Goal: Task Accomplishment & Management: Use online tool/utility

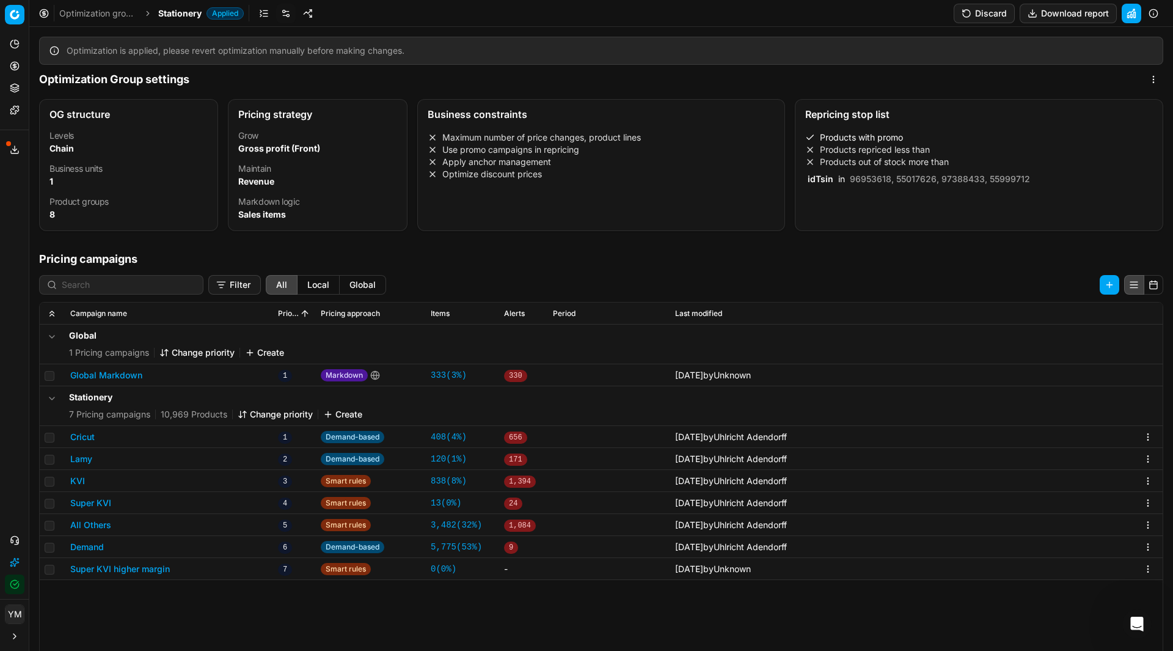
scroll to position [2, 0]
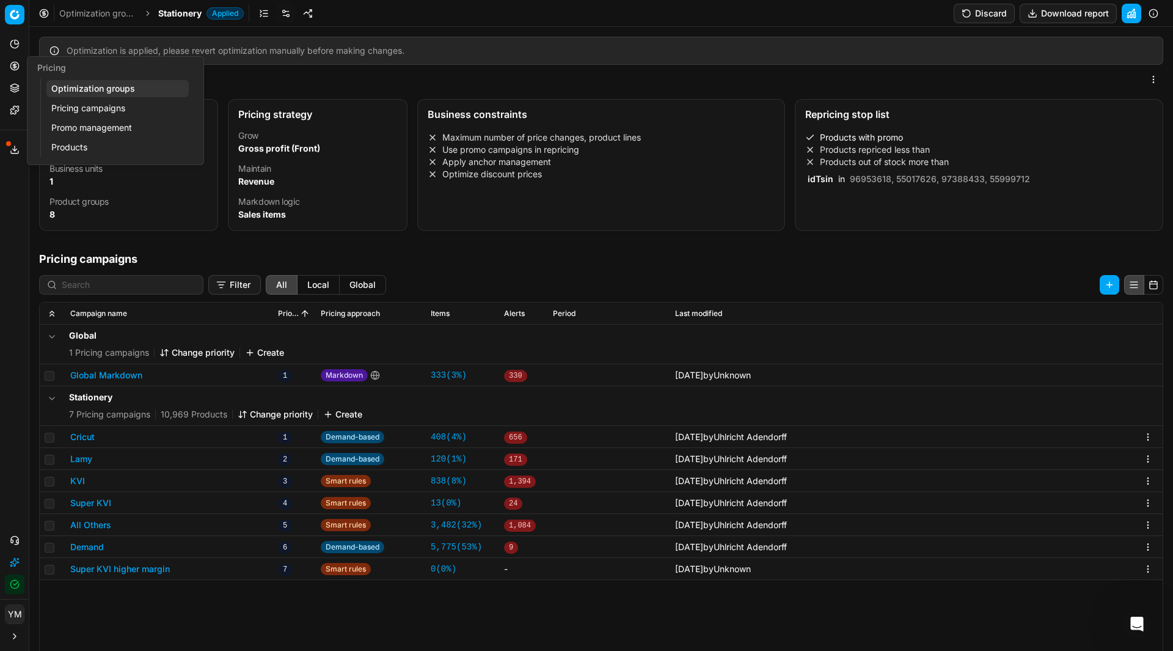
click at [59, 87] on link "Optimization groups" at bounding box center [117, 88] width 142 height 17
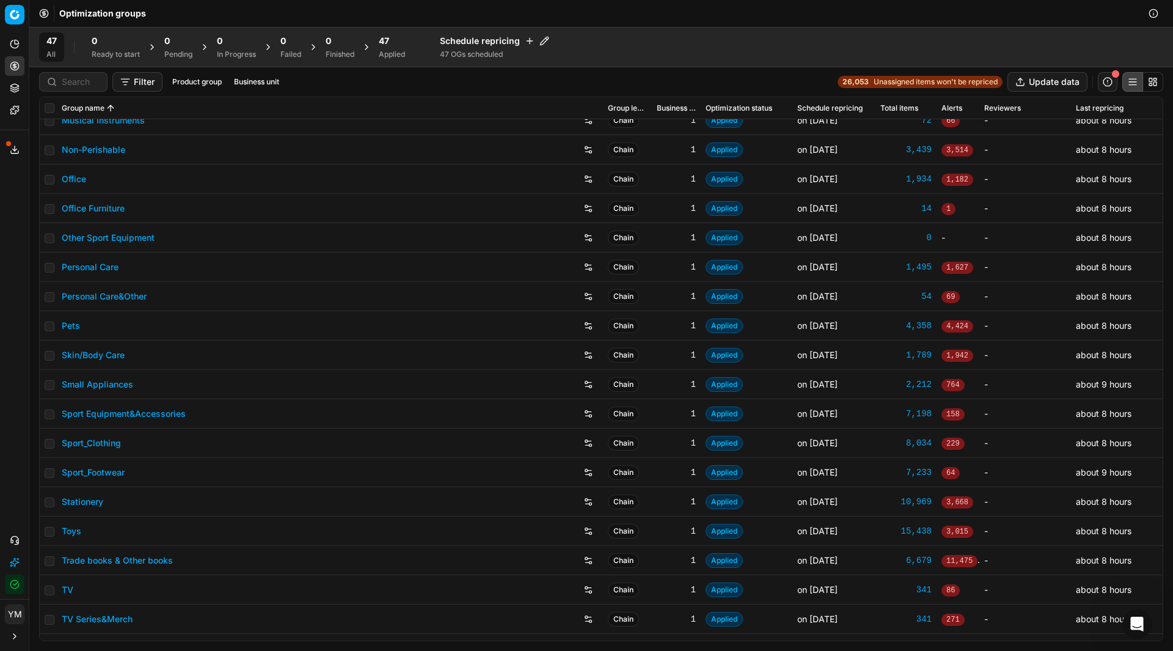
scroll to position [857, 0]
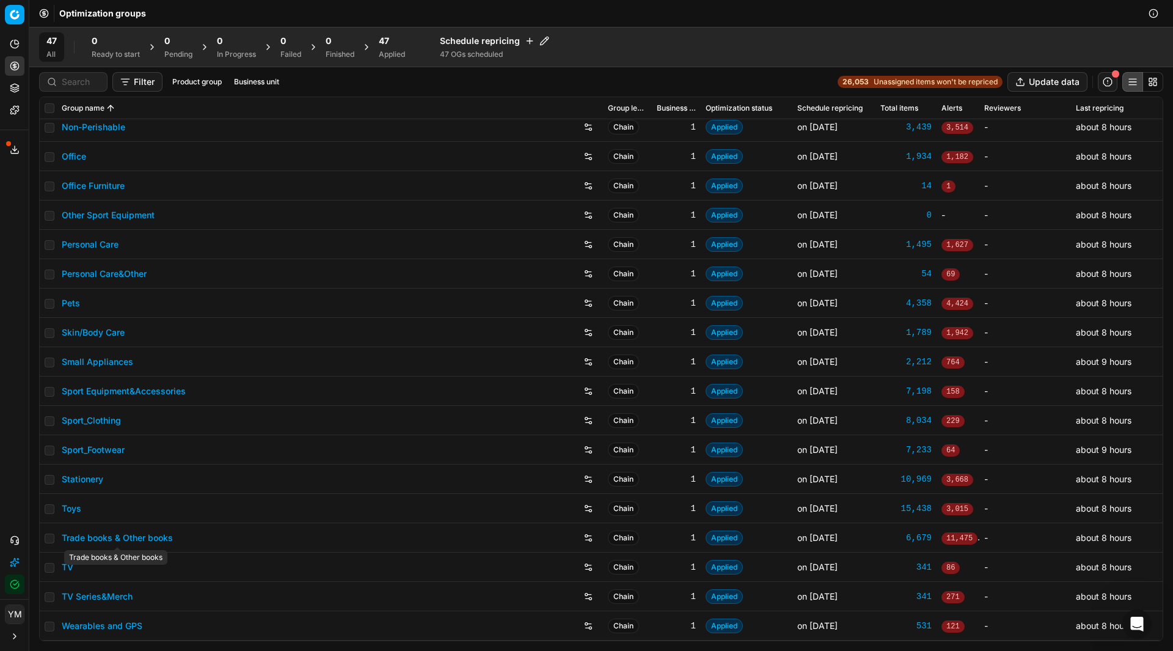
click at [125, 538] on link "Trade books & Other books" at bounding box center [117, 537] width 111 height 12
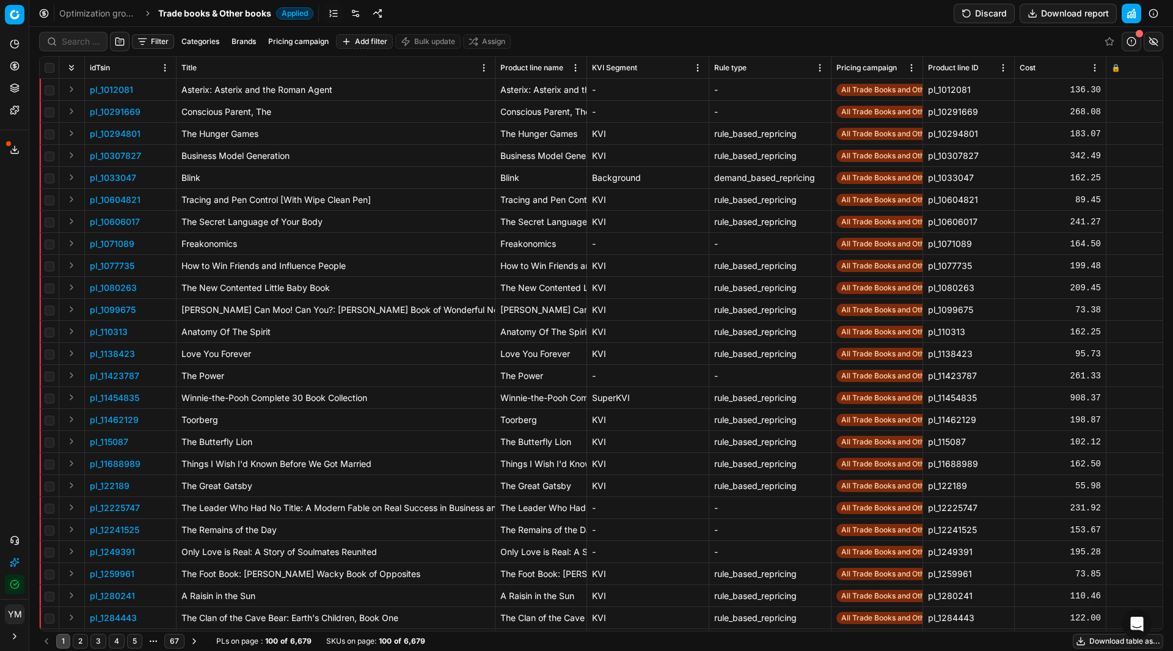
click at [305, 11] on span "Applied" at bounding box center [294, 13] width 37 height 12
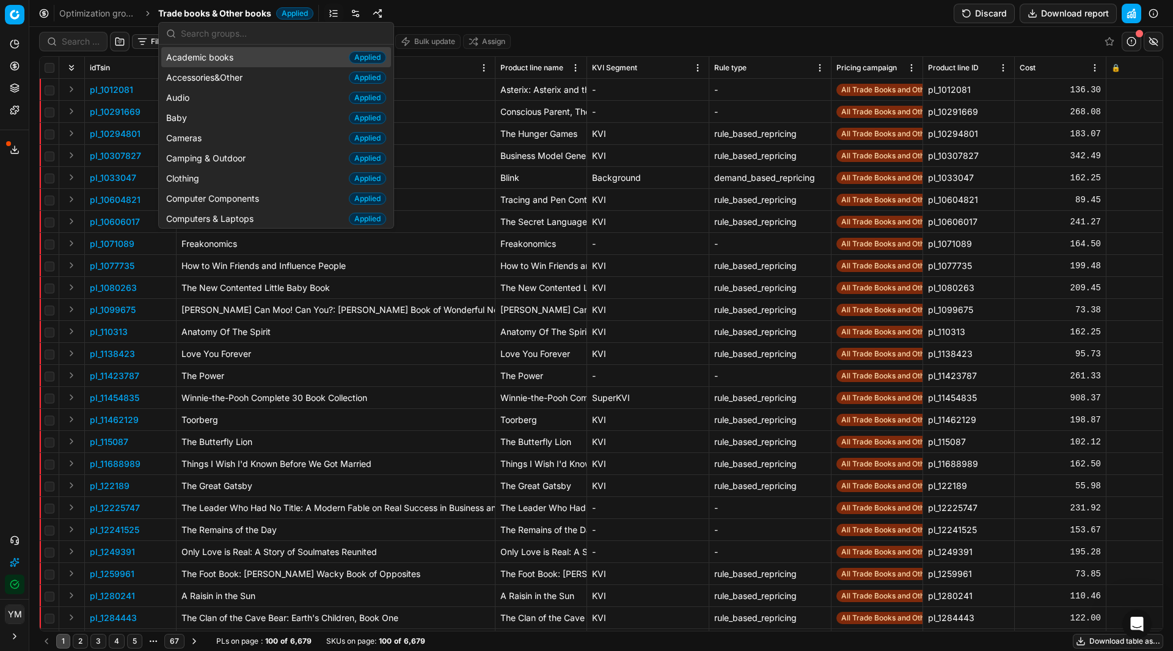
click at [143, 13] on ol "Optimization groups Trade books & Other books Applied" at bounding box center [186, 13] width 254 height 12
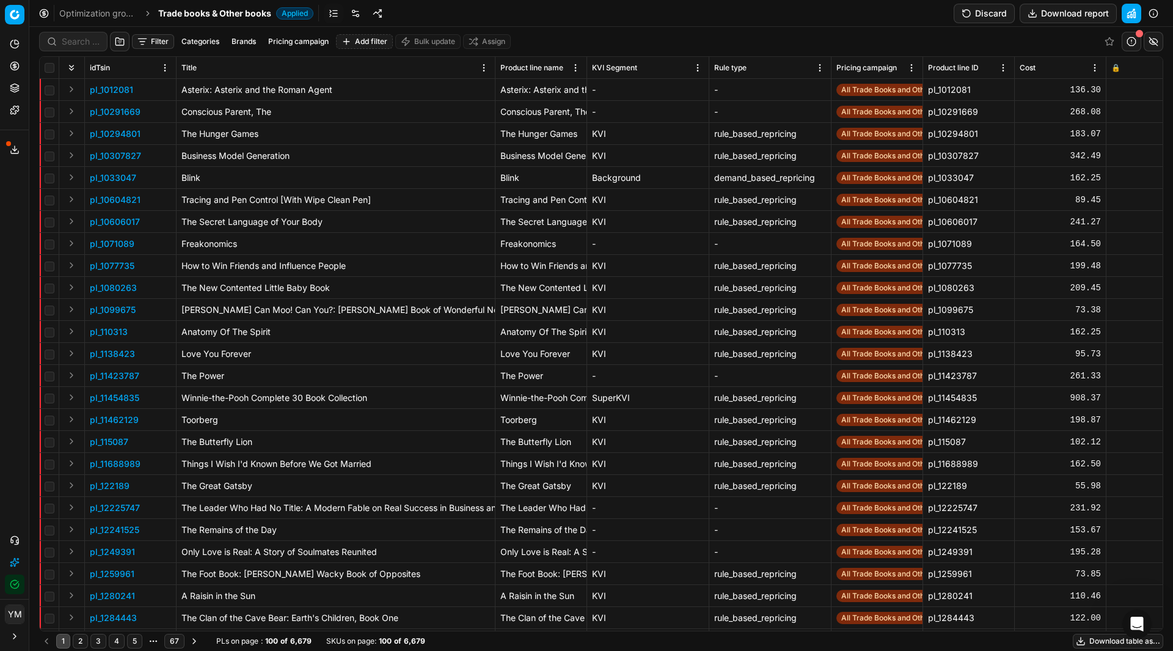
click at [117, 15] on link "Optimization groups" at bounding box center [98, 13] width 78 height 12
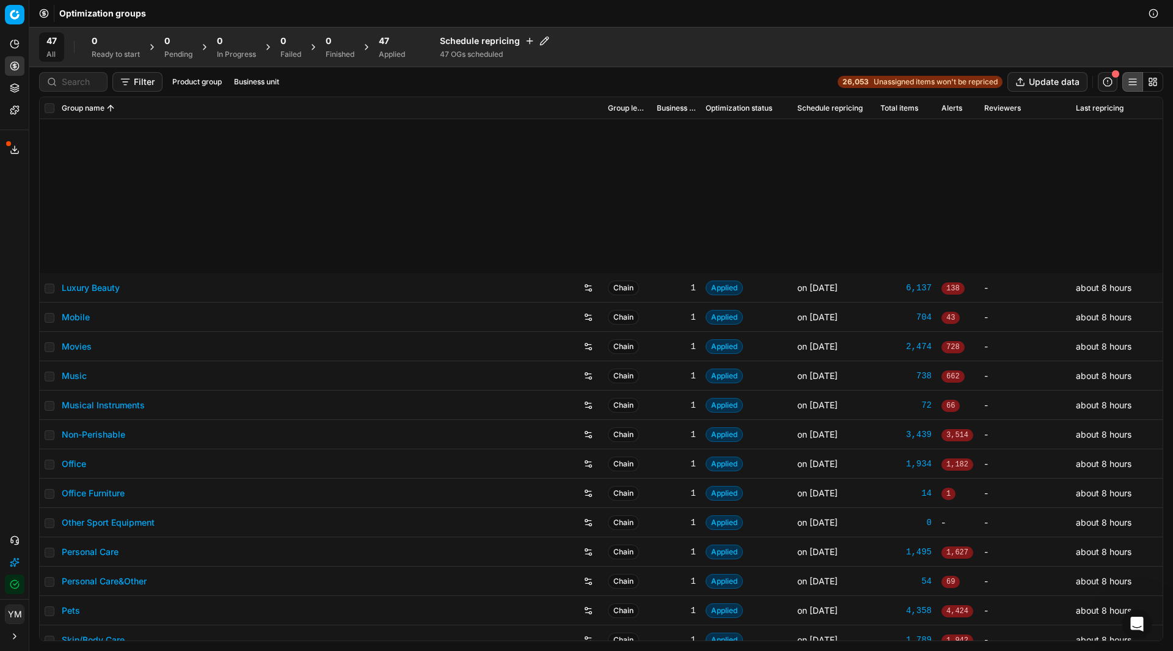
scroll to position [857, 0]
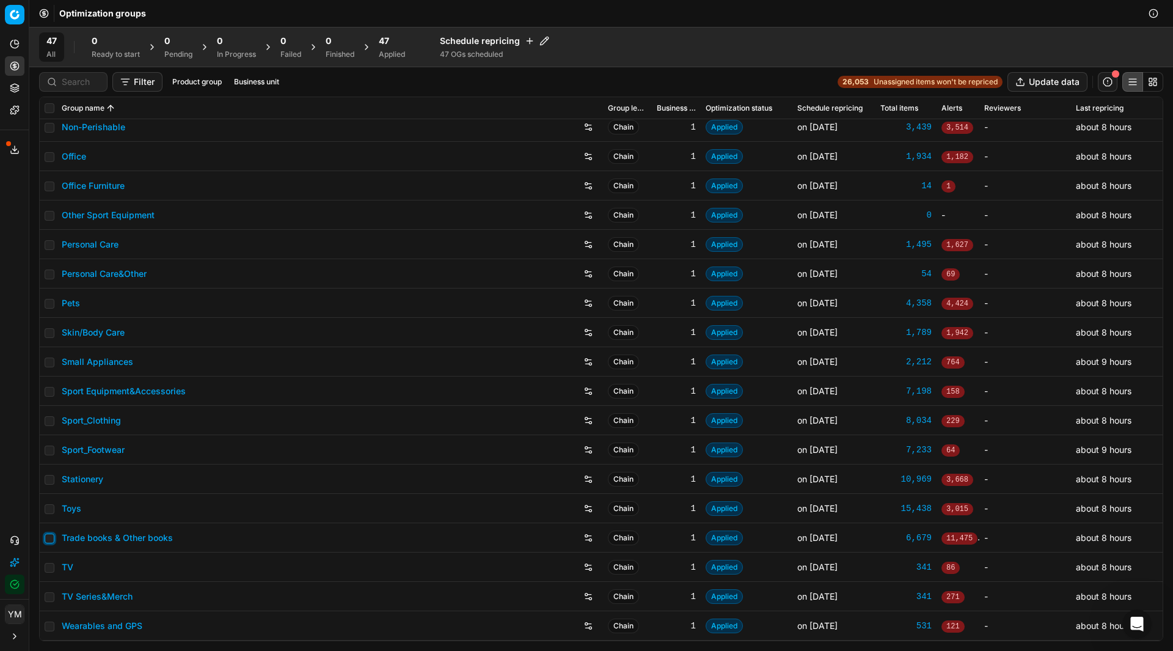
click at [53, 539] on input "checkbox" at bounding box center [50, 538] width 10 height 10
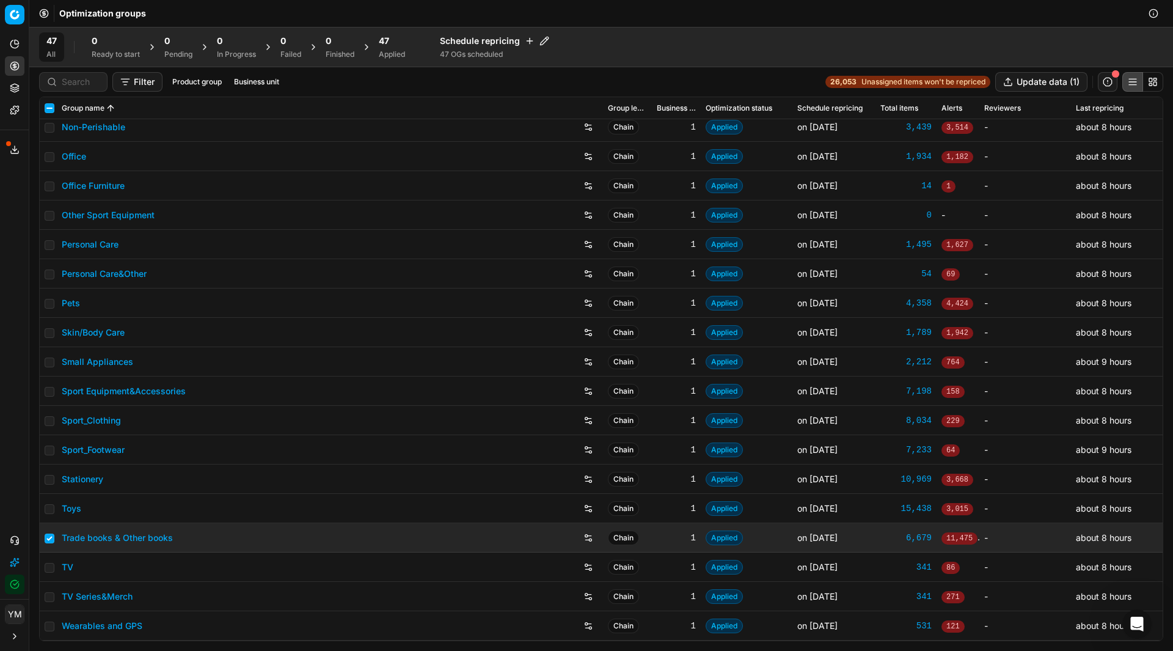
click at [382, 56] on div "47 Applied" at bounding box center [391, 46] width 41 height 29
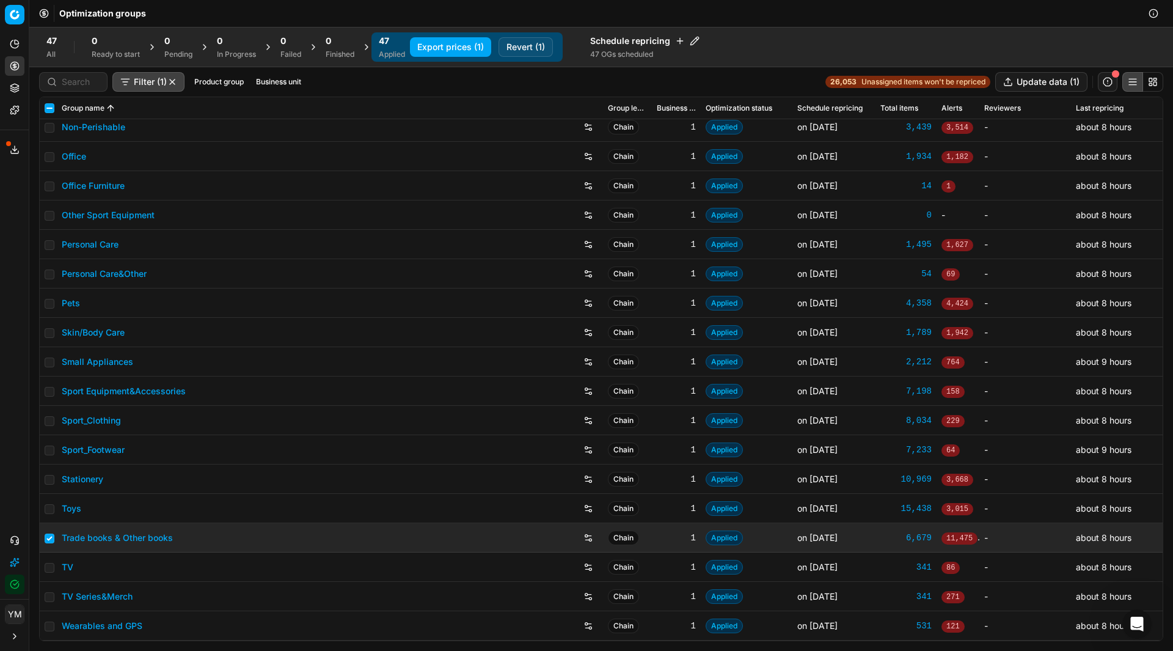
click at [512, 46] on button "Revert (1)" at bounding box center [525, 47] width 54 height 20
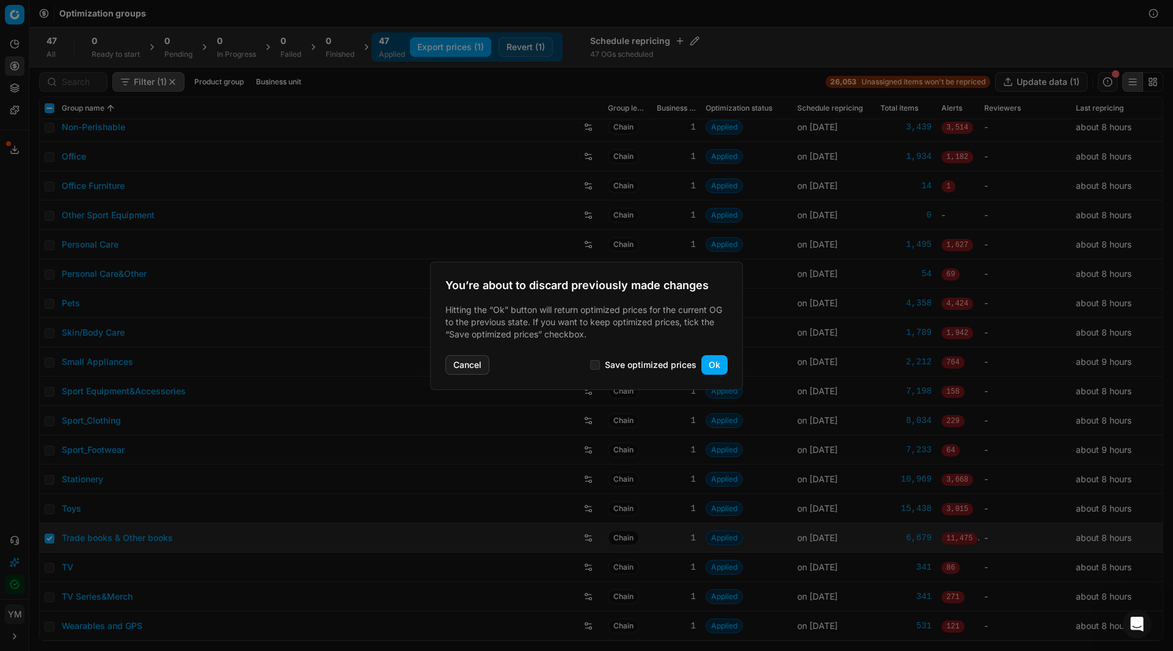
click at [710, 366] on button "Ok" at bounding box center [714, 365] width 26 height 20
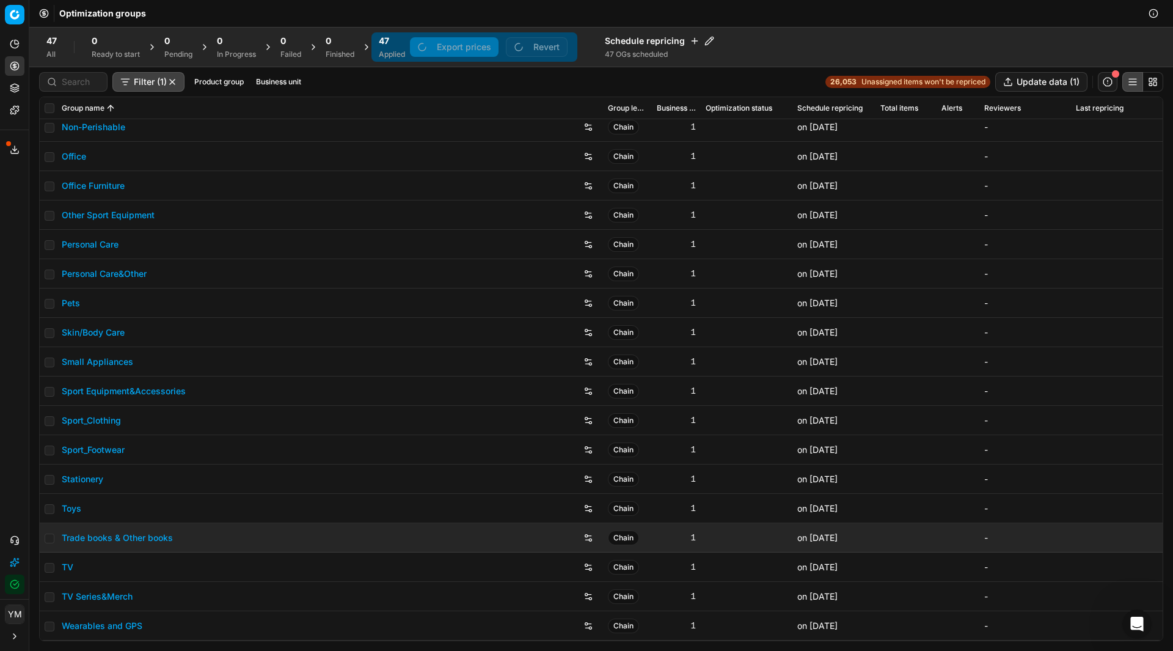
checkbox input "false"
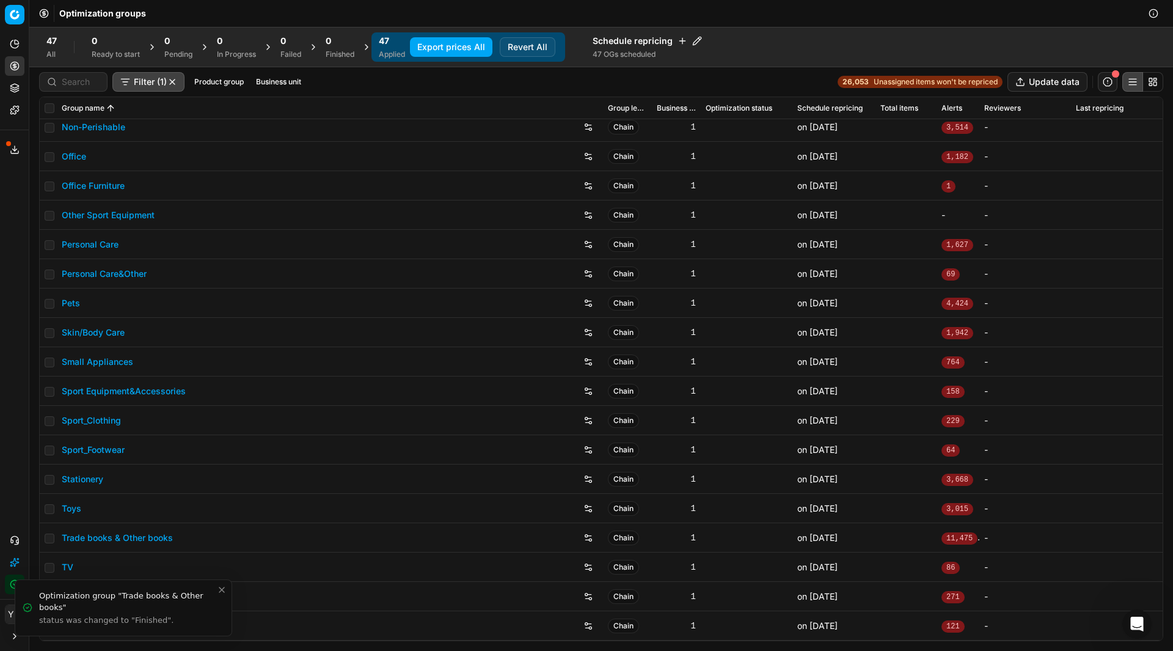
scroll to position [828, 0]
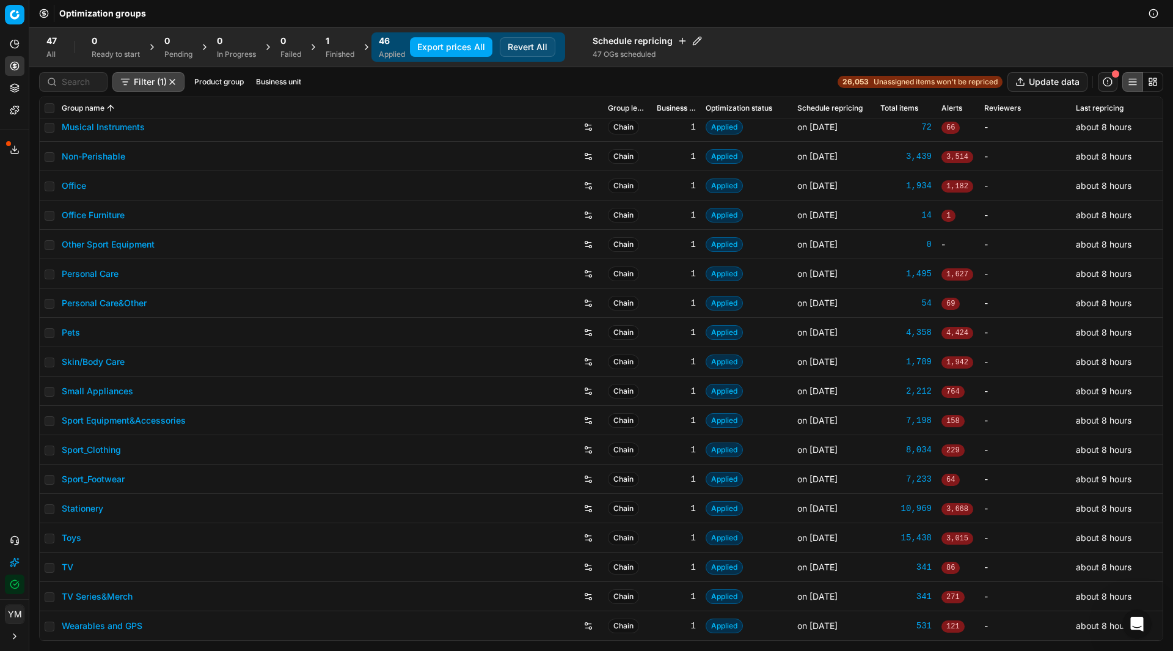
click at [335, 42] on div "1" at bounding box center [340, 41] width 29 height 12
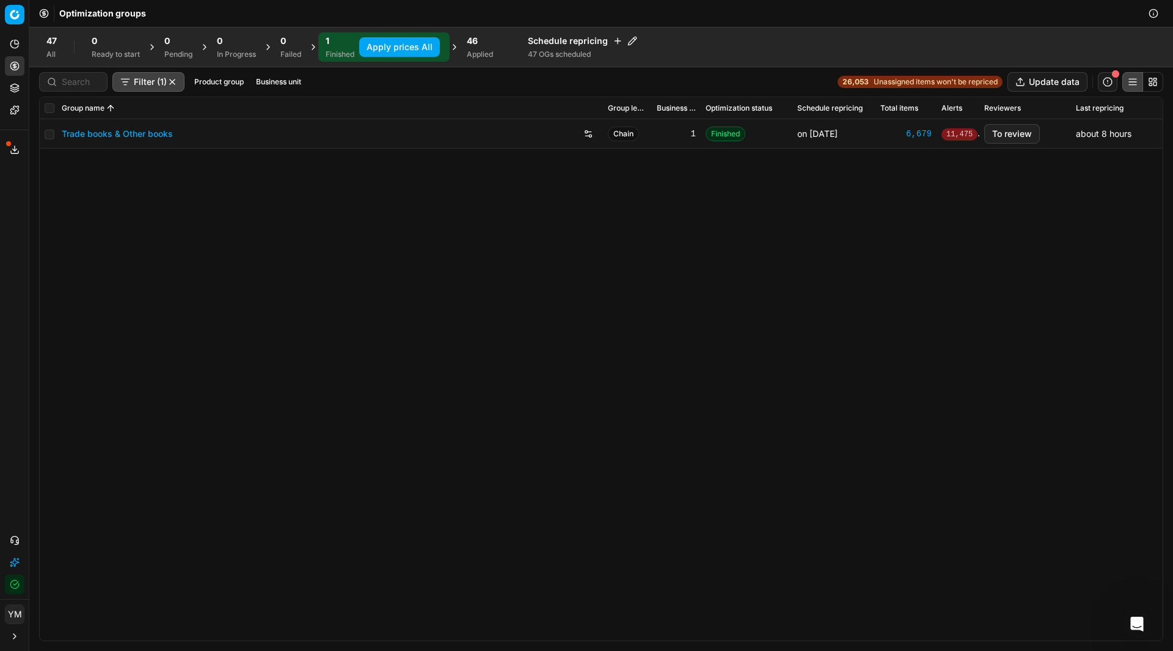
click at [123, 135] on link "Trade books & Other books" at bounding box center [117, 134] width 111 height 12
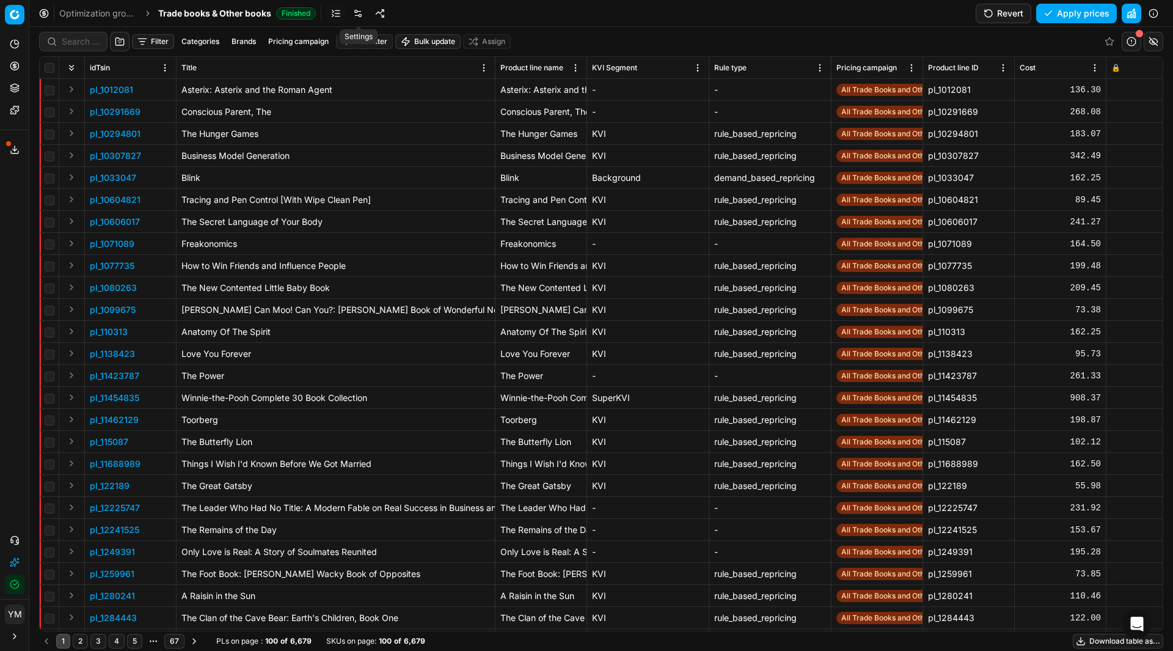
click at [355, 13] on link at bounding box center [358, 14] width 20 height 20
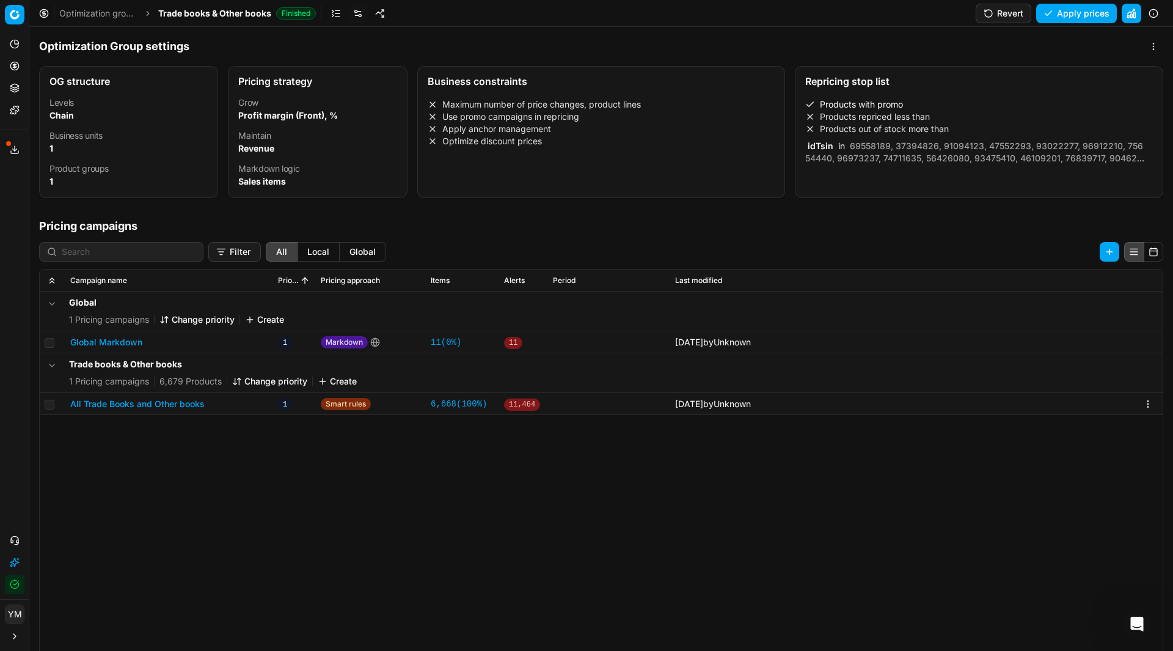
click at [129, 403] on button "All Trade Books and Other books" at bounding box center [137, 404] width 134 height 12
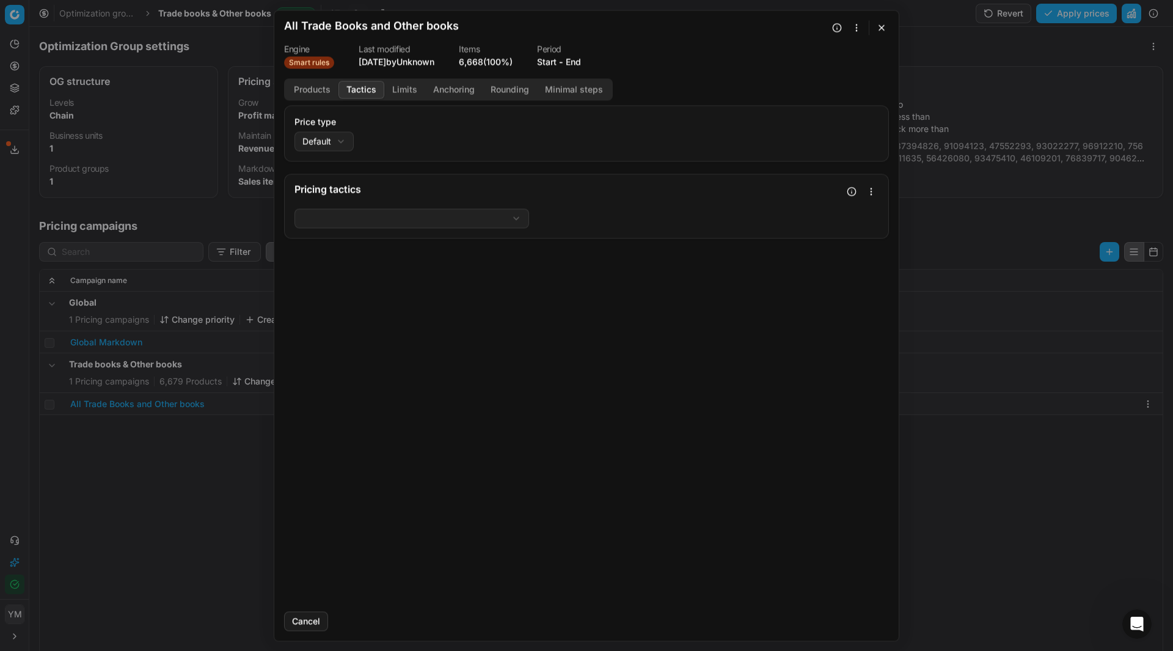
click at [374, 85] on button "Tactics" at bounding box center [361, 90] width 46 height 18
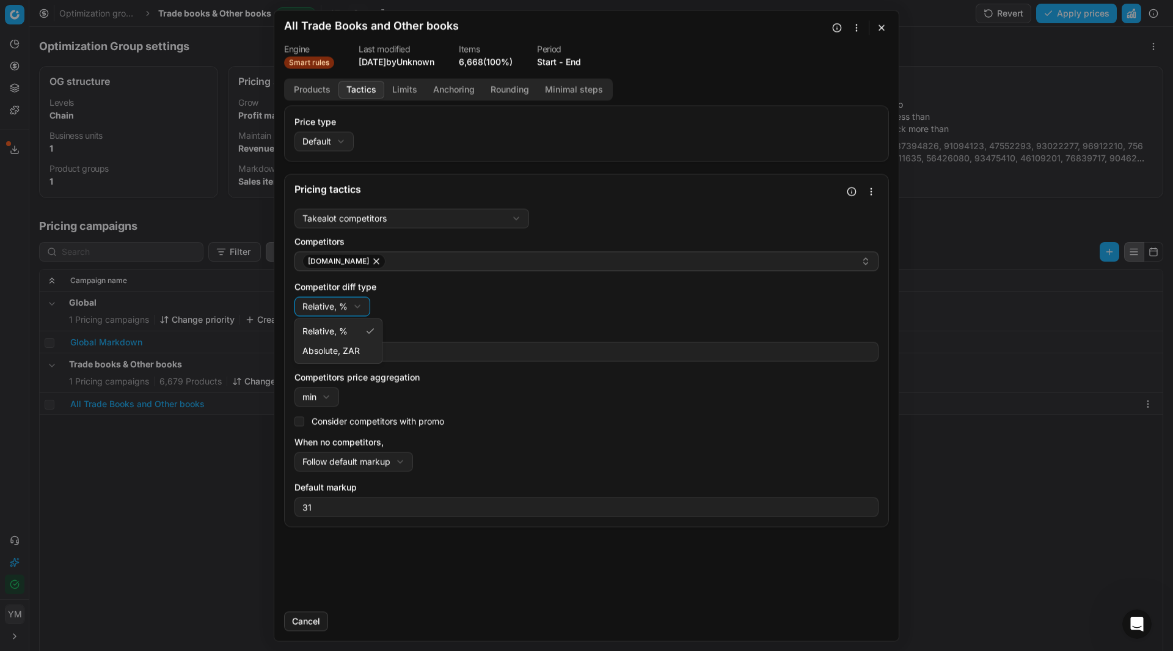
click at [355, 303] on div "We are saving PC settings. Please wait, it should take a few minutes All Trade …" at bounding box center [586, 325] width 1173 height 651
click at [849, 187] on button "button" at bounding box center [851, 191] width 15 height 15
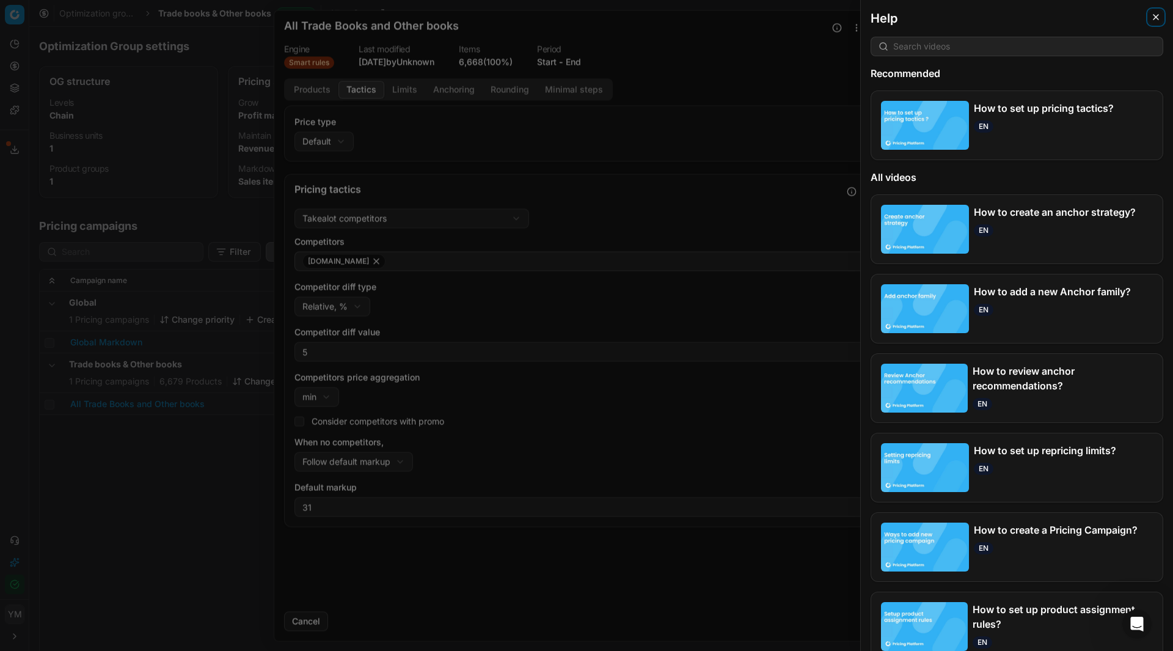
click at [1153, 16] on icon "button" at bounding box center [1156, 17] width 10 height 10
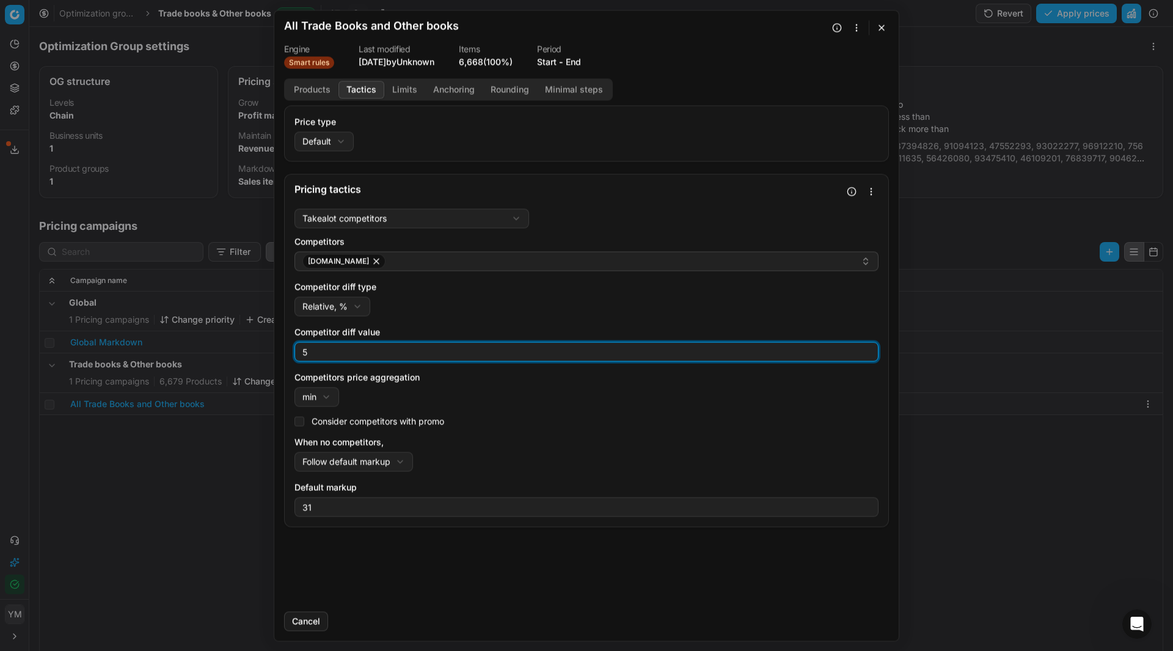
click at [321, 349] on input "5" at bounding box center [586, 351] width 573 height 18
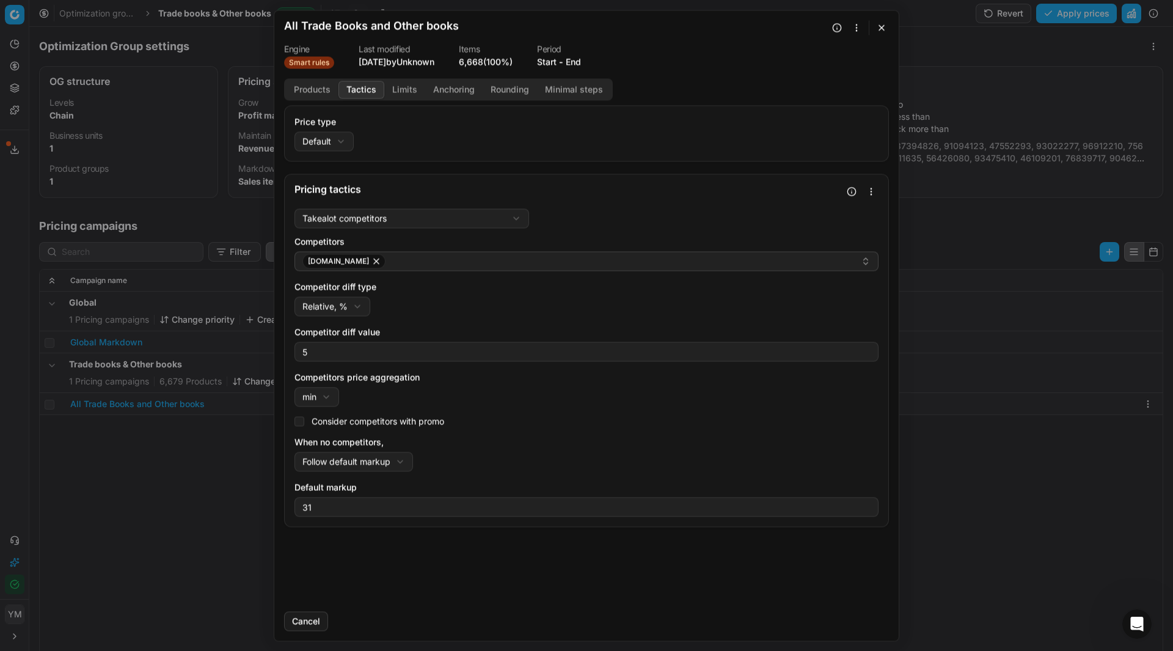
click at [360, 305] on div "We are saving PC settings. Please wait, it should take a few minutes All Trade …" at bounding box center [586, 325] width 1173 height 651
click at [337, 143] on div "We are saving PC settings. Please wait, it should take a few minutes All Trade …" at bounding box center [586, 325] width 1173 height 651
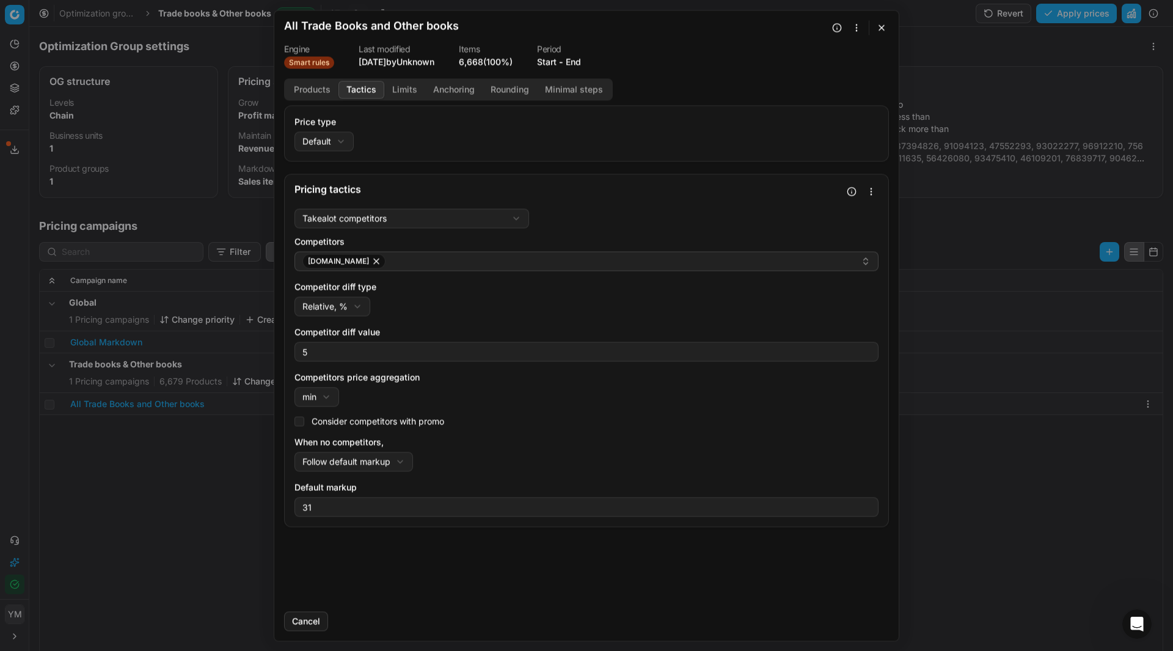
click at [337, 143] on div "We are saving PC settings. Please wait, it should take a few minutes All Trade …" at bounding box center [586, 325] width 1173 height 651
click at [332, 398] on div "We are saving PC settings. Please wait, it should take a few minutes All Trade …" at bounding box center [586, 325] width 1173 height 651
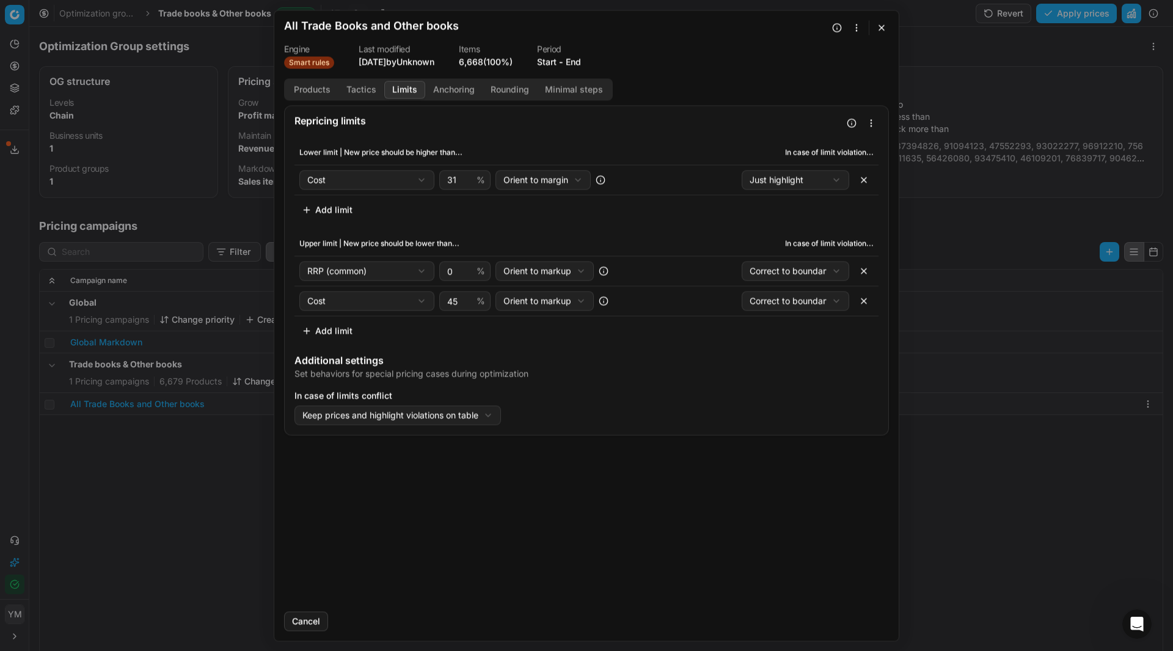
click at [402, 95] on button "Limits" at bounding box center [404, 90] width 41 height 18
click at [599, 181] on icon at bounding box center [601, 180] width 10 height 10
click at [854, 122] on button "button" at bounding box center [851, 122] width 15 height 15
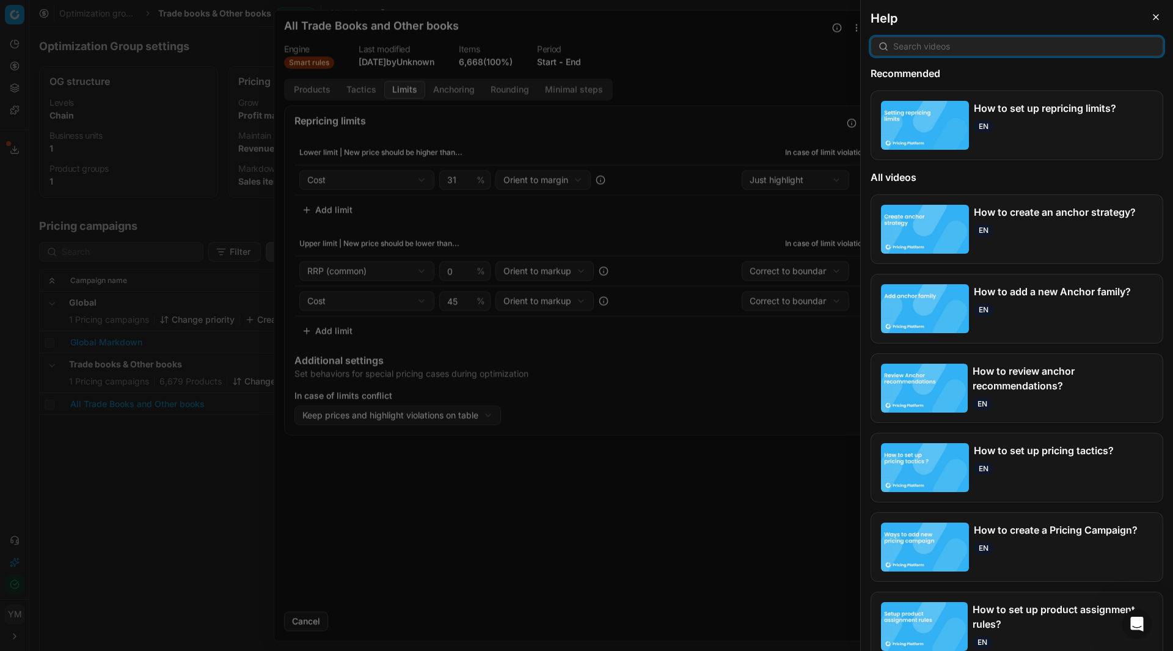
click at [917, 122] on img at bounding box center [925, 125] width 88 height 49
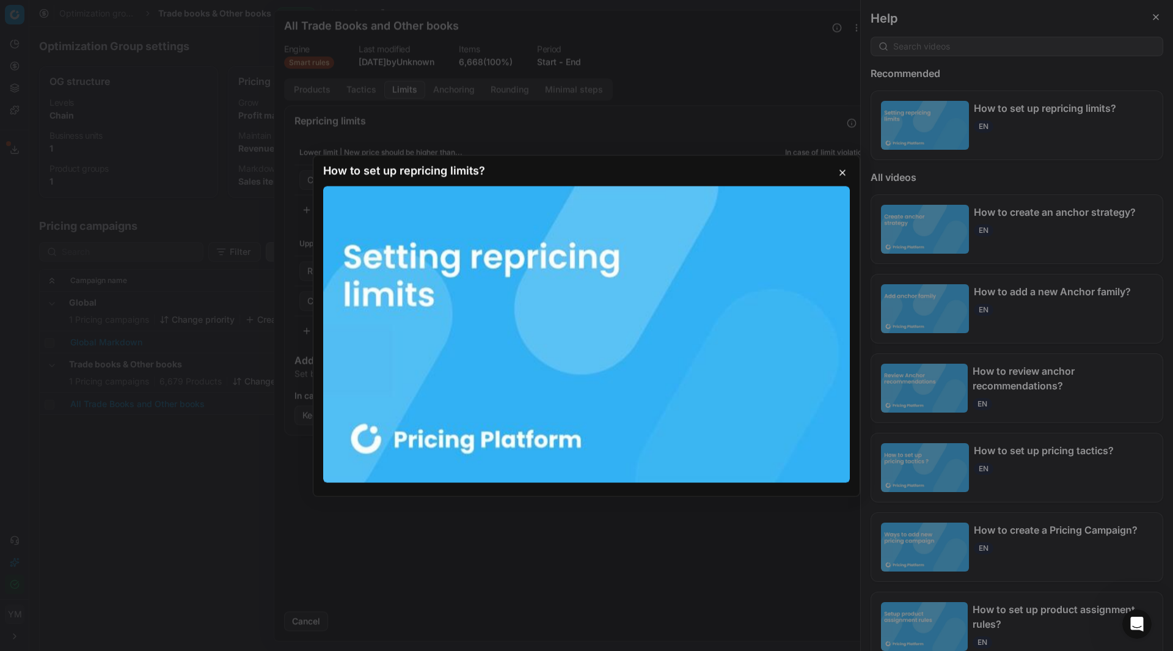
click at [478, 401] on video "Video Player - Sprite Fight" at bounding box center [586, 334] width 527 height 296
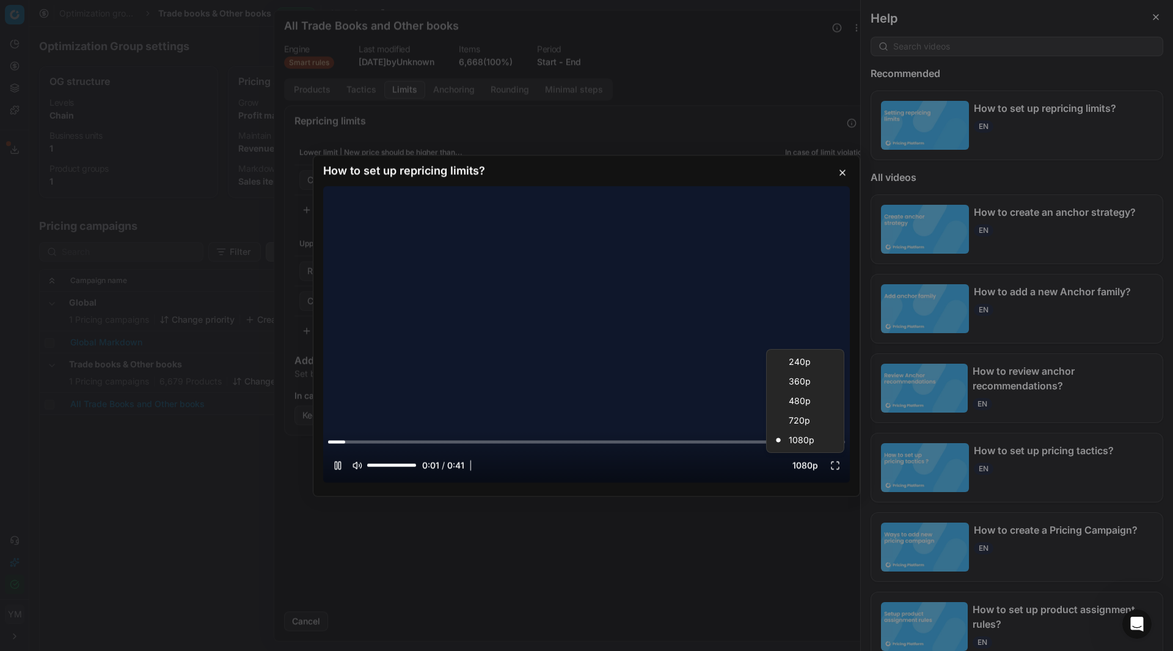
click at [799, 460] on button "1080 p" at bounding box center [805, 465] width 40 height 20
click at [804, 457] on button "1080 p" at bounding box center [805, 465] width 40 height 20
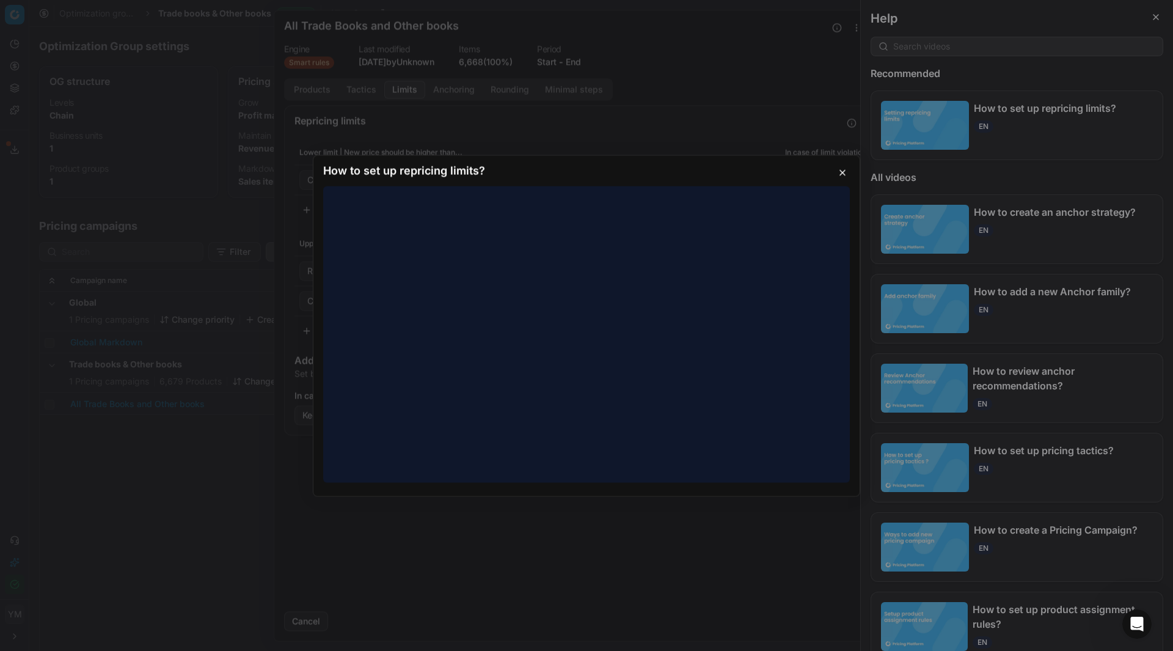
click at [844, 171] on button "button" at bounding box center [842, 172] width 15 height 15
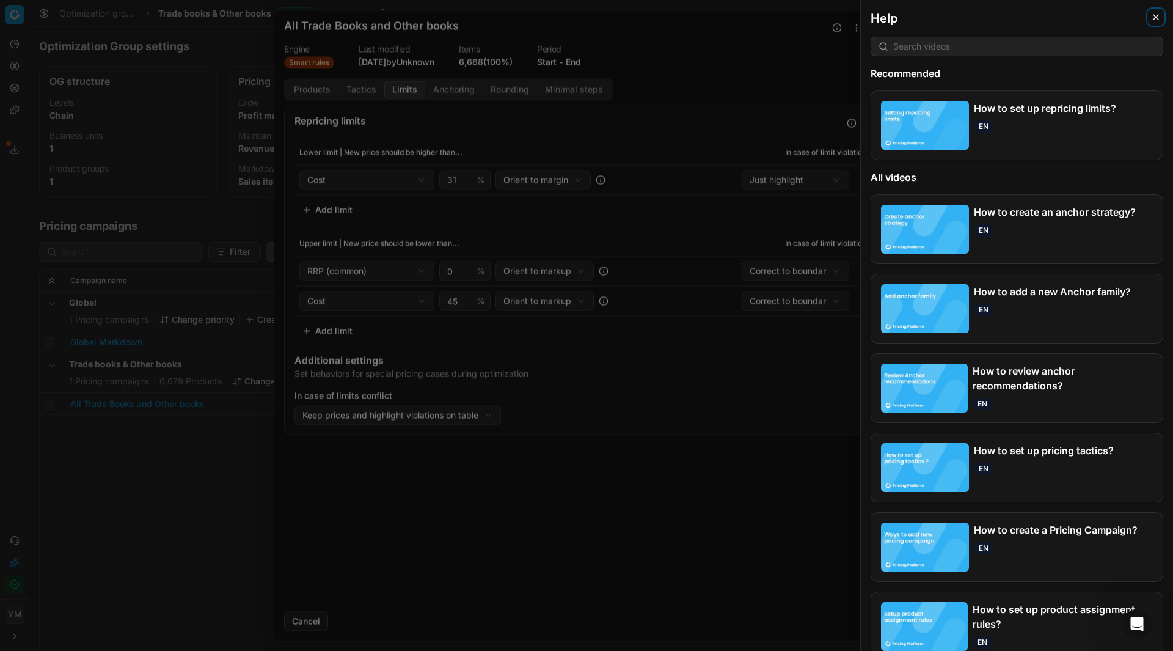
click at [1153, 19] on icon "button" at bounding box center [1156, 17] width 10 height 10
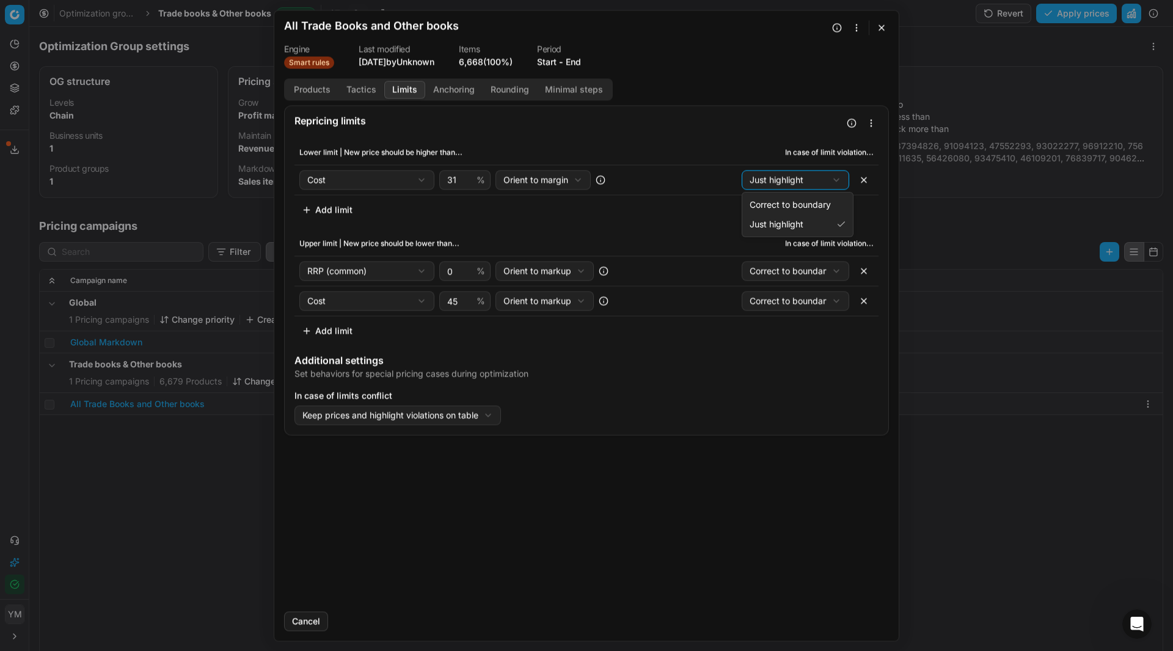
click at [823, 173] on div "We are saving PC settings. Please wait, it should take a few minutes All Trade …" at bounding box center [586, 325] width 1173 height 651
select select "correct"
click at [357, 360] on div "Additional settings" at bounding box center [586, 360] width 584 height 10
click at [370, 417] on div "We are saving PC settings. Please wait, it should take a few minutes All Trade …" at bounding box center [586, 325] width 1173 height 651
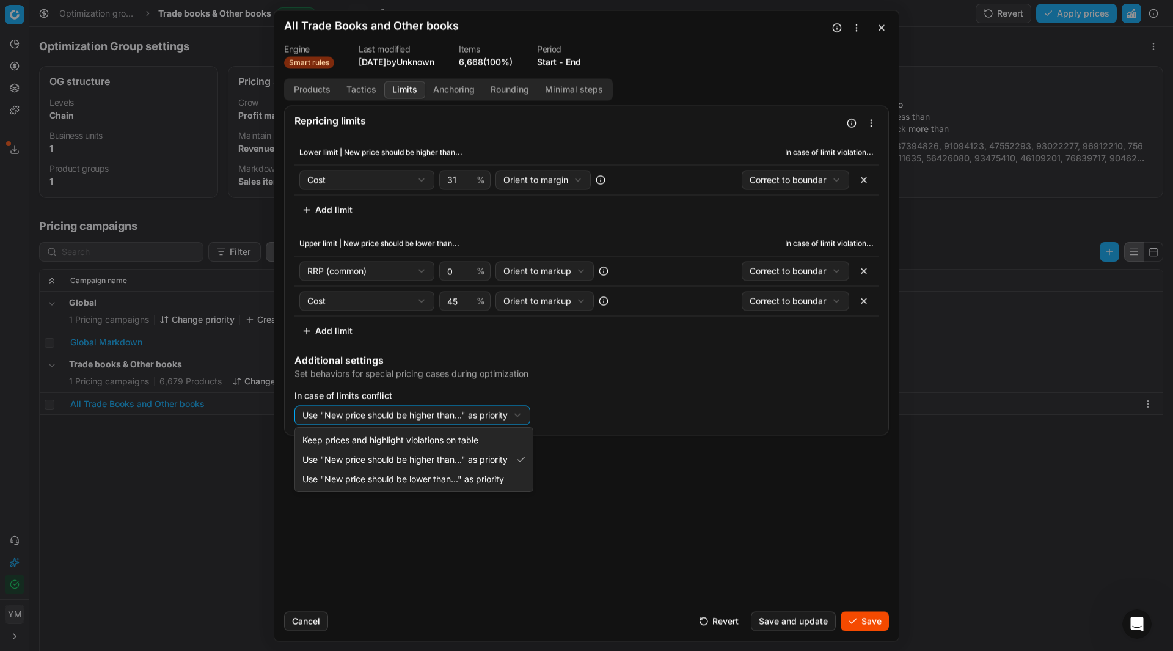
click at [472, 415] on div "We are saving PC settings. Please wait, it should take a few minutes All Trade …" at bounding box center [586, 325] width 1173 height 651
select select "no_reprice"
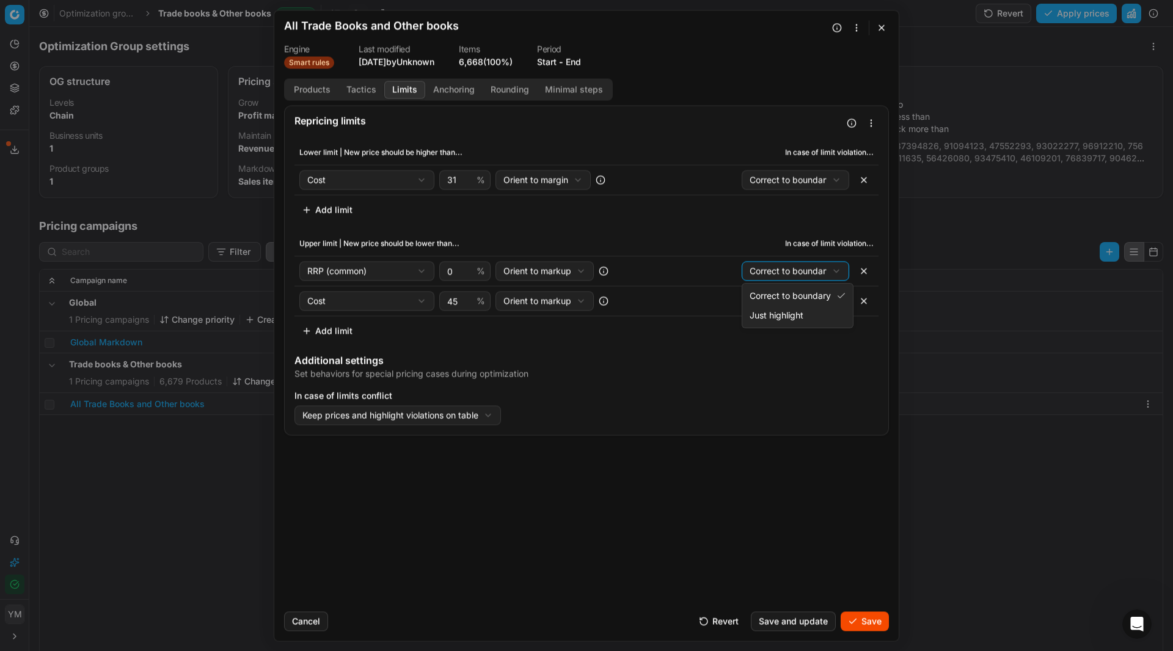
click at [836, 272] on div "We are saving PC settings. Please wait, it should take a few minutes All Trade …" at bounding box center [586, 325] width 1173 height 651
click at [840, 300] on div "We are saving PC settings. Please wait, it should take a few minutes All Trade …" at bounding box center [586, 325] width 1173 height 651
click at [862, 302] on button "button" at bounding box center [864, 301] width 20 height 20
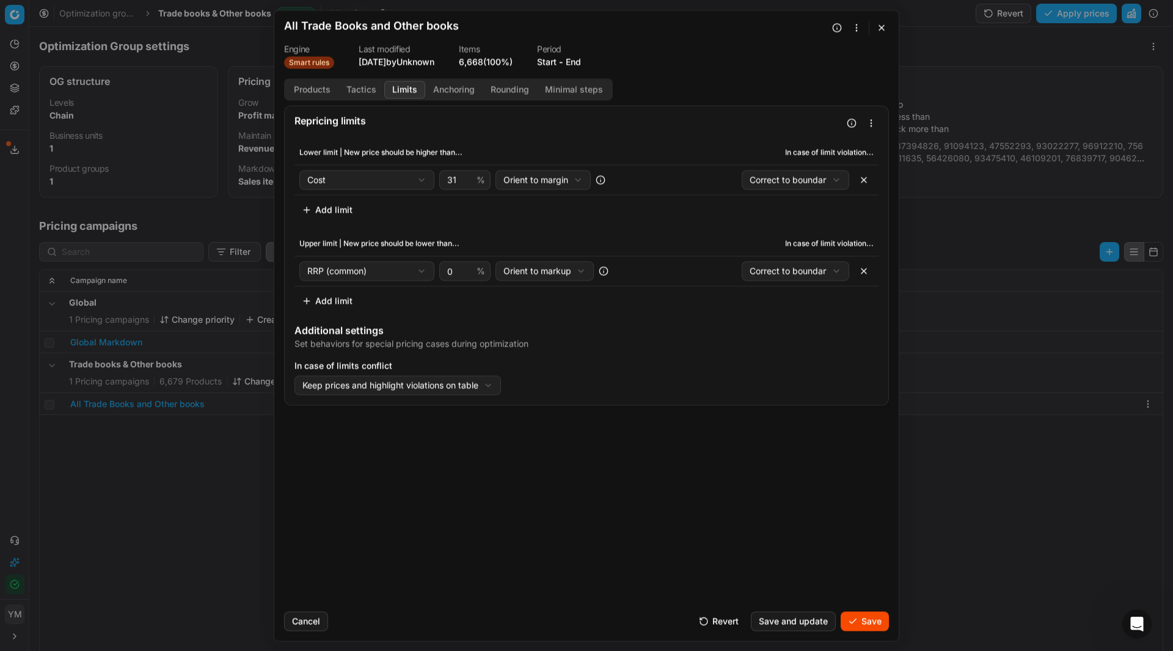
click at [812, 622] on button "Save and update" at bounding box center [793, 621] width 85 height 20
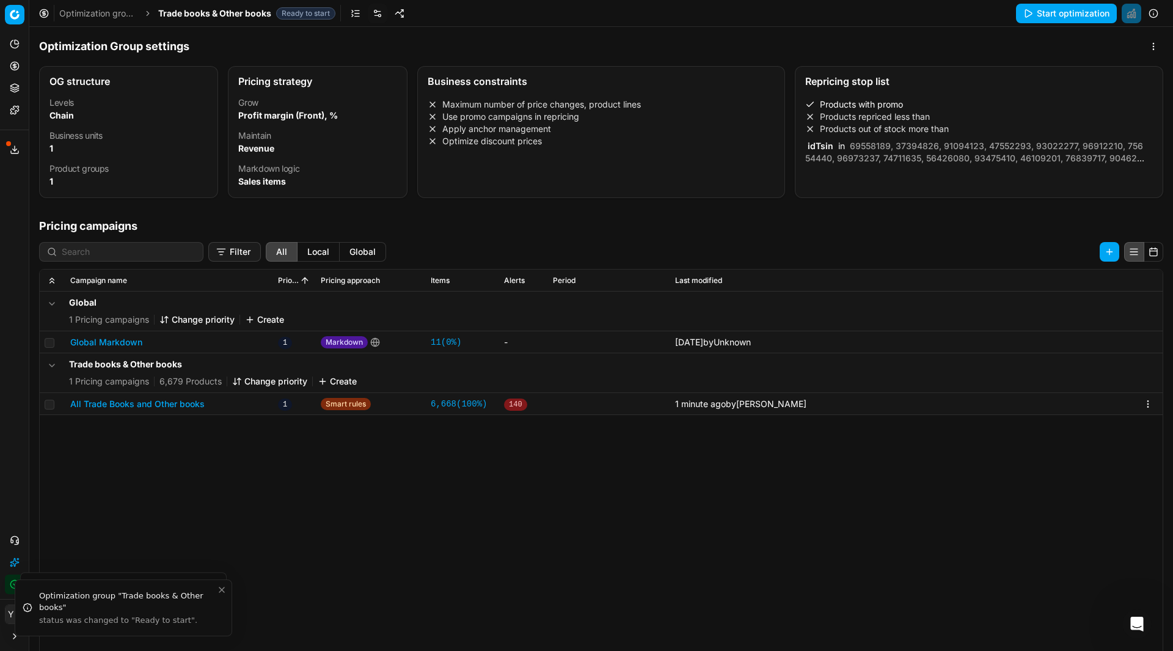
click at [125, 400] on button "All Trade Books and Other books" at bounding box center [137, 404] width 134 height 12
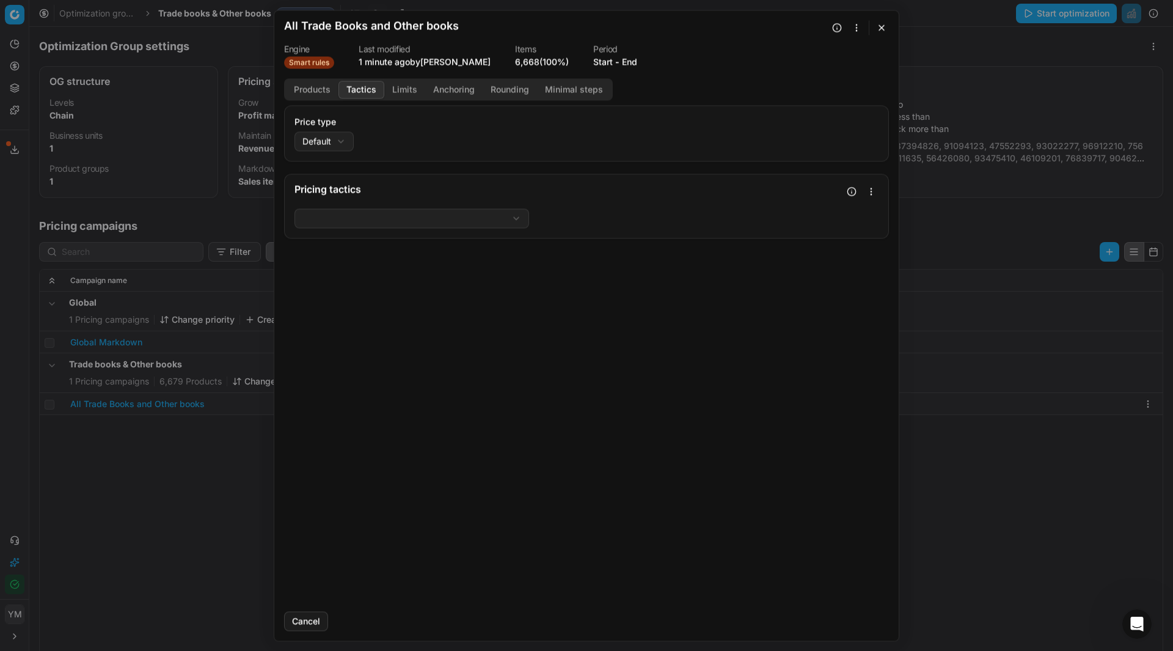
click at [373, 87] on button "Tactics" at bounding box center [361, 90] width 46 height 18
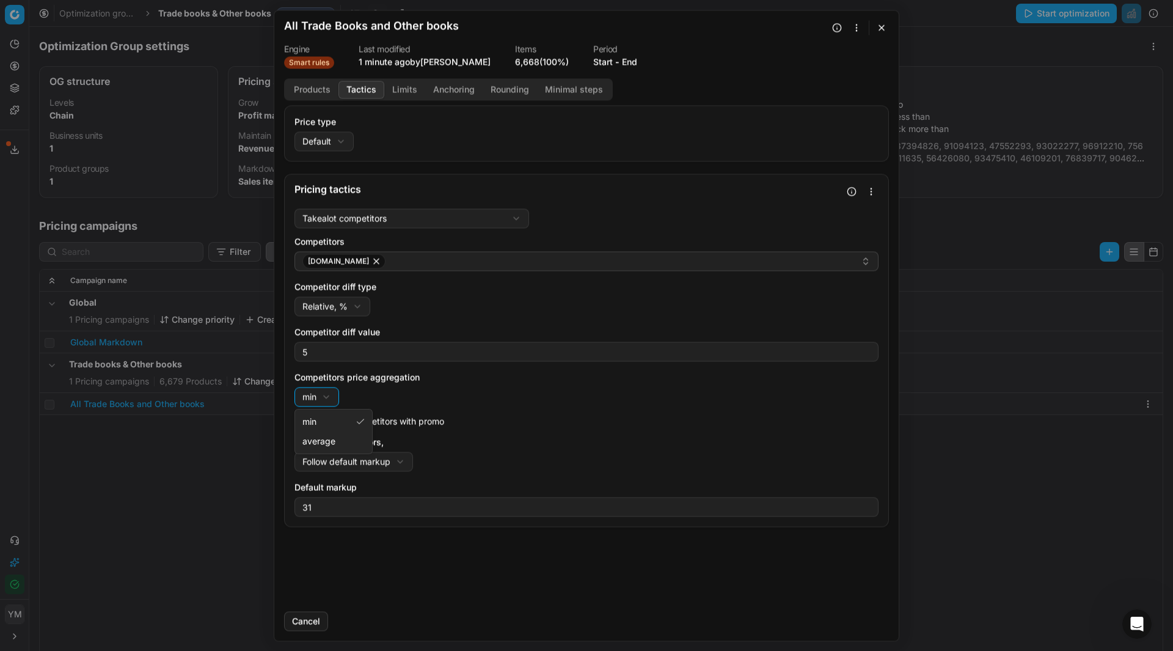
click at [330, 392] on div "We are saving PC settings. Please wait, it should take a few minutes All Trade …" at bounding box center [586, 325] width 1173 height 651
click at [857, 194] on button "button" at bounding box center [851, 191] width 15 height 15
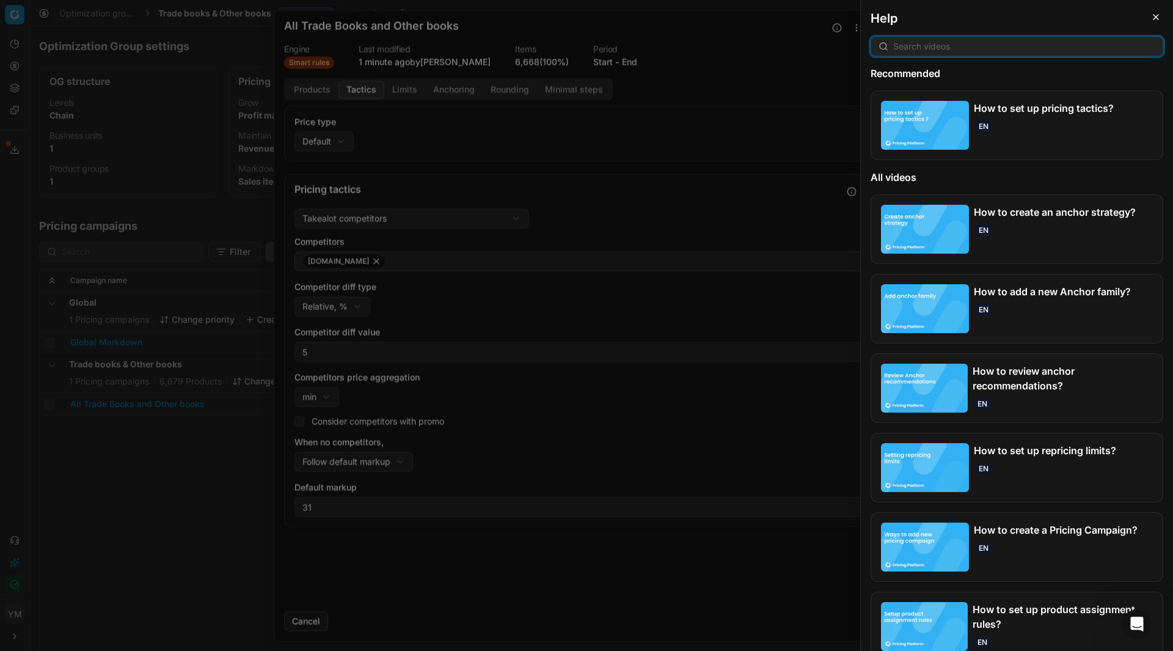
click at [810, 208] on div at bounding box center [586, 325] width 1173 height 651
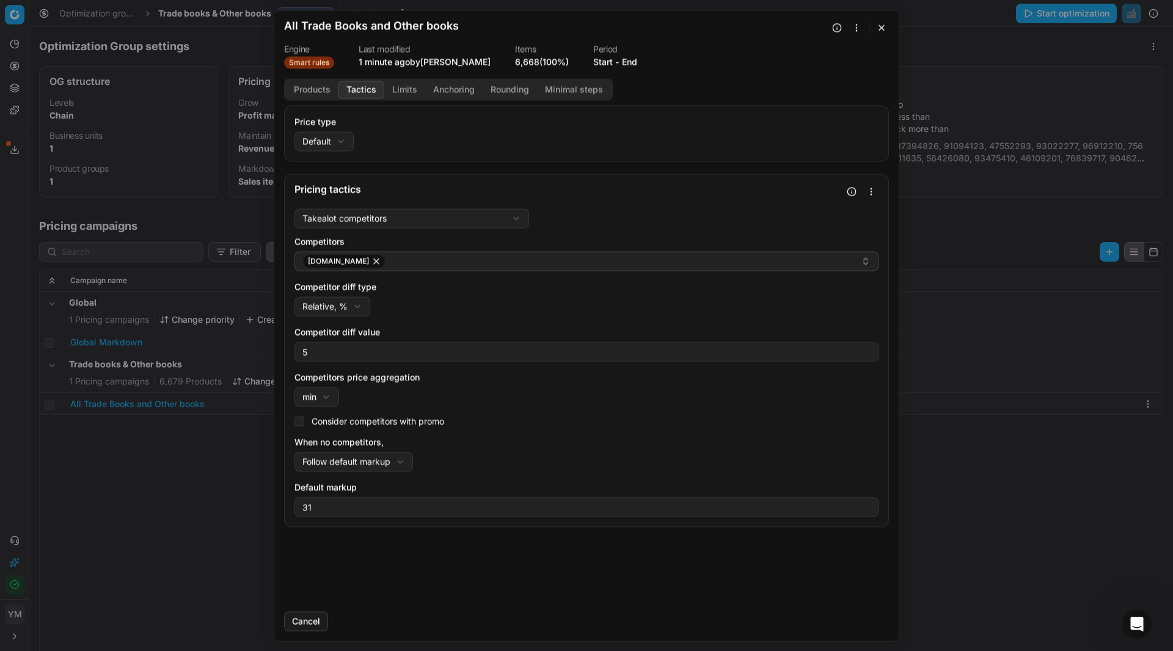
click at [875, 189] on button "button" at bounding box center [871, 191] width 15 height 15
click at [748, 197] on div "Pricing tactics" at bounding box center [586, 188] width 603 height 29
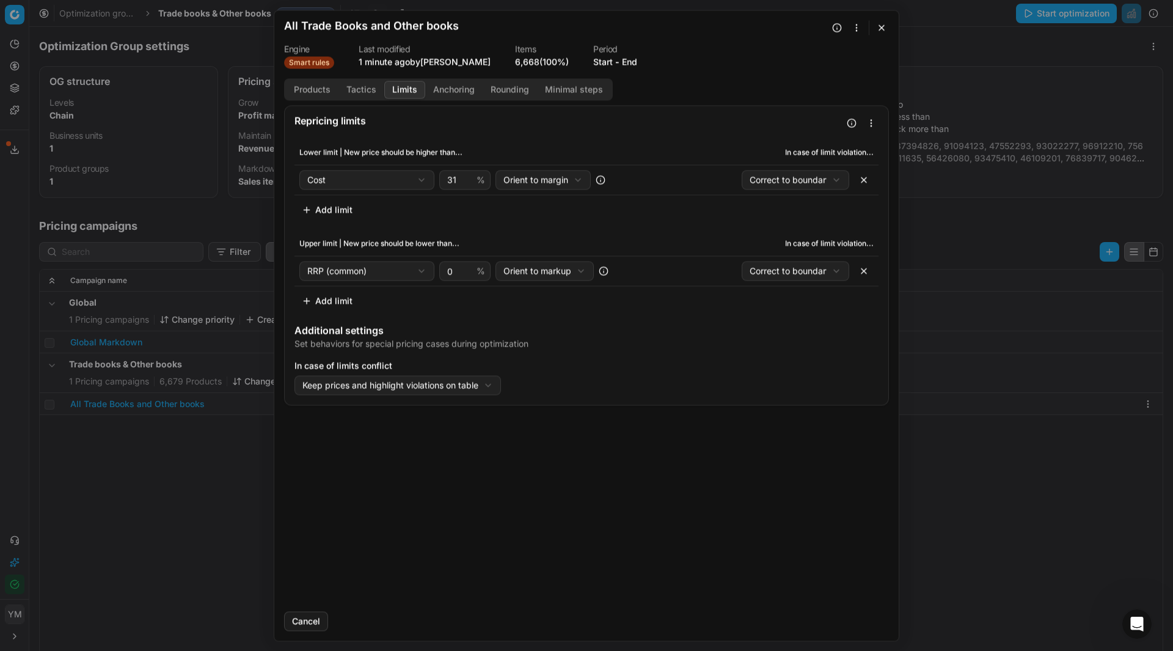
click at [396, 91] on button "Limits" at bounding box center [404, 90] width 41 height 18
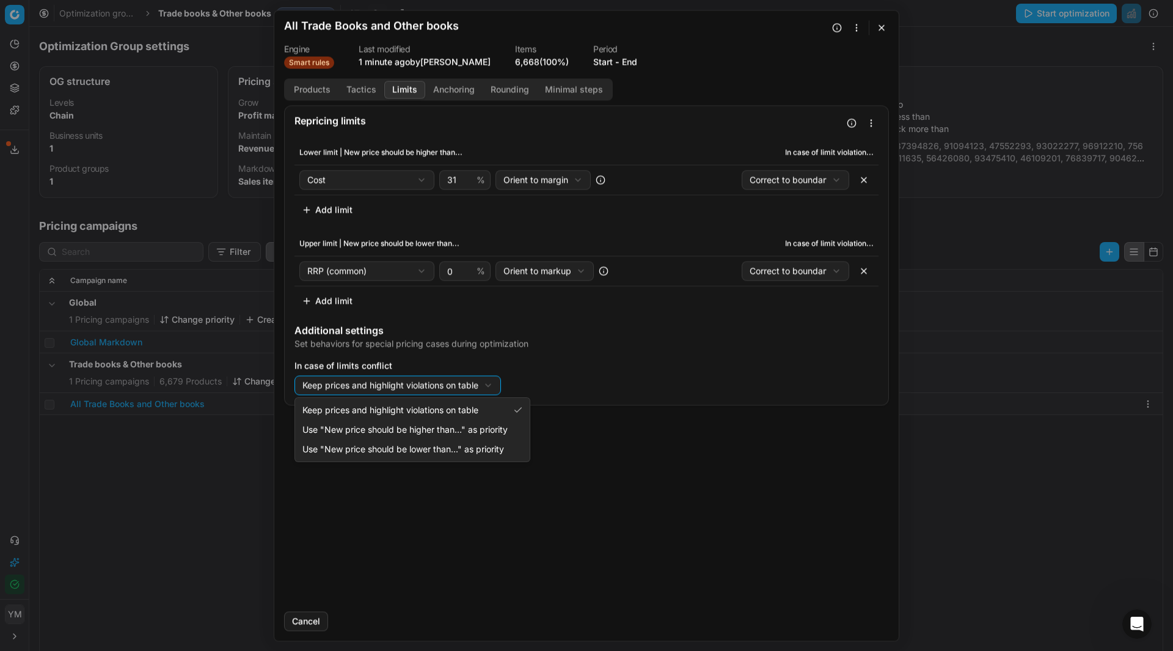
click at [489, 391] on div "We are saving PC settings. Please wait, it should take a few minutes All Trade …" at bounding box center [586, 325] width 1173 height 651
click at [491, 390] on div "We are saving PC settings. Please wait, it should take a few minutes All Trade …" at bounding box center [586, 325] width 1173 height 651
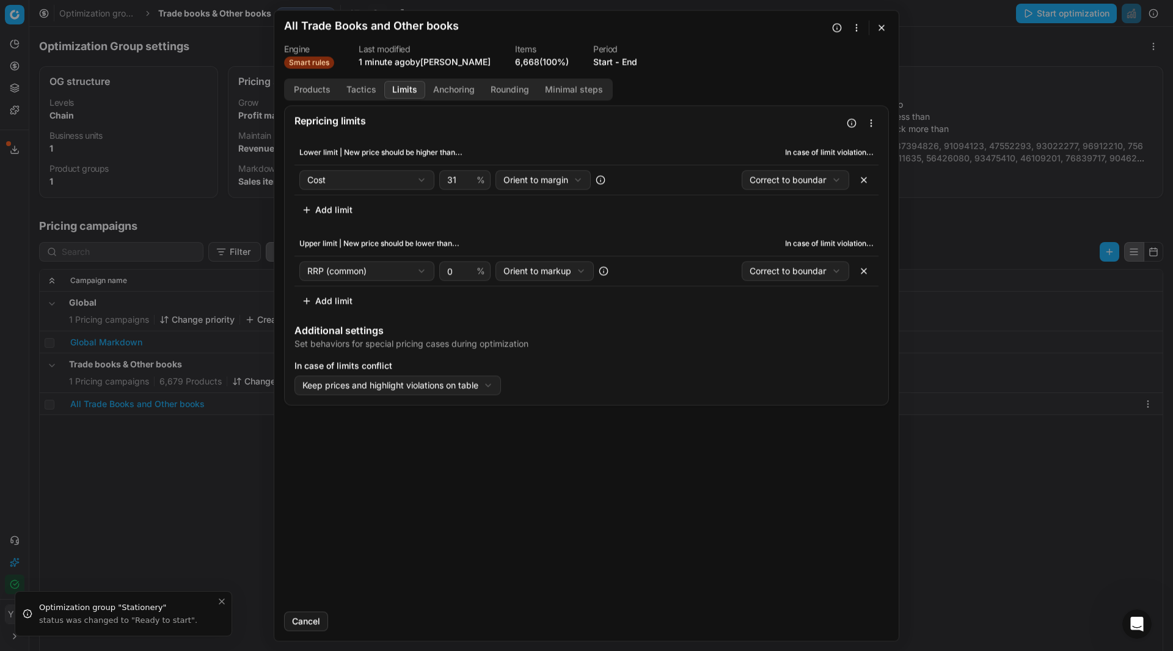
click at [640, 494] on div "Repricing limits Lower limit | New price should be higher than... In case of li…" at bounding box center [586, 353] width 624 height 496
click at [451, 387] on div "We are saving PC settings. Please wait, it should take a few minutes All Trade …" at bounding box center [586, 325] width 1173 height 651
click at [581, 270] on div "We are saving PC settings. Please wait, it should take a few minutes All Trade …" at bounding box center [586, 325] width 1173 height 651
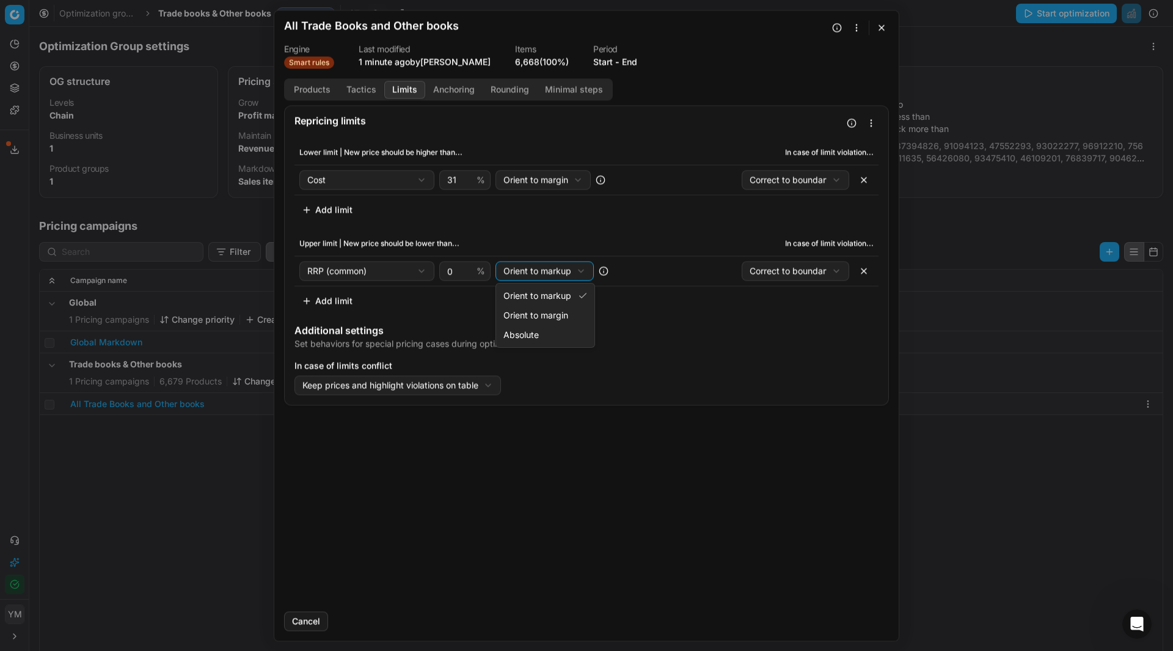
click at [581, 270] on div "We are saving PC settings. Please wait, it should take a few minutes All Trade …" at bounding box center [586, 325] width 1173 height 651
click at [480, 268] on div "We are saving PC settings. Please wait, it should take a few minutes All Trade …" at bounding box center [586, 325] width 1173 height 651
click at [532, 277] on div "We are saving PC settings. Please wait, it should take a few minutes All Trade …" at bounding box center [586, 325] width 1173 height 651
select select "absolute"
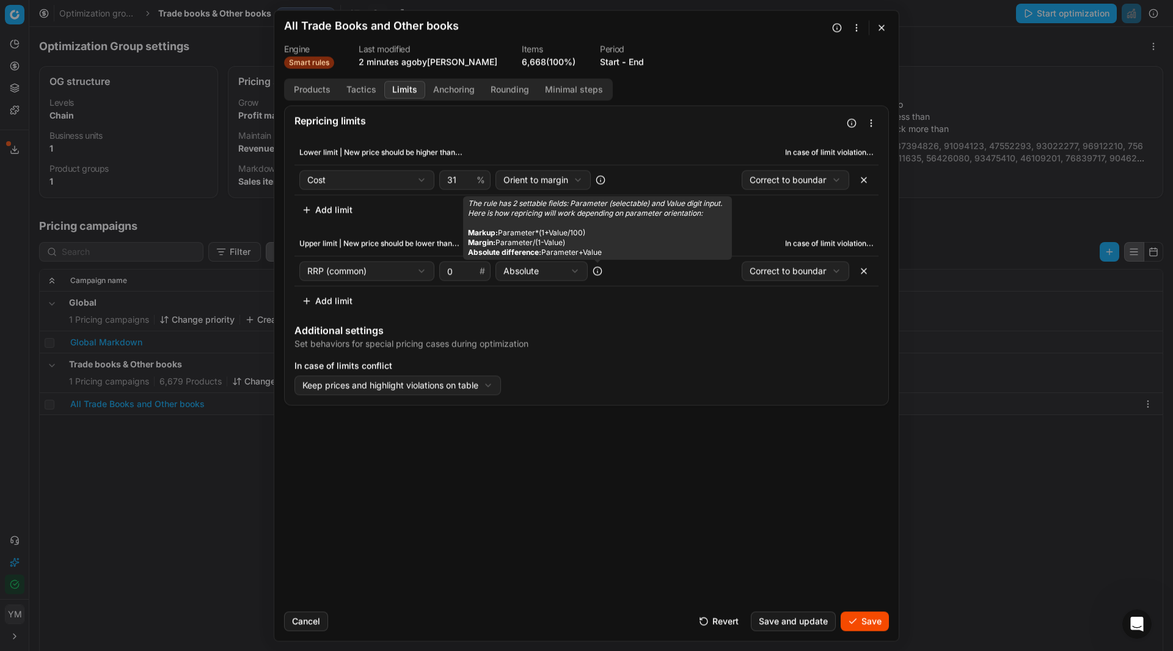
click at [597, 270] on icon at bounding box center [597, 271] width 10 height 10
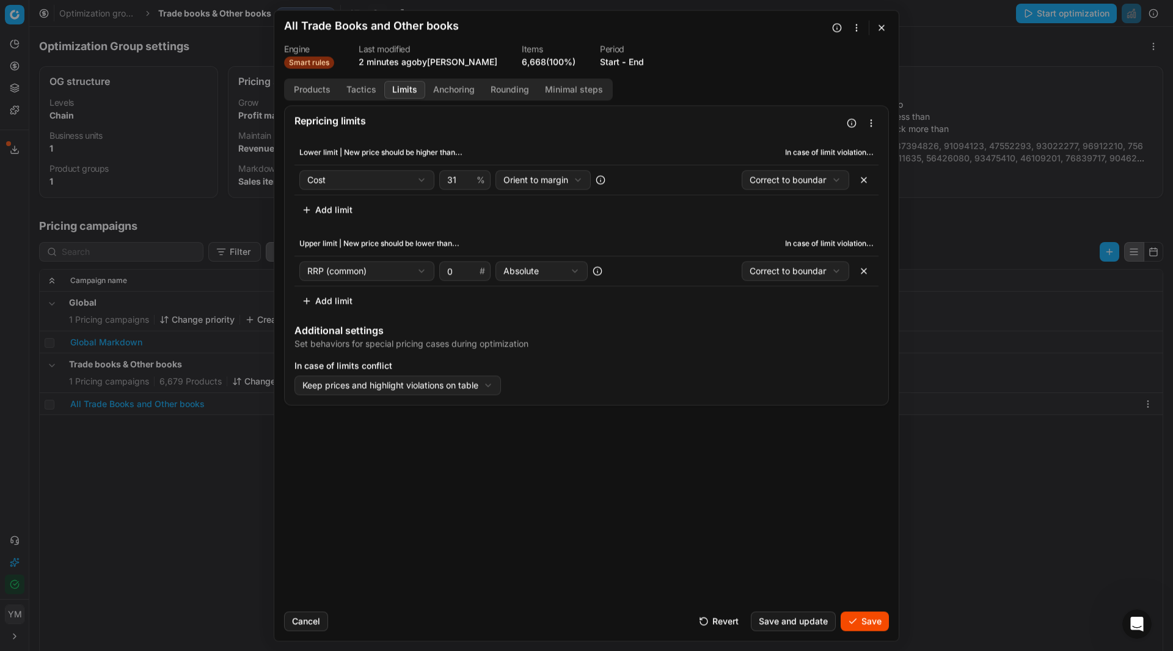
click at [666, 504] on div "Repricing limits Lower limit | New price should be higher than... In case of li…" at bounding box center [586, 353] width 624 height 496
click at [479, 383] on div "We are saving PC settings. Please wait, it should take a few minutes All Trade …" at bounding box center [586, 325] width 1173 height 651
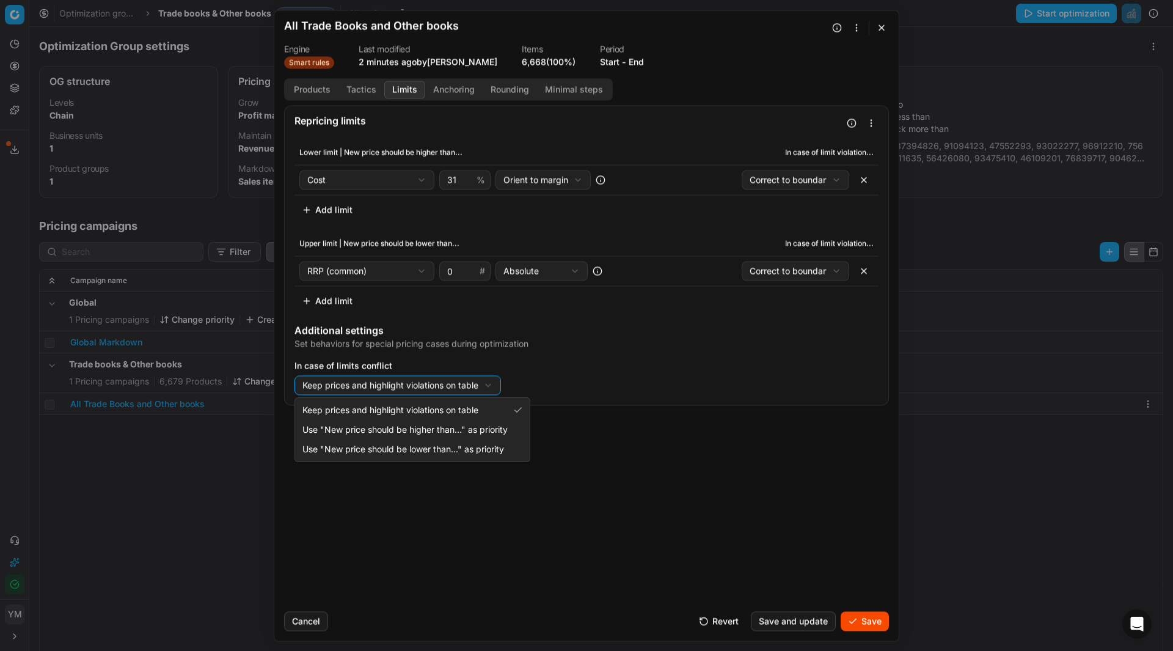
select select "upper"
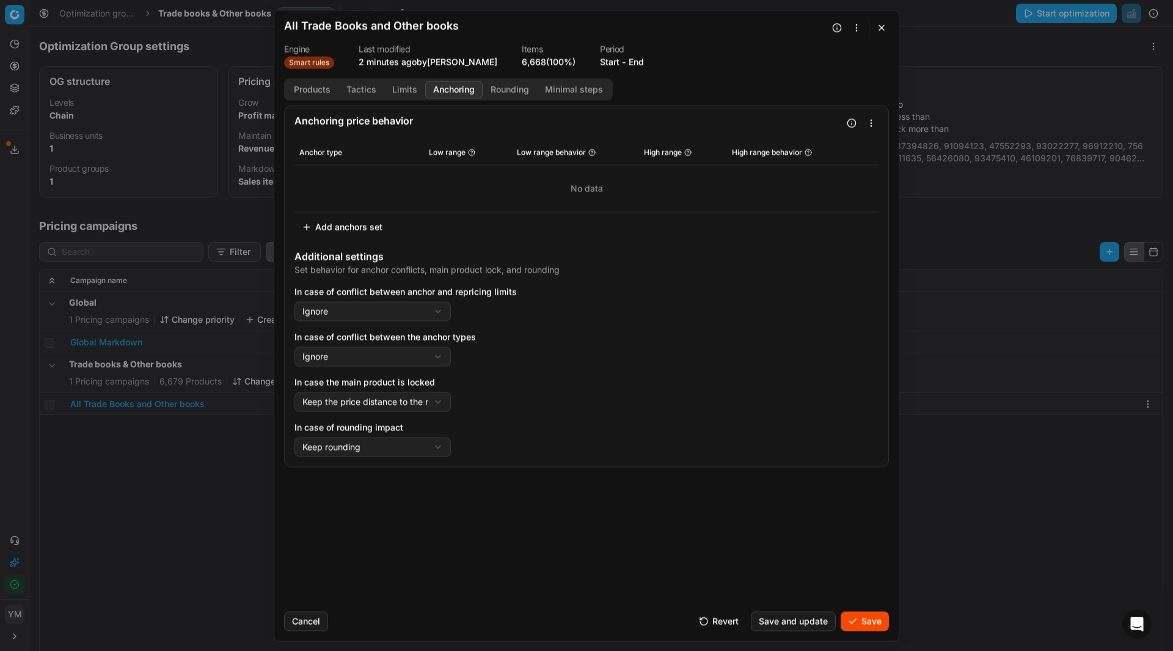
click at [450, 91] on button "Anchoring" at bounding box center [453, 90] width 57 height 18
click at [853, 125] on button "button" at bounding box center [851, 122] width 15 height 15
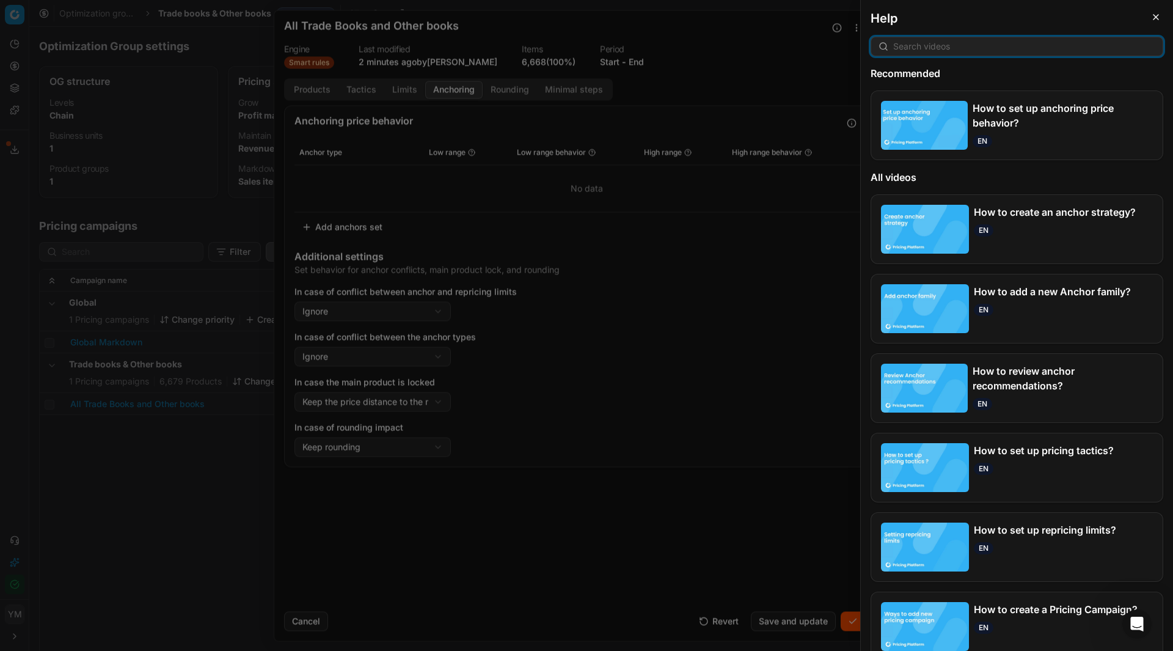
click at [922, 129] on img at bounding box center [924, 125] width 87 height 49
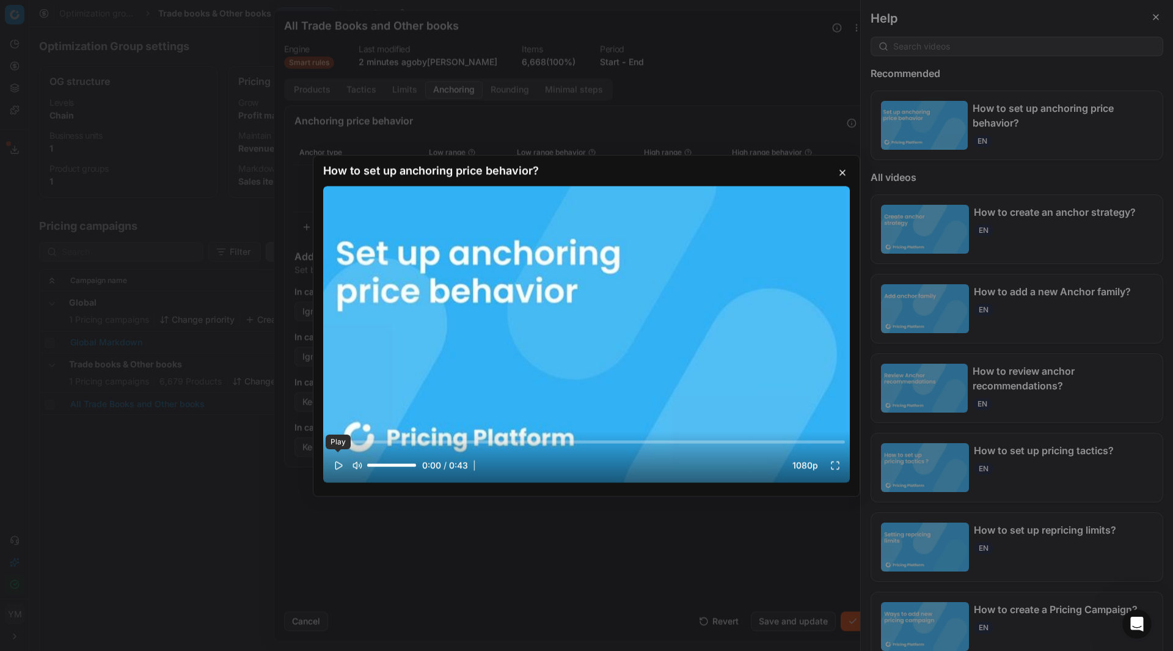
click at [338, 464] on button "Play" at bounding box center [338, 465] width 20 height 20
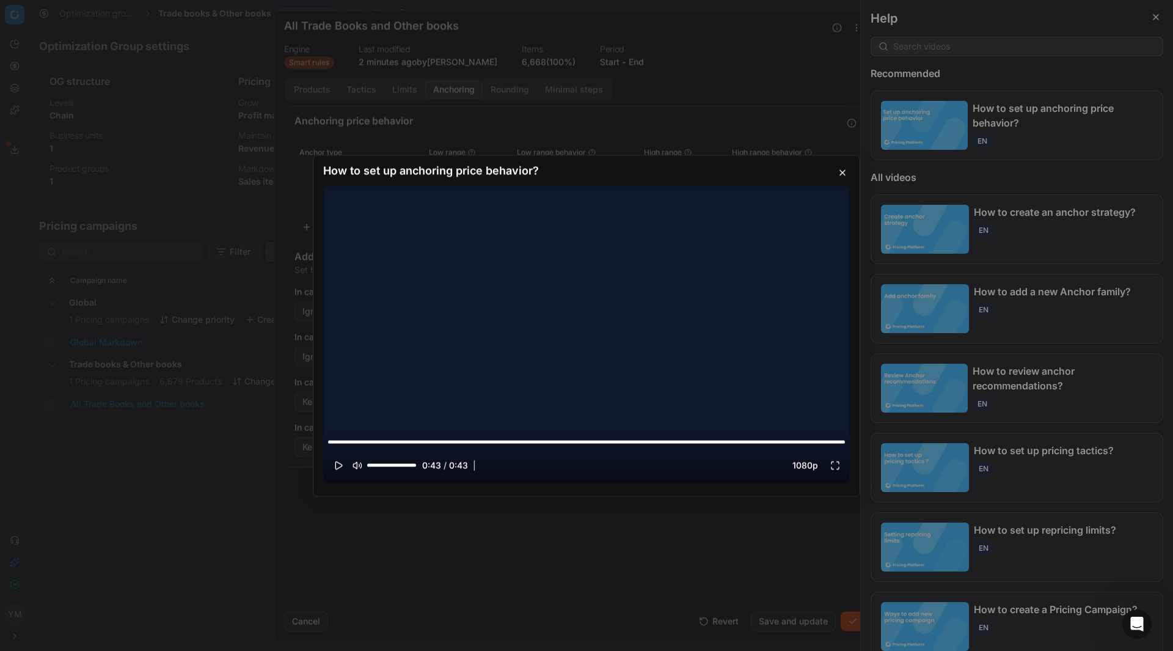
click at [841, 172] on button "button" at bounding box center [842, 172] width 15 height 15
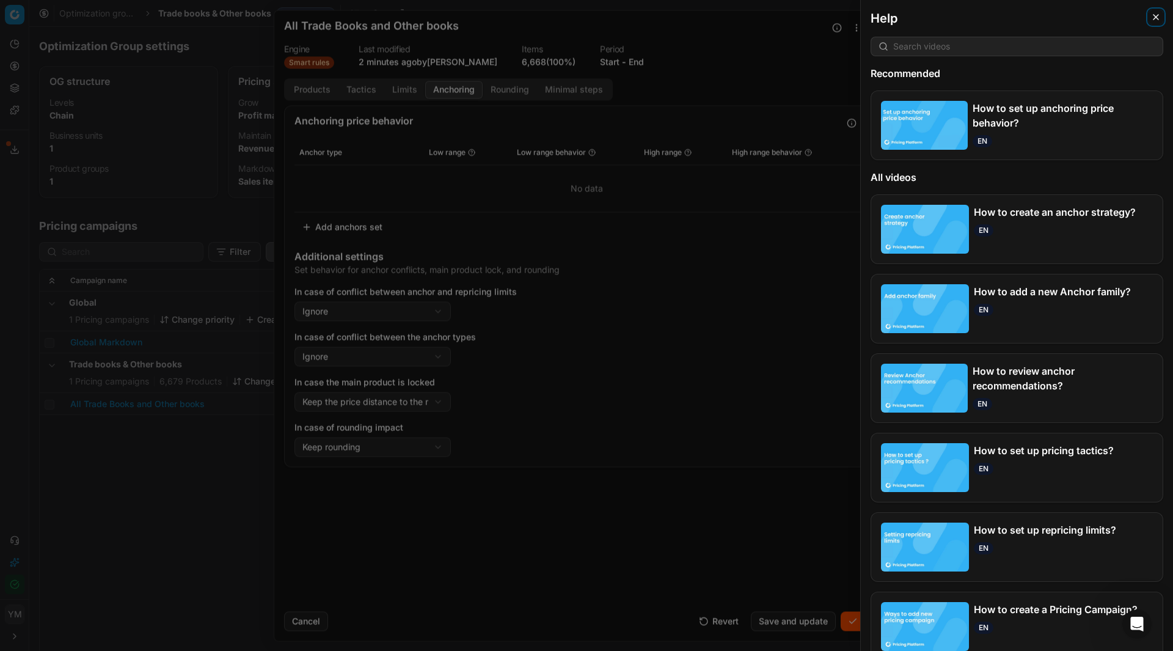
click at [1155, 18] on icon "button" at bounding box center [1156, 17] width 10 height 10
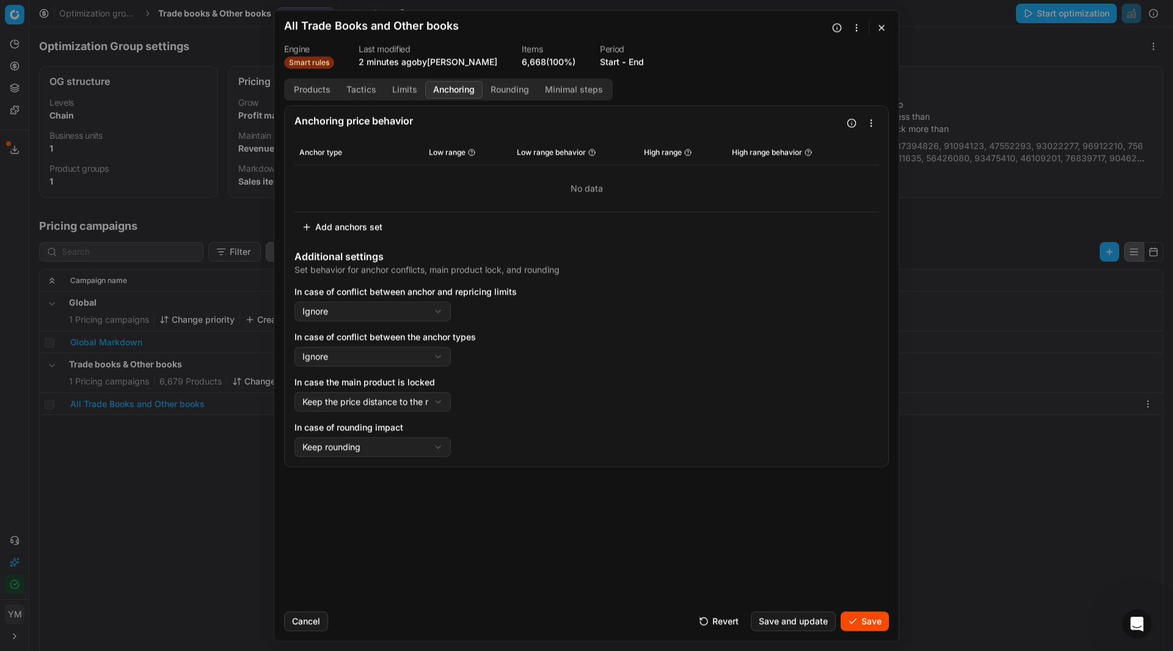
click at [500, 91] on button "Rounding" at bounding box center [510, 90] width 54 height 18
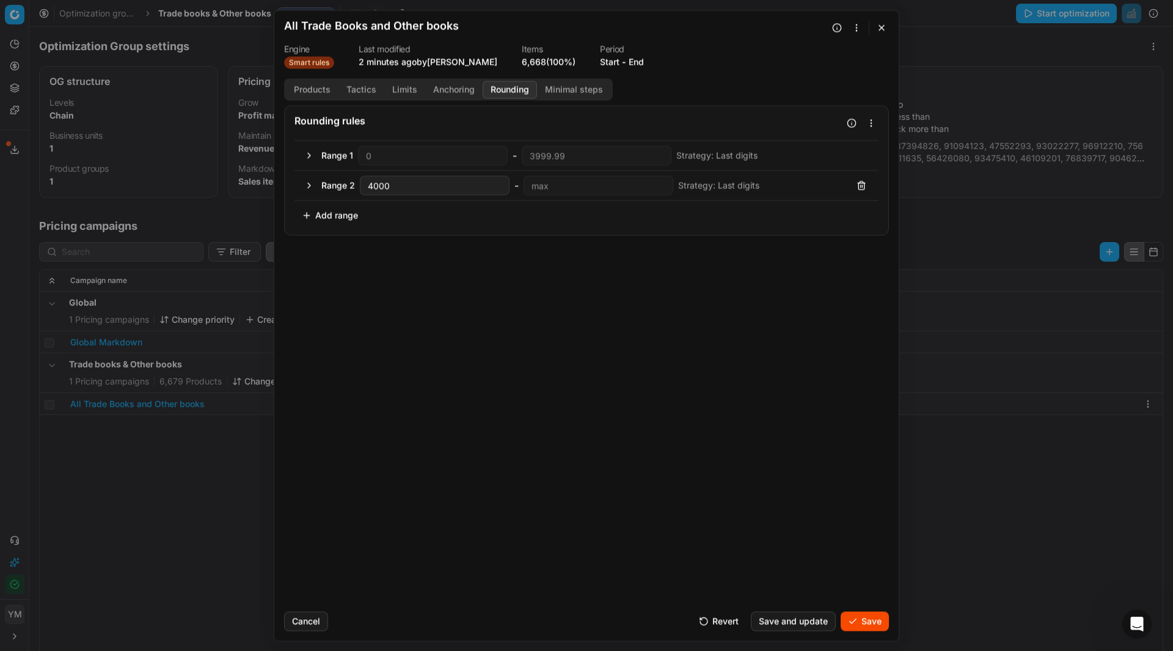
click at [572, 86] on button "Minimal steps" at bounding box center [574, 90] width 74 height 18
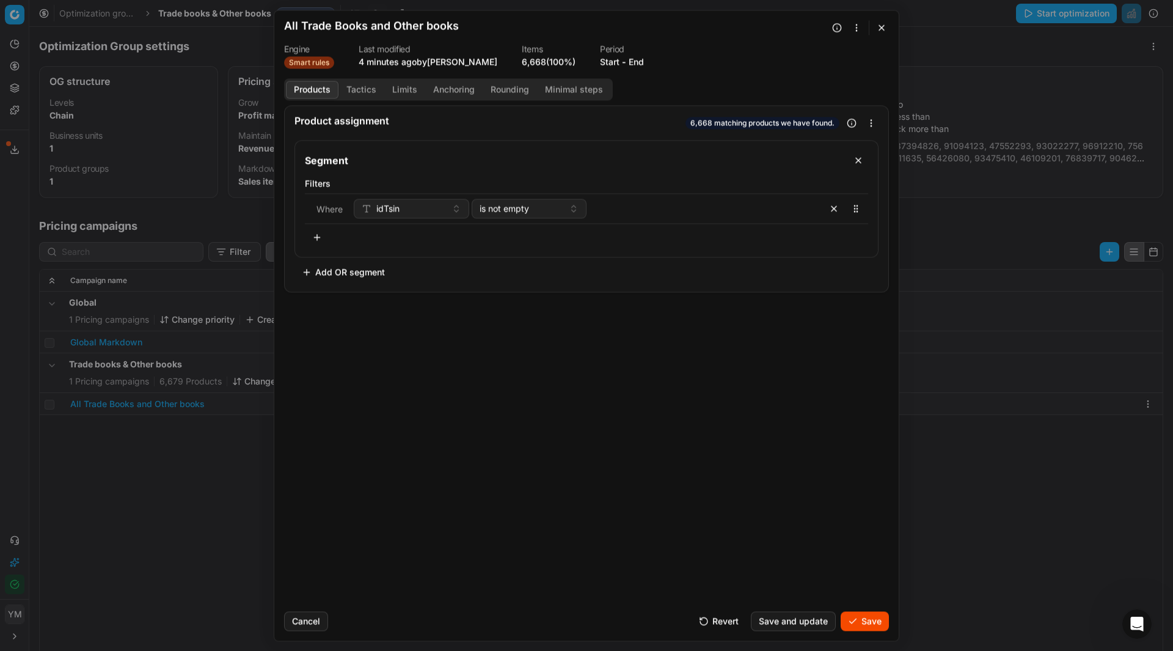
click at [319, 91] on button "Products" at bounding box center [312, 90] width 53 height 18
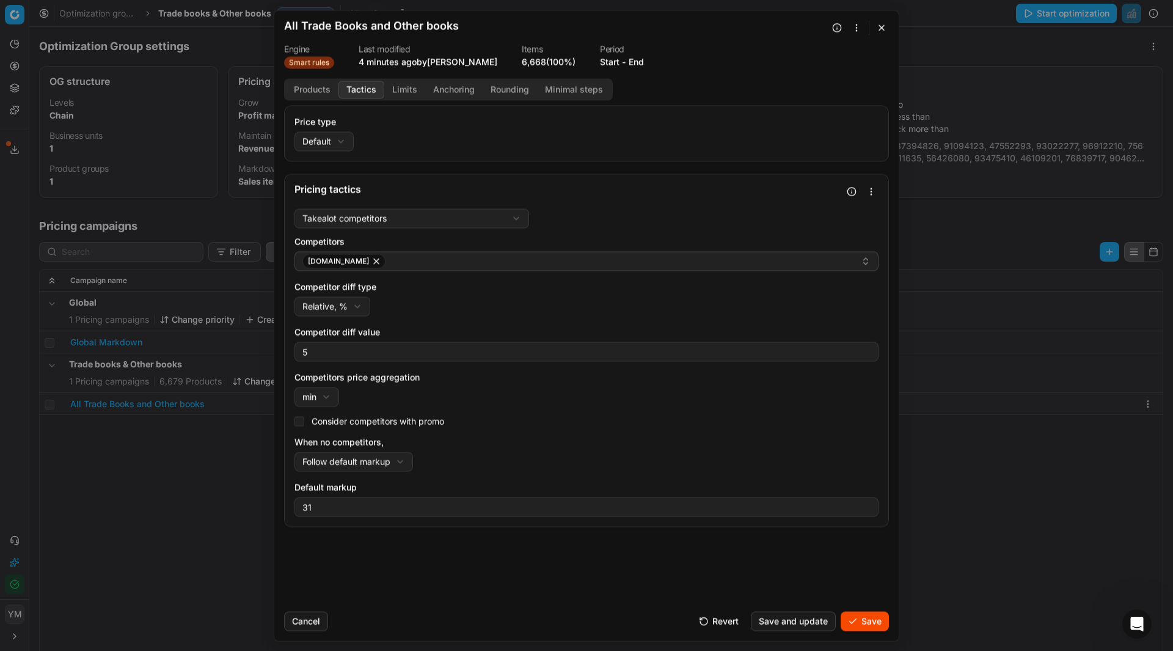
click at [349, 89] on button "Tactics" at bounding box center [361, 90] width 46 height 18
click at [338, 140] on div "We are saving PC settings. Please wait, it should take a few minutes All Trade …" at bounding box center [586, 325] width 1173 height 651
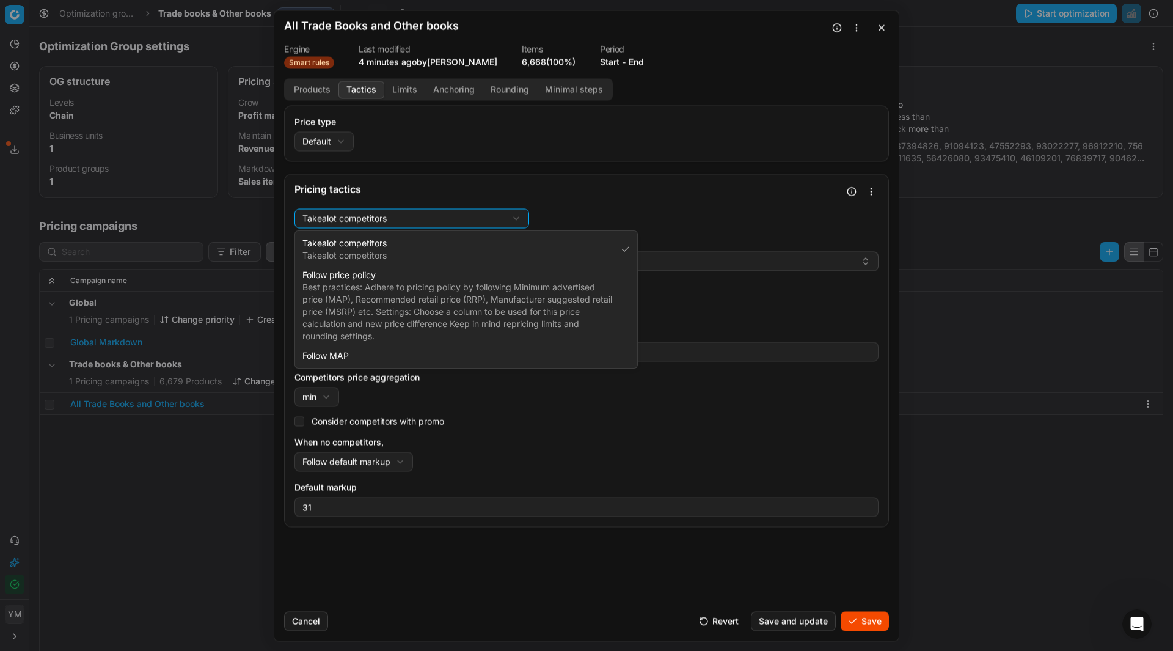
click at [378, 219] on div "We are saving PC settings. Please wait, it should take a few minutes All Trade …" at bounding box center [586, 325] width 1173 height 651
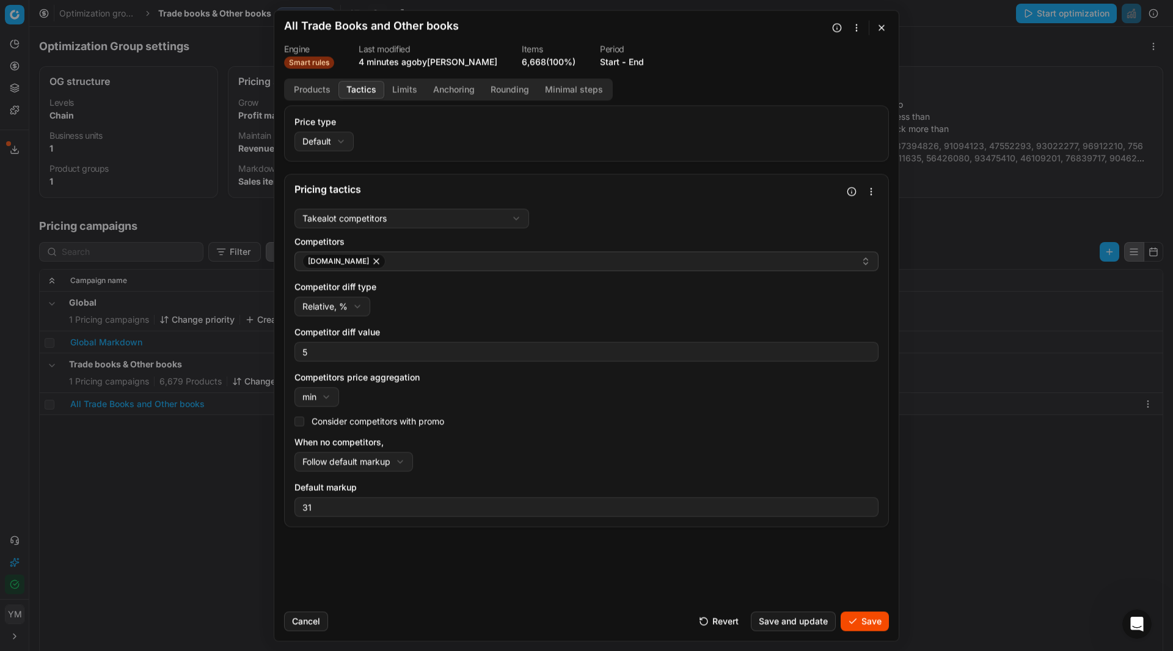
click at [378, 219] on div "We are saving PC settings. Please wait, it should take a few minutes All Trade …" at bounding box center [586, 325] width 1173 height 651
click at [820, 621] on button "Save and update" at bounding box center [793, 621] width 85 height 20
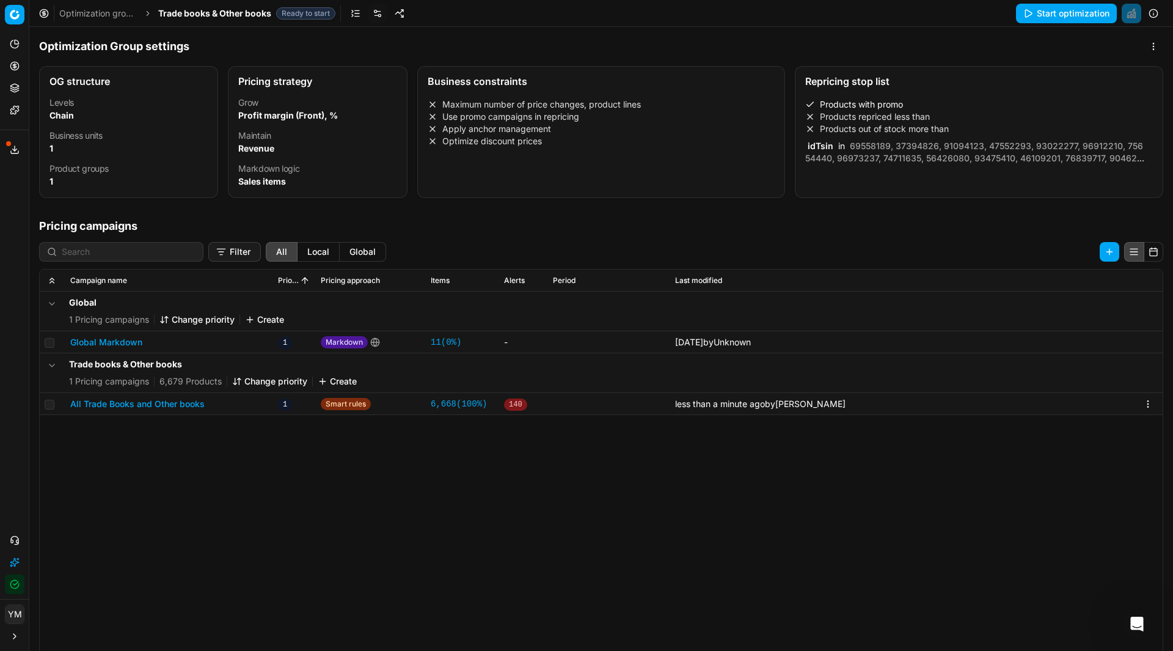
click at [349, 383] on button "Create" at bounding box center [337, 381] width 39 height 12
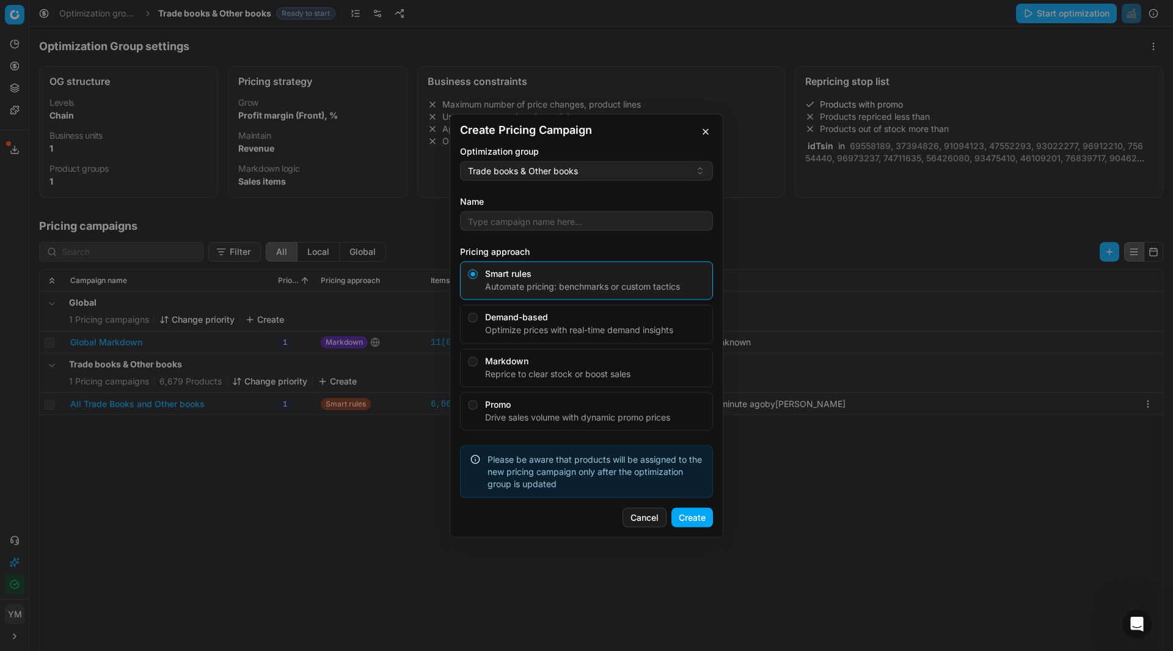
click at [474, 319] on button "Demand-based Optimize prices with real-time demand insights" at bounding box center [473, 317] width 10 height 10
radio input "false"
radio input "true"
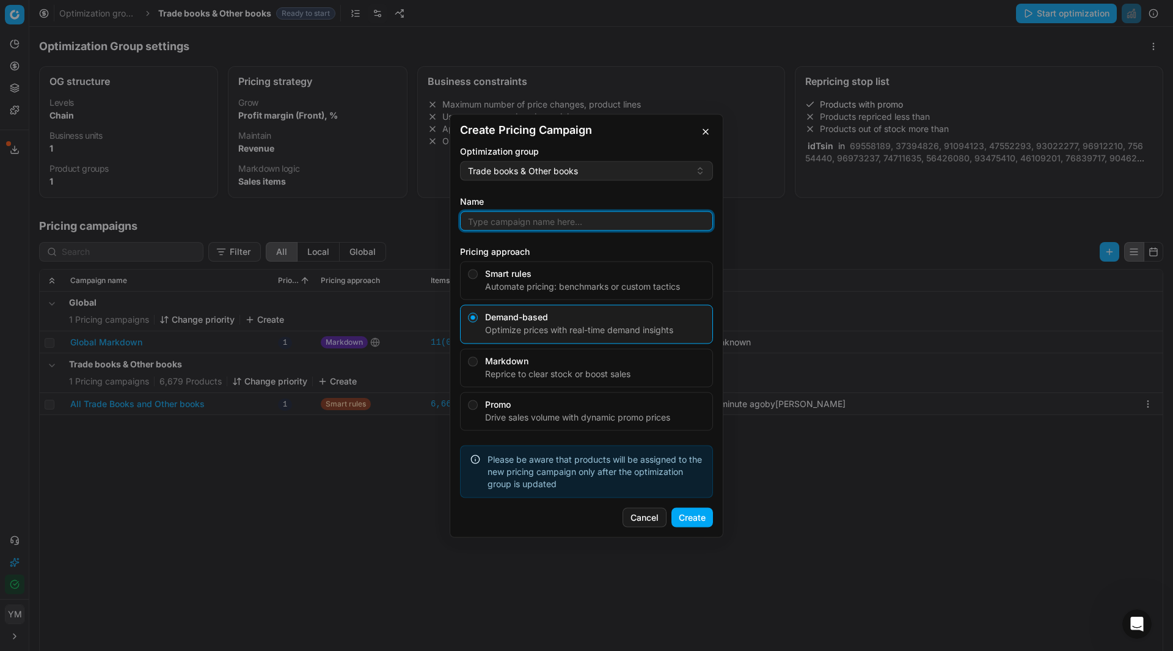
click at [514, 226] on input "Name" at bounding box center [586, 220] width 242 height 18
type input "Demand-based"
click at [705, 512] on button "Create" at bounding box center [692, 517] width 42 height 20
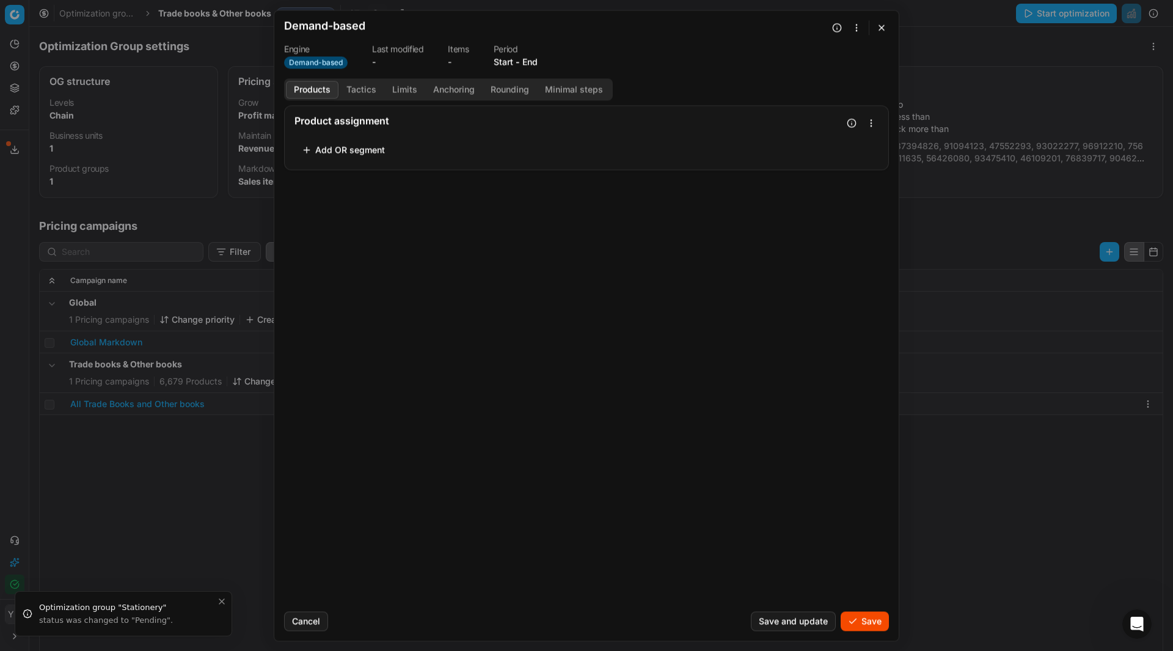
click at [357, 152] on button "Add OR segment" at bounding box center [343, 150] width 98 height 20
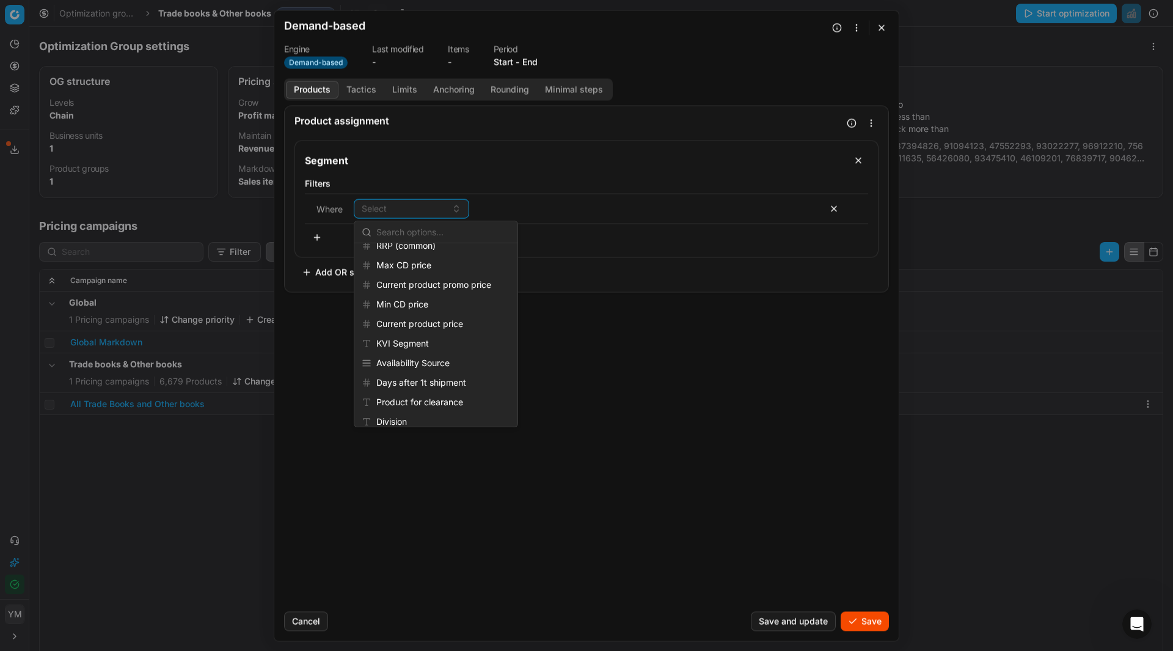
scroll to position [865, 0]
click at [414, 345] on div "KVI Segment" at bounding box center [436, 348] width 158 height 20
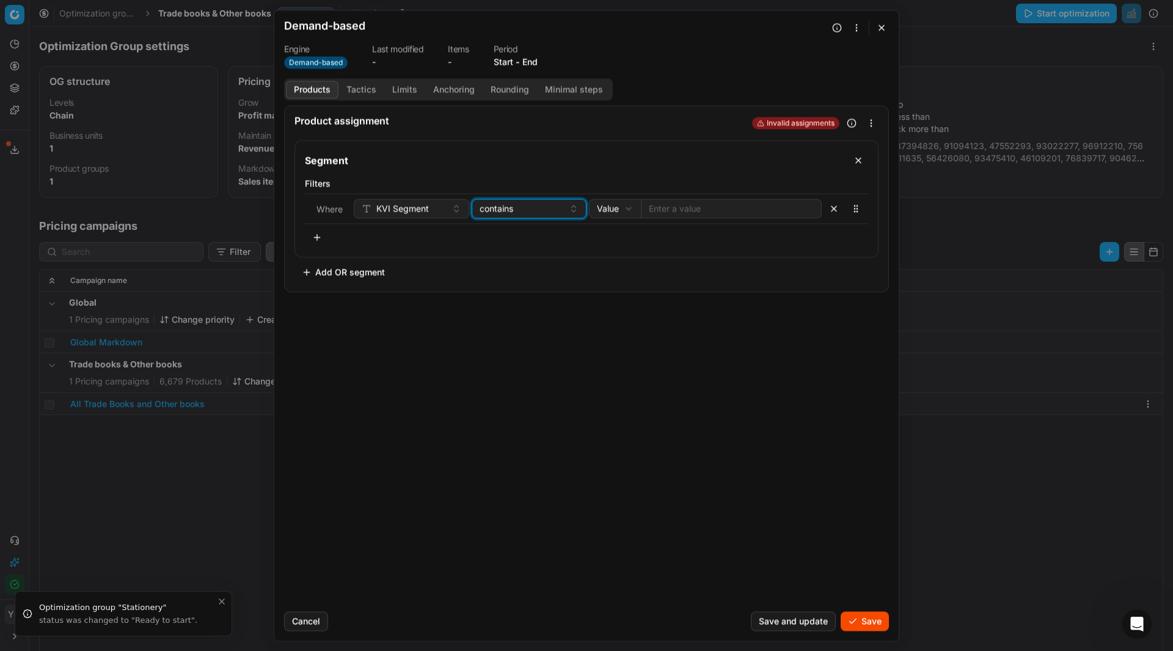
click at [577, 210] on button "contains" at bounding box center [529, 209] width 115 height 20
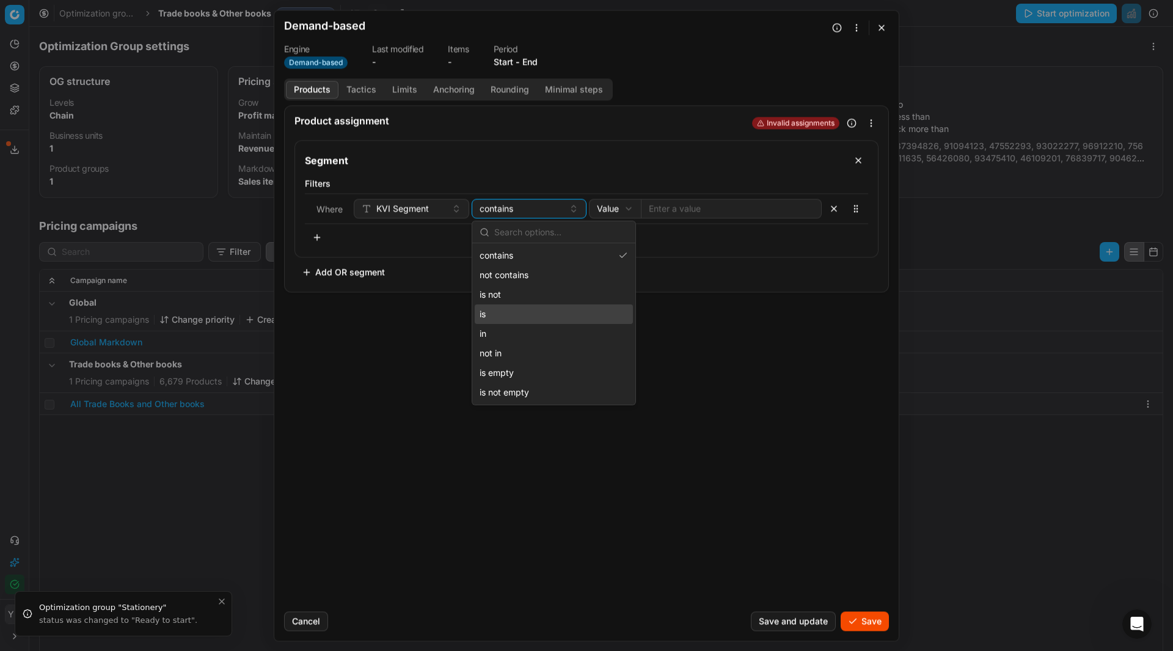
click at [505, 318] on div "is" at bounding box center [554, 314] width 158 height 20
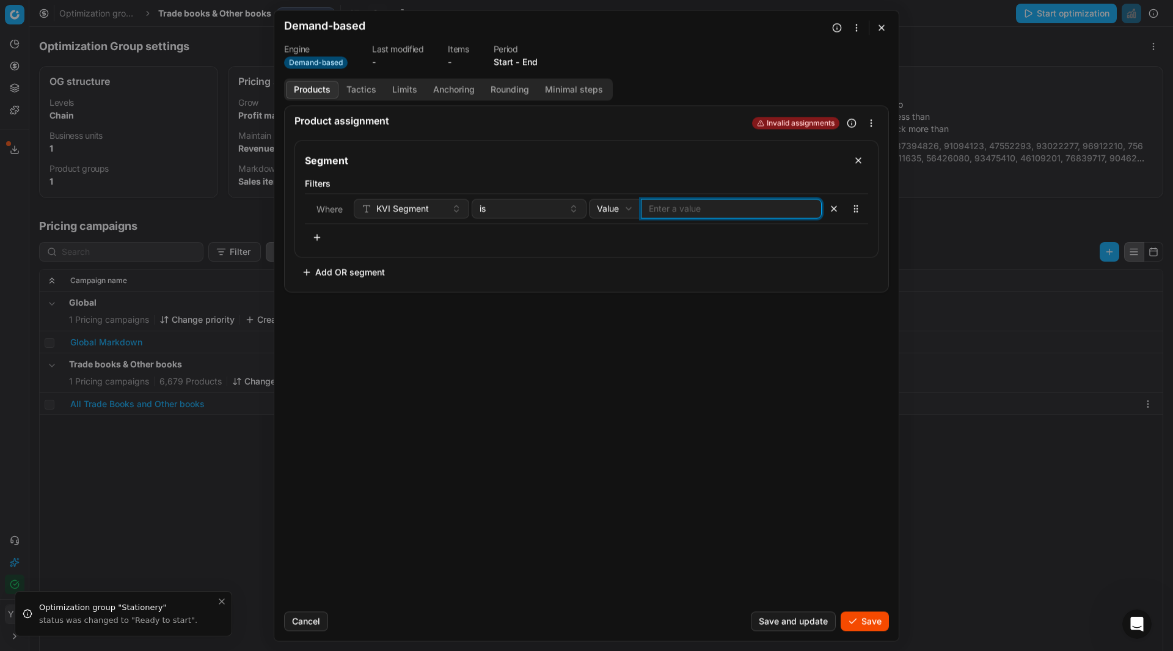
click at [758, 207] on input at bounding box center [731, 208] width 165 height 12
click at [432, 209] on div "KVI Segment" at bounding box center [404, 208] width 85 height 12
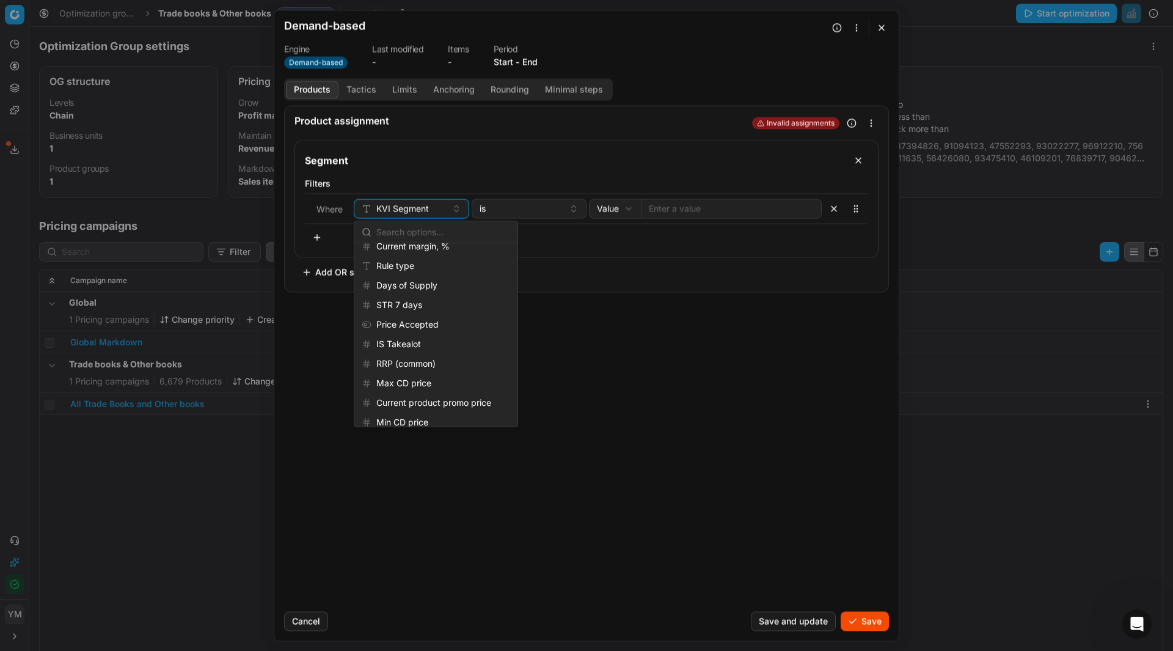
scroll to position [750, 0]
click at [406, 265] on div "Rule type" at bounding box center [436, 268] width 158 height 20
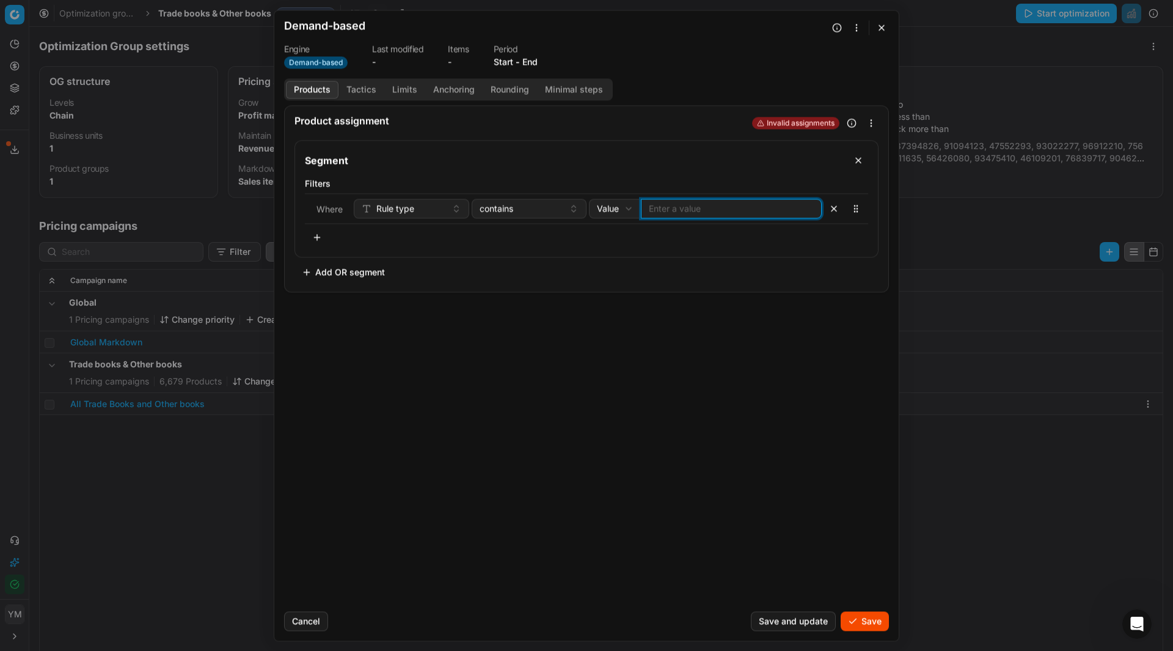
click at [686, 203] on input at bounding box center [731, 208] width 165 height 12
paste input "demand_based_repricing"
type input "demand_based_repricing"
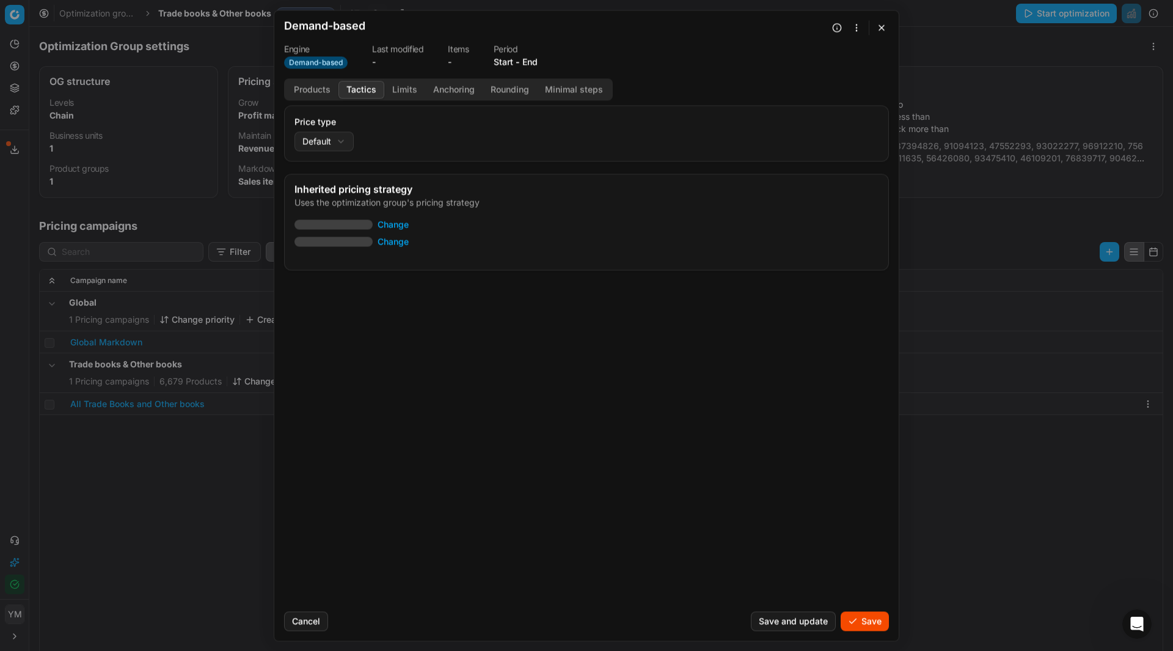
click at [361, 91] on button "Tactics" at bounding box center [361, 90] width 46 height 18
click at [340, 139] on div "We are saving PC settings. Please wait, it should take a few minutes Demand-bas…" at bounding box center [586, 325] width 1173 height 651
click at [429, 226] on button "Change" at bounding box center [432, 224] width 31 height 12
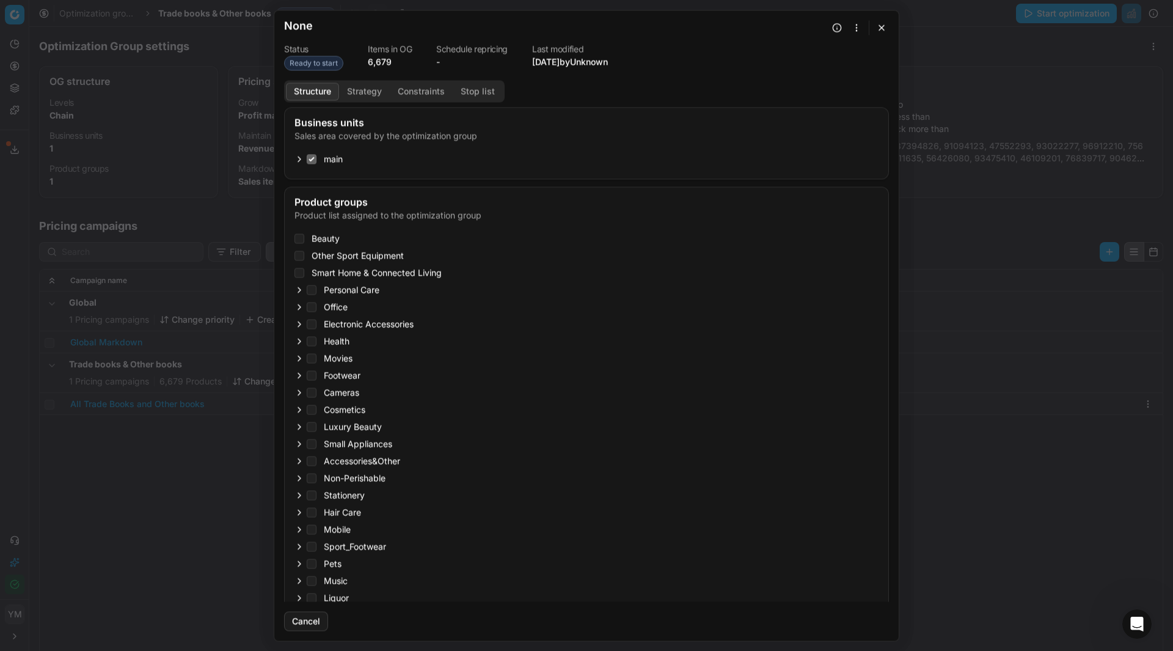
checkbox input "true"
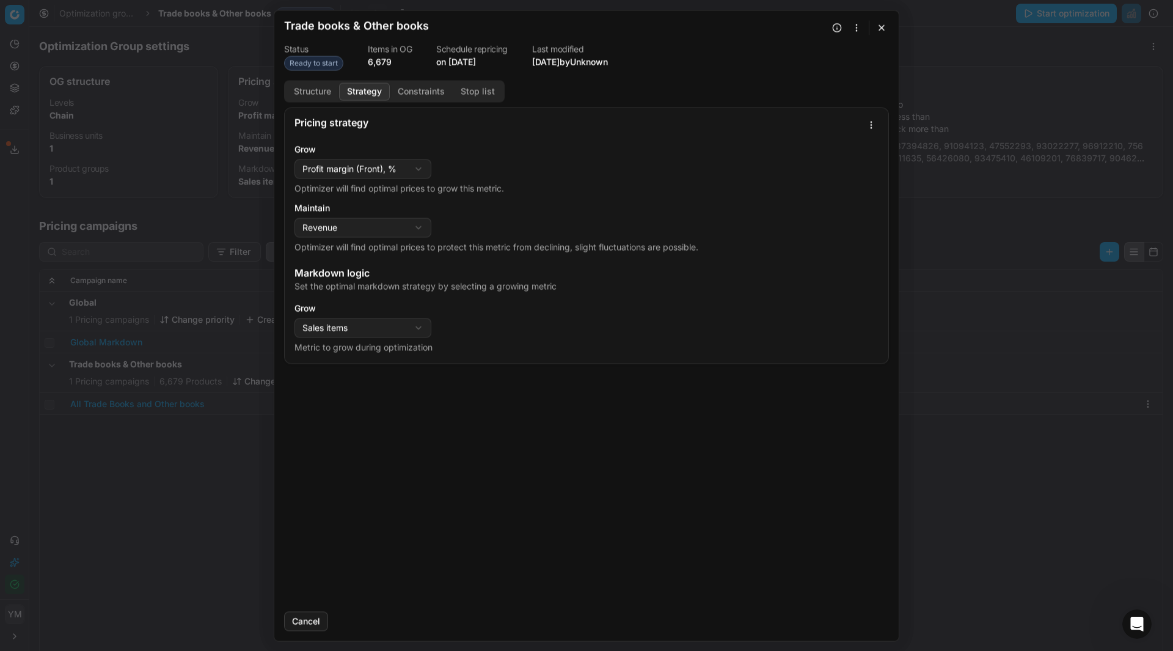
click at [354, 89] on button "Strategy" at bounding box center [364, 91] width 51 height 18
click at [419, 169] on div "Oprimization group is saving... Trade books & Other books Status Ready to start…" at bounding box center [586, 325] width 1173 height 651
click at [410, 224] on div "Oprimization group is saving... Trade books & Other books Status Ready to start…" at bounding box center [586, 325] width 1173 height 651
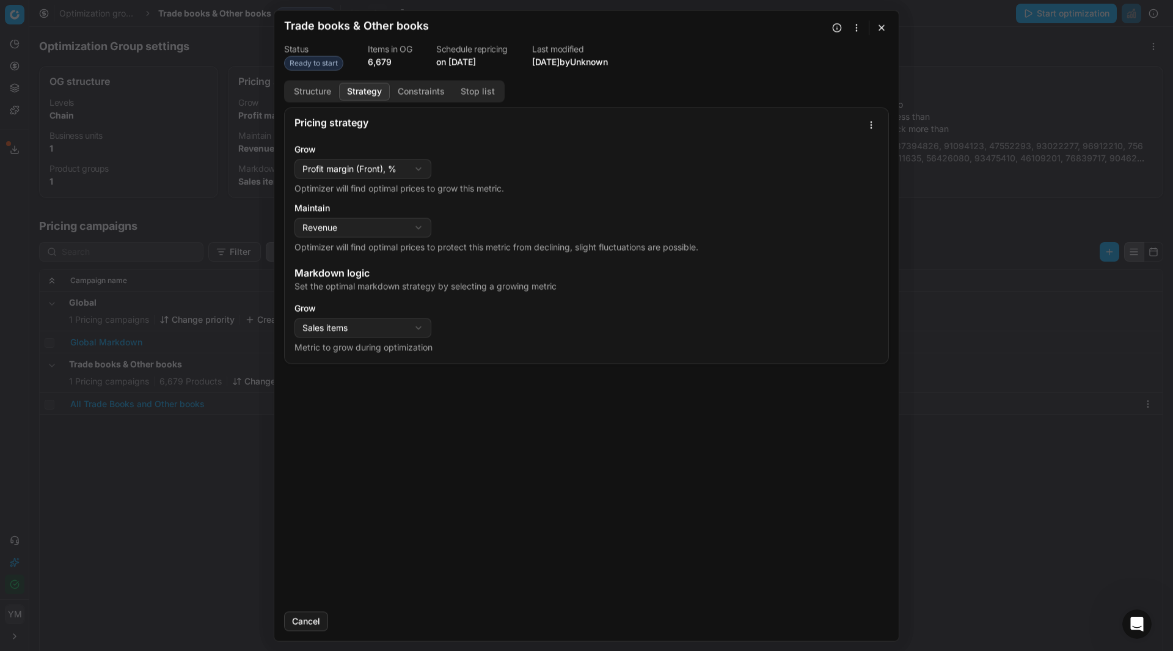
click at [405, 325] on div "Oprimization group is saving... Trade books & Other books Status Ready to start…" at bounding box center [586, 325] width 1173 height 651
click at [883, 32] on button "button" at bounding box center [881, 27] width 15 height 15
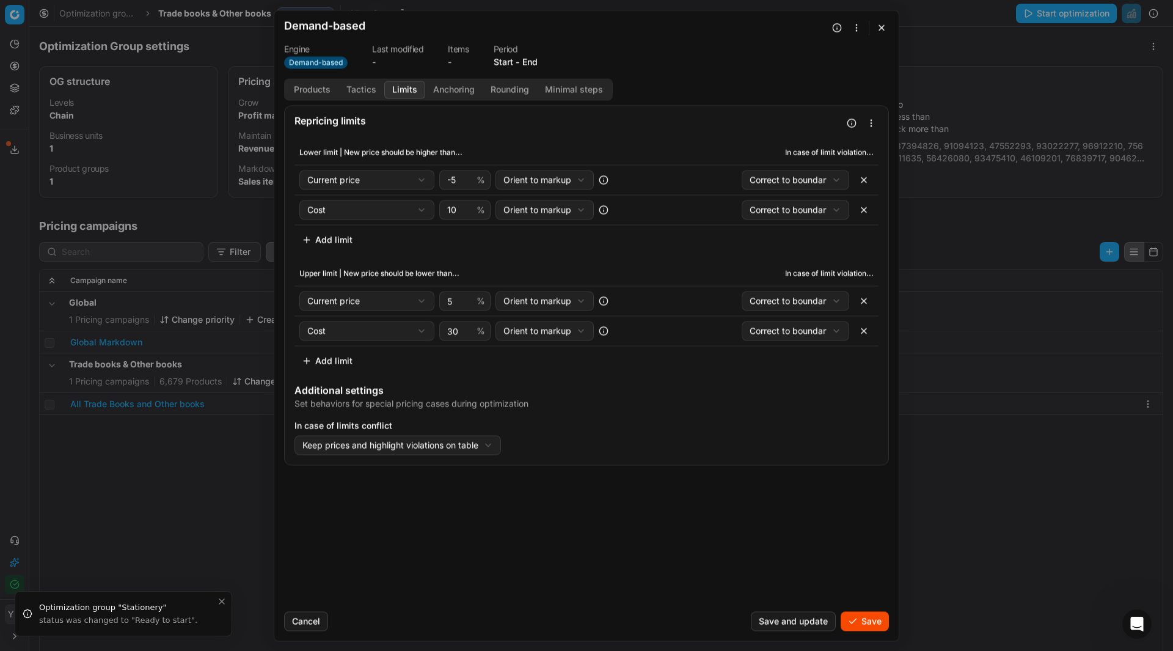
click at [404, 92] on button "Limits" at bounding box center [404, 90] width 41 height 18
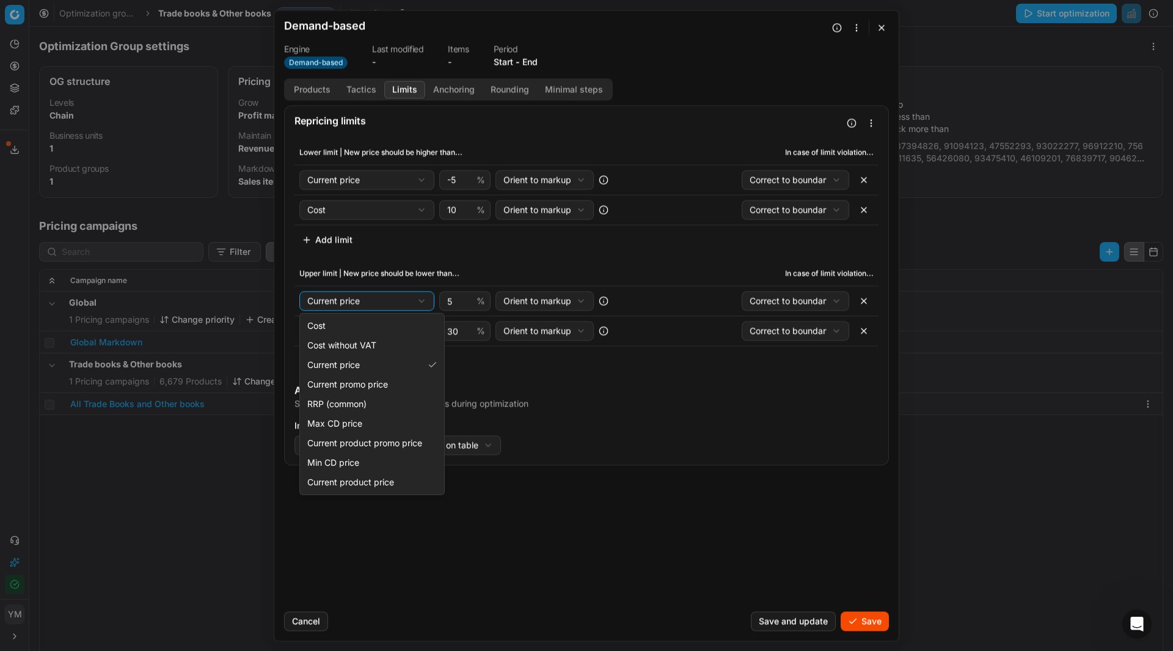
click at [423, 299] on div "We are saving PC settings. Please wait, it should take a few minutes Demand-bas…" at bounding box center [586, 325] width 1173 height 651
select select "rrp_common"
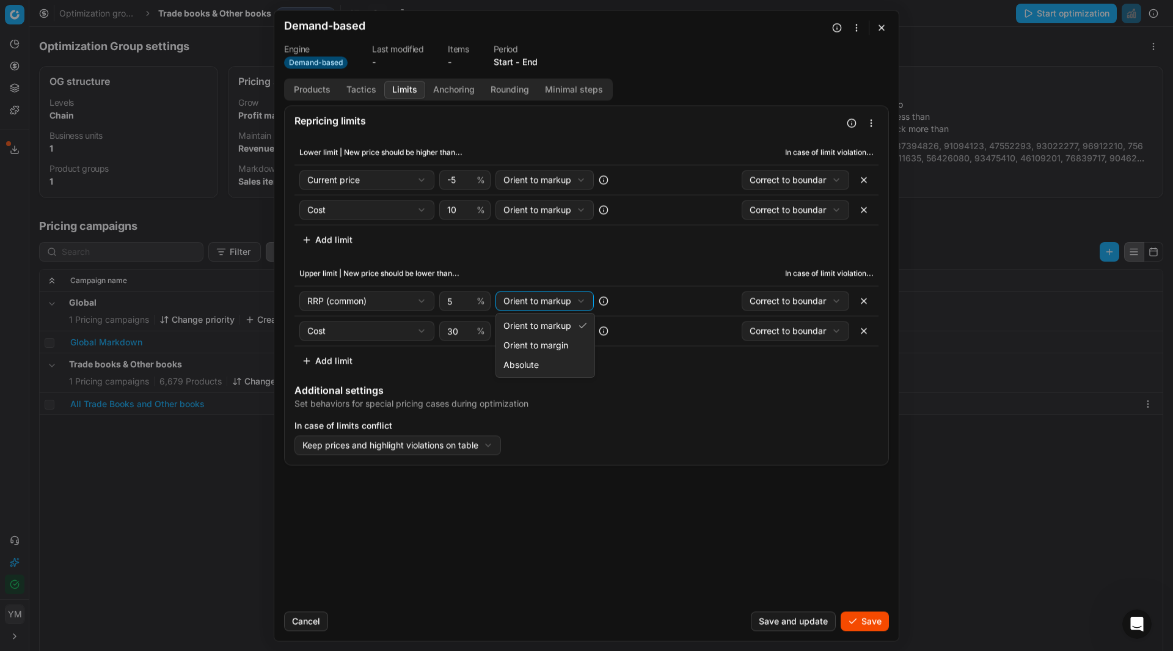
click at [536, 302] on div "We are saving PC settings. Please wait, it should take a few minutes Demand-bas…" at bounding box center [586, 325] width 1173 height 651
select select "absolute"
click at [869, 329] on button "button" at bounding box center [864, 331] width 20 height 20
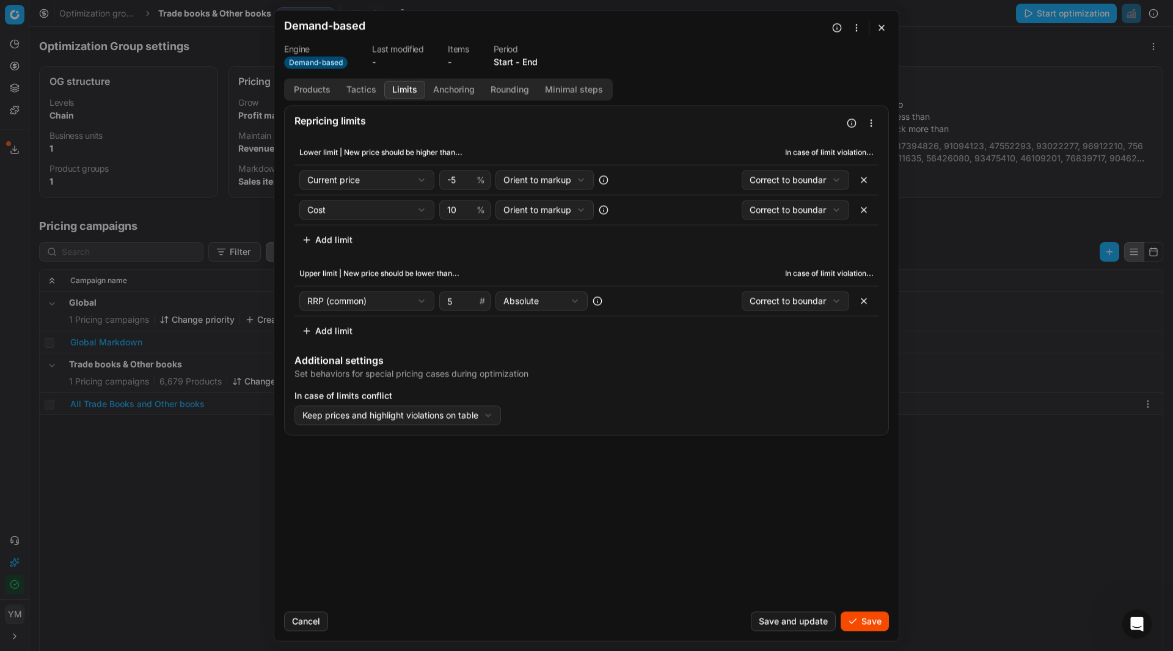
click at [836, 301] on div "We are saving PC settings. Please wait, it should take a few minutes Demand-bas…" at bounding box center [586, 325] width 1173 height 651
click at [468, 304] on input "4" at bounding box center [461, 300] width 32 height 18
click at [468, 304] on input "3" at bounding box center [461, 300] width 32 height 18
click at [468, 304] on input "2" at bounding box center [461, 300] width 32 height 18
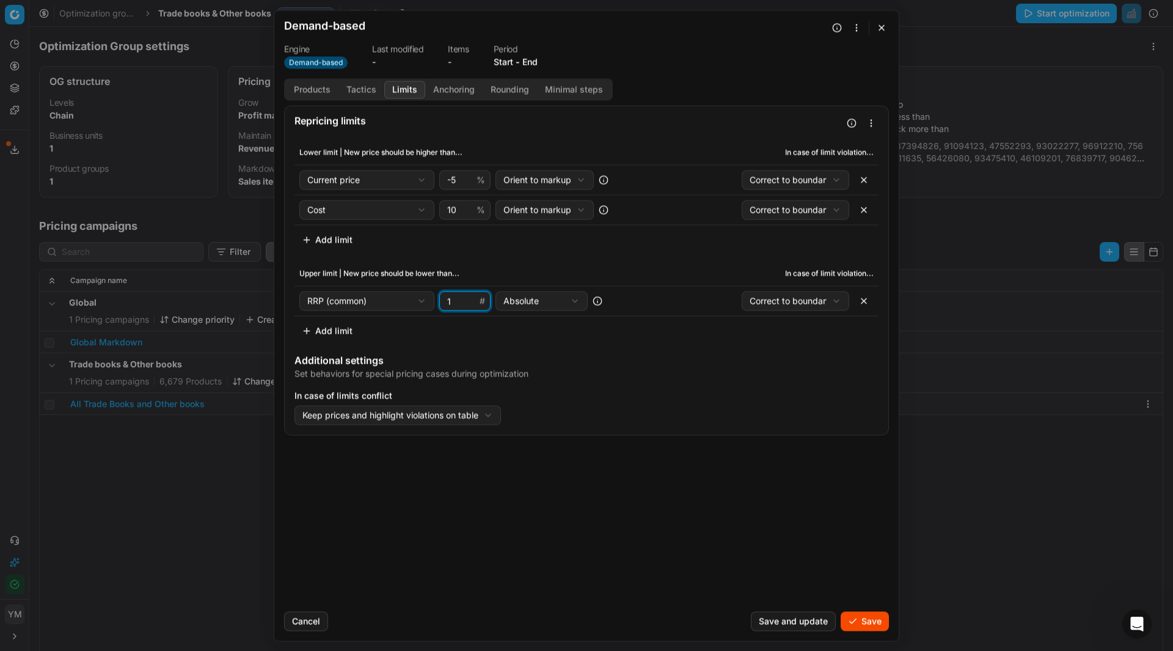
click at [468, 304] on input "1" at bounding box center [461, 300] width 32 height 18
type input "0"
click at [468, 304] on input "0" at bounding box center [461, 300] width 32 height 18
click at [864, 178] on button "button" at bounding box center [864, 180] width 20 height 20
select select "cost"
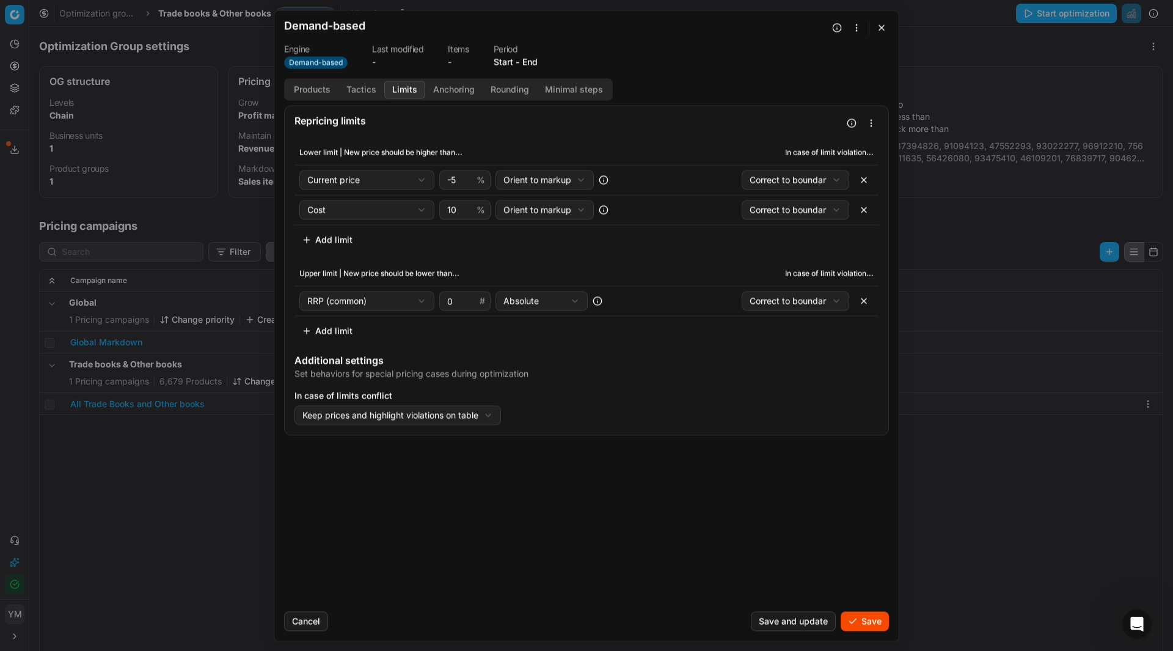
type input "10"
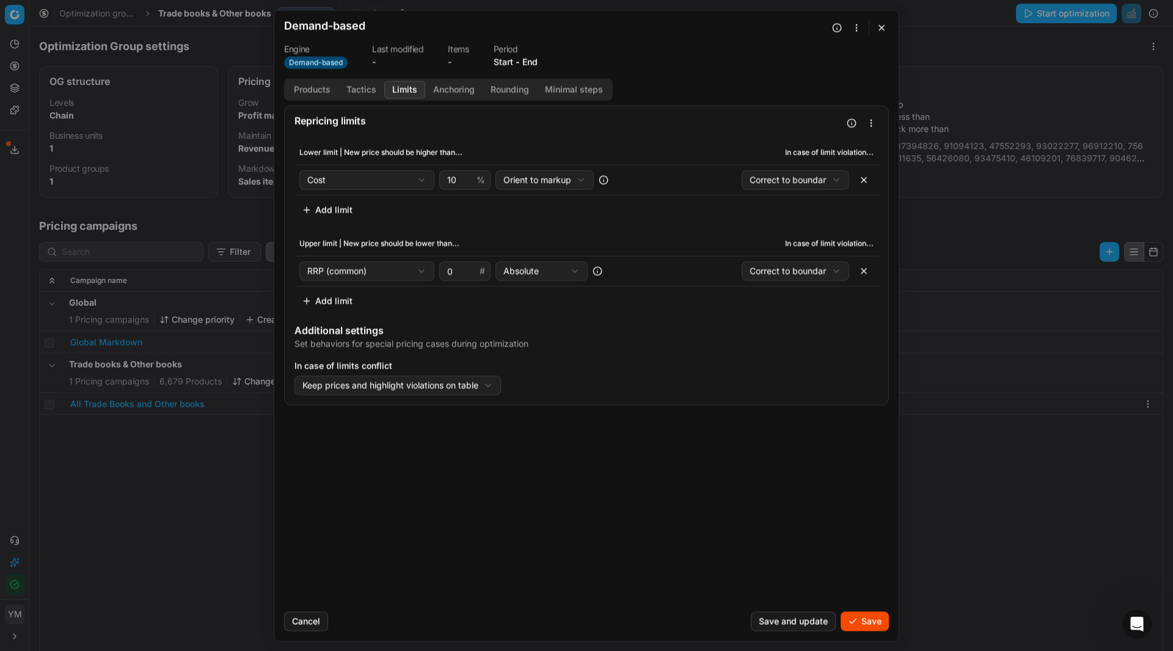
click at [428, 173] on div "We are saving PC settings. Please wait, it should take a few minutes Demand-bas…" at bounding box center [586, 325] width 1173 height 651
click at [586, 181] on div "We are saving PC settings. Please wait, it should take a few minutes Demand-bas…" at bounding box center [586, 325] width 1173 height 651
click at [581, 182] on div "We are saving PC settings. Please wait, it should take a few minutes Demand-bas…" at bounding box center [586, 325] width 1173 height 651
select select "margin"
drag, startPoint x: 458, startPoint y: 180, endPoint x: 400, endPoint y: 180, distance: 57.4
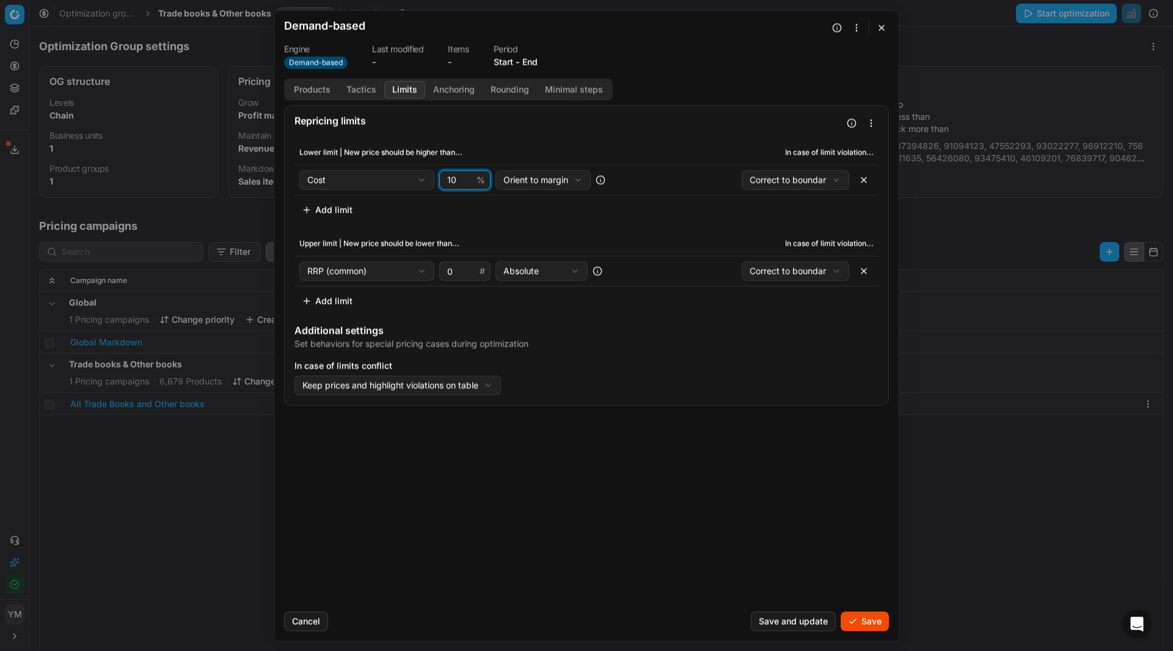
click at [402, 180] on div "Cost Cost Cost without VAT Current price Current promo price RRP (common) Max C…" at bounding box center [464, 180] width 331 height 20
type input "25"
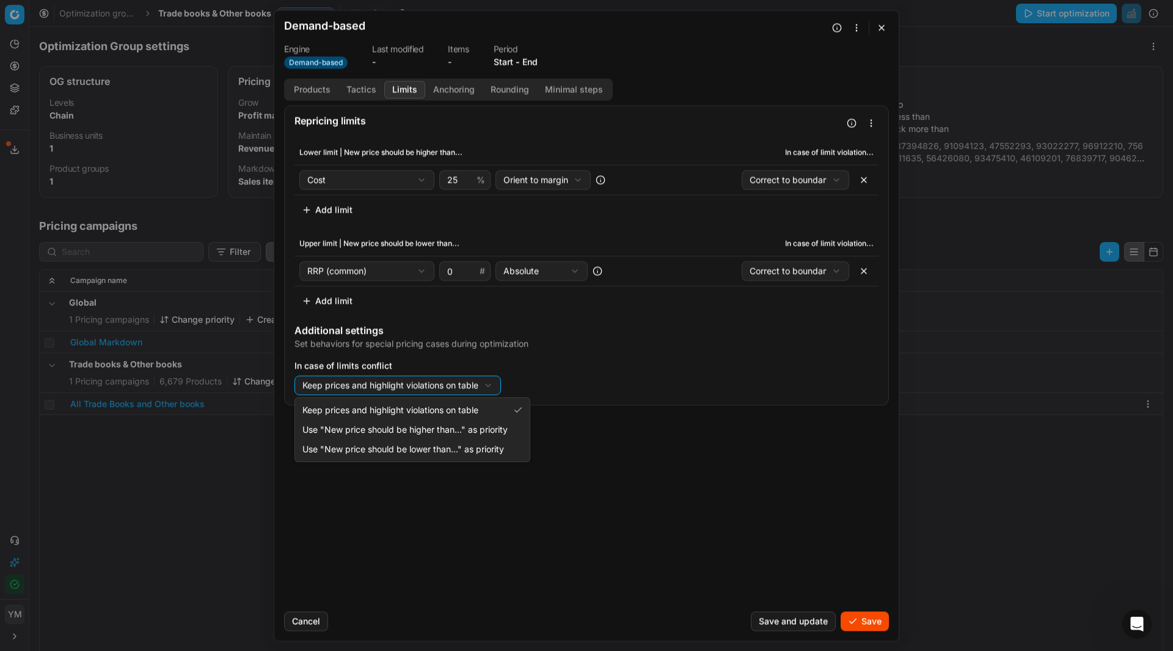
click at [478, 384] on div "We are saving PC settings. Please wait, it should take a few minutes Demand-bas…" at bounding box center [586, 325] width 1173 height 651
select select "upper"
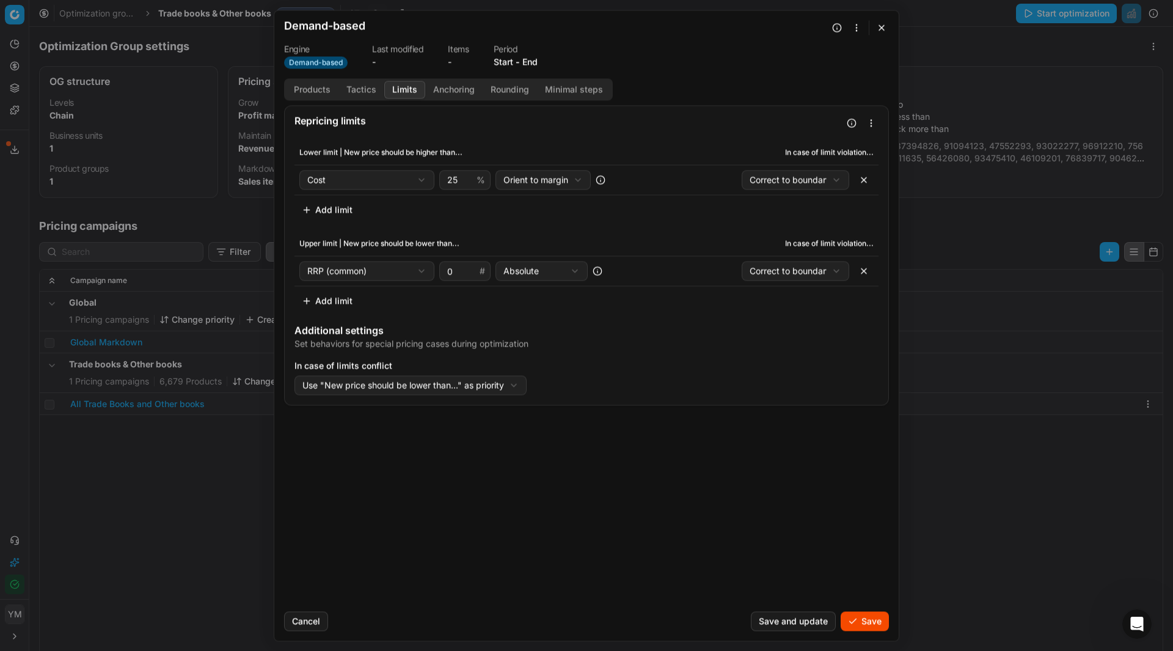
click at [443, 84] on button "Anchoring" at bounding box center [453, 90] width 57 height 18
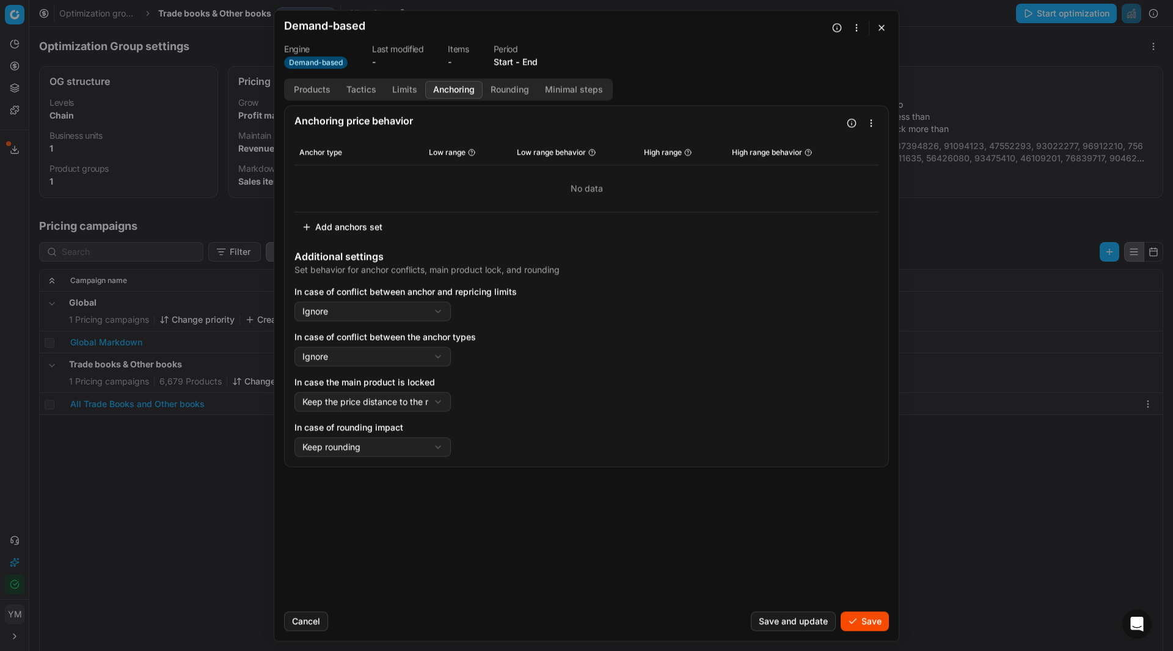
click at [508, 90] on button "Rounding" at bounding box center [510, 90] width 54 height 18
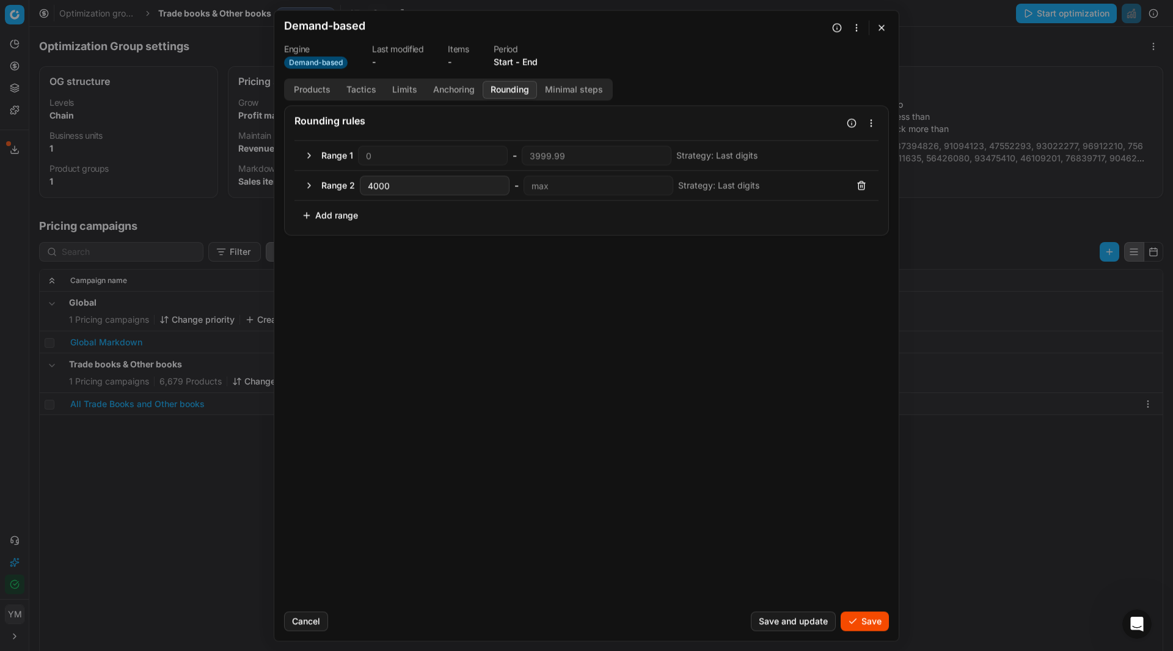
click at [566, 90] on button "Minimal steps" at bounding box center [574, 90] width 74 height 18
click at [820, 621] on button "Save and update" at bounding box center [793, 621] width 85 height 20
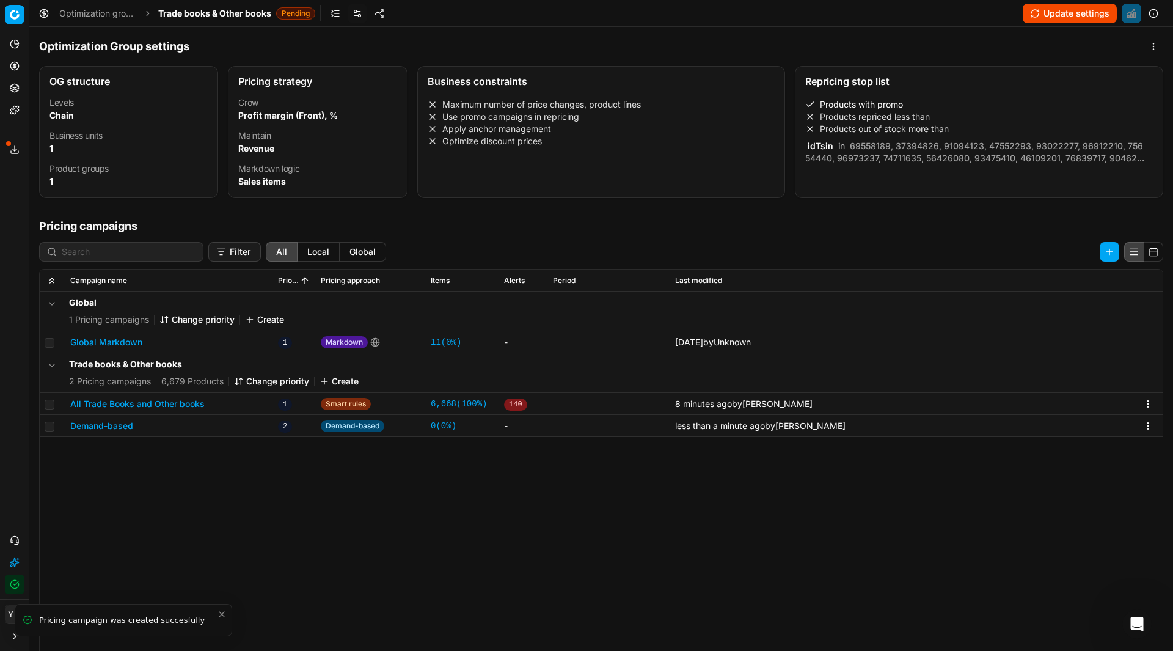
scroll to position [448, 0]
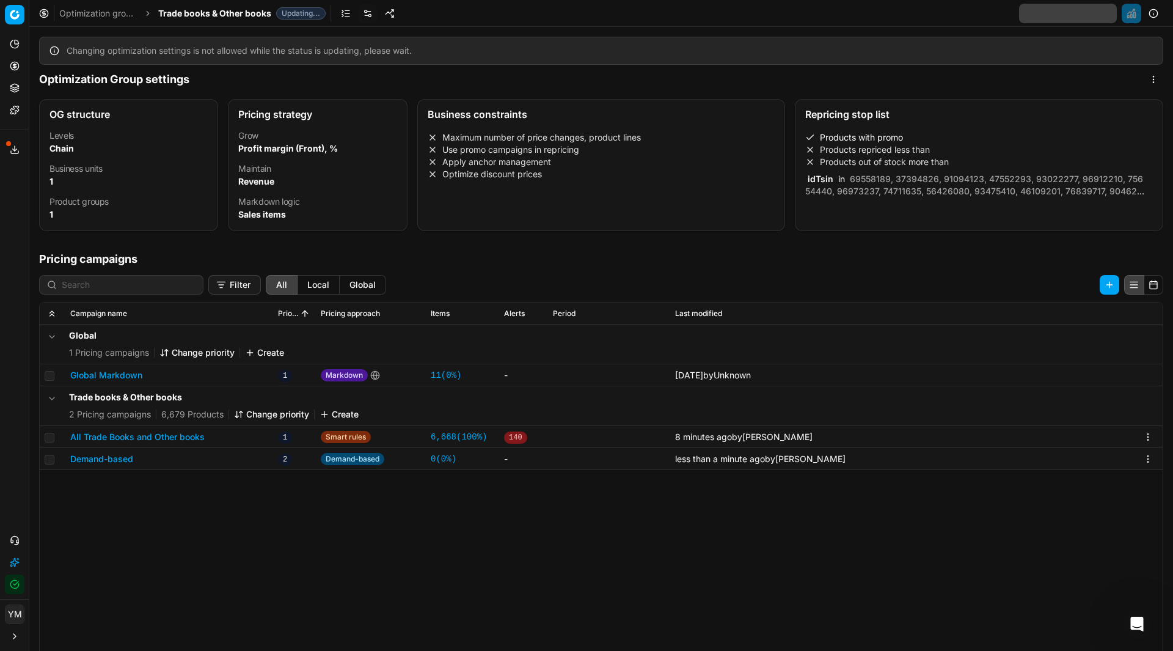
click at [111, 437] on button "All Trade Books and Other books" at bounding box center [137, 437] width 134 height 12
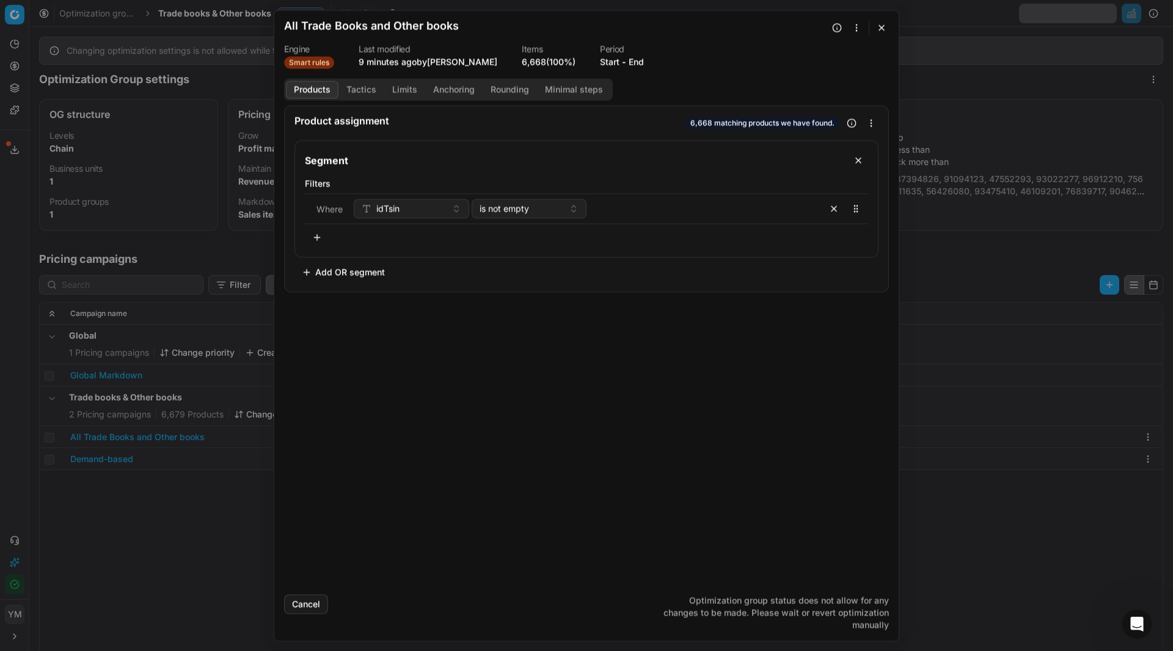
click at [368, 91] on button "Tactics" at bounding box center [361, 90] width 46 height 18
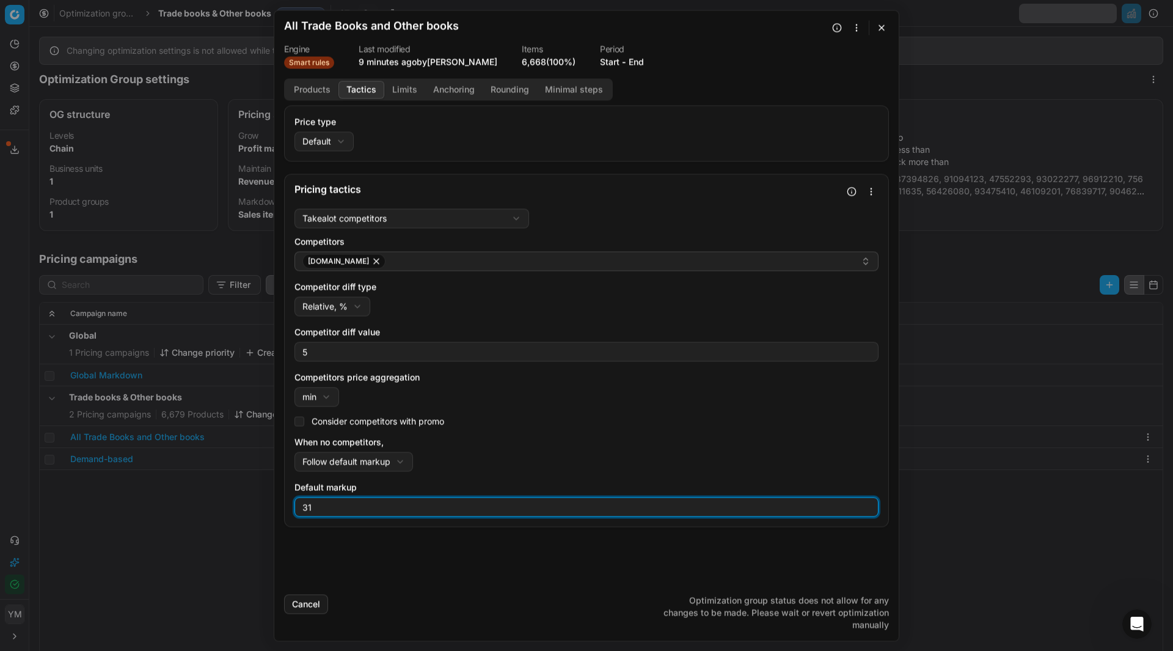
drag, startPoint x: 313, startPoint y: 508, endPoint x: 289, endPoint y: 503, distance: 24.4
click at [290, 503] on div "Takealot competitors Takealot competitorsTakealot competitors Follow price poli…" at bounding box center [586, 364] width 603 height 323
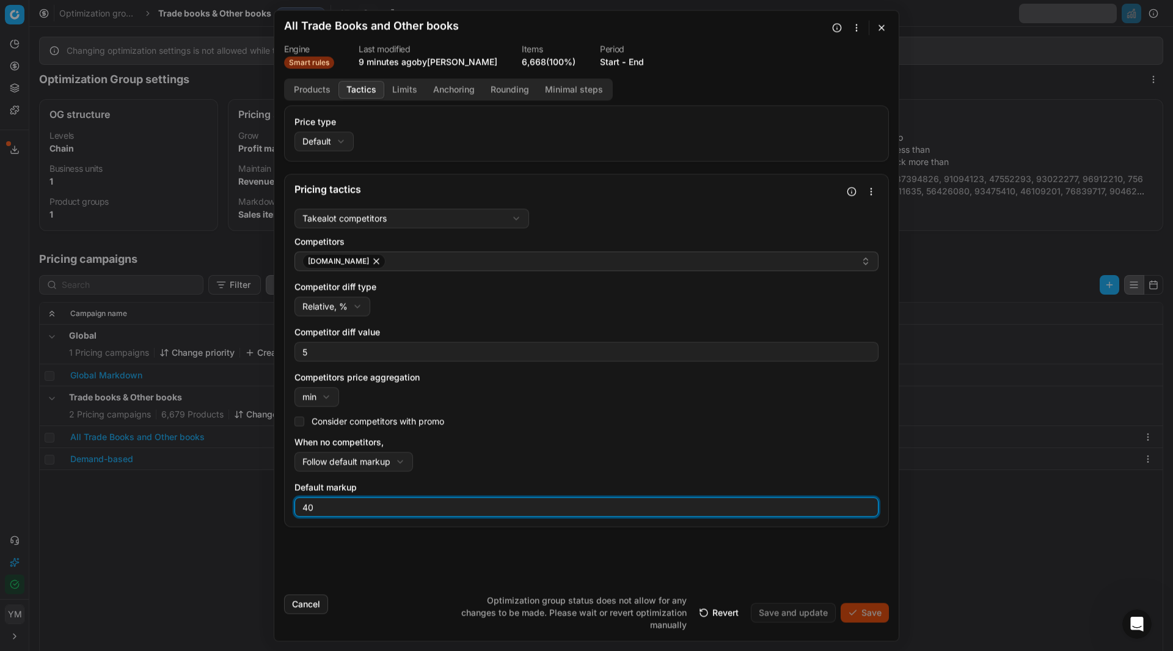
type input "40"
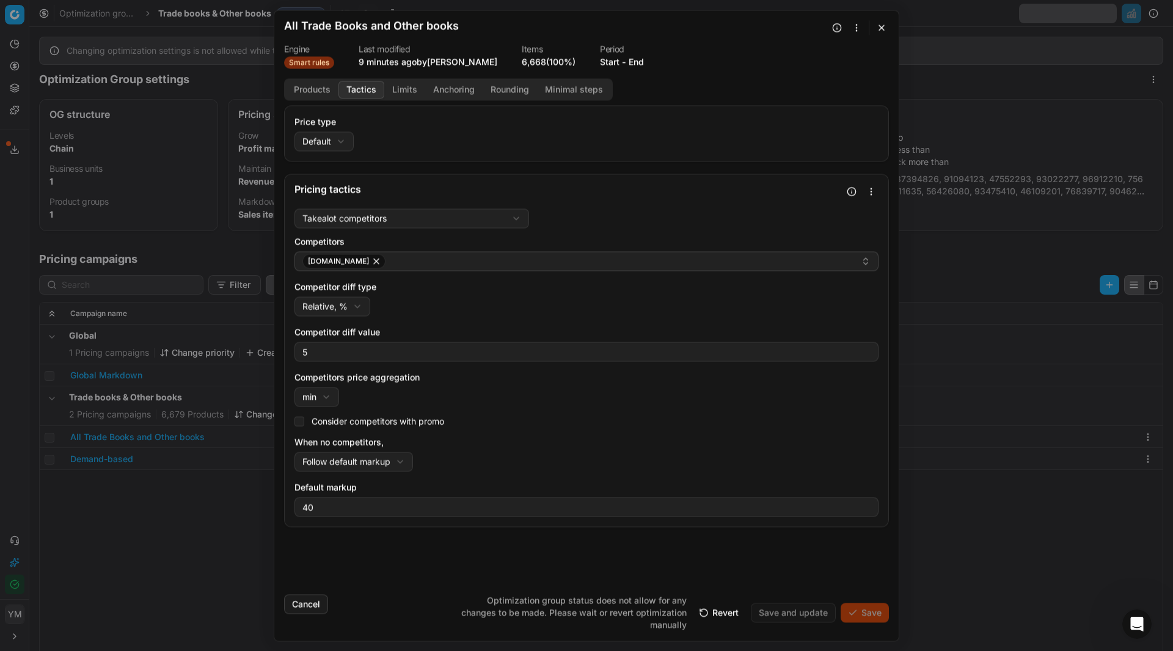
click at [881, 26] on button "button" at bounding box center [881, 27] width 15 height 15
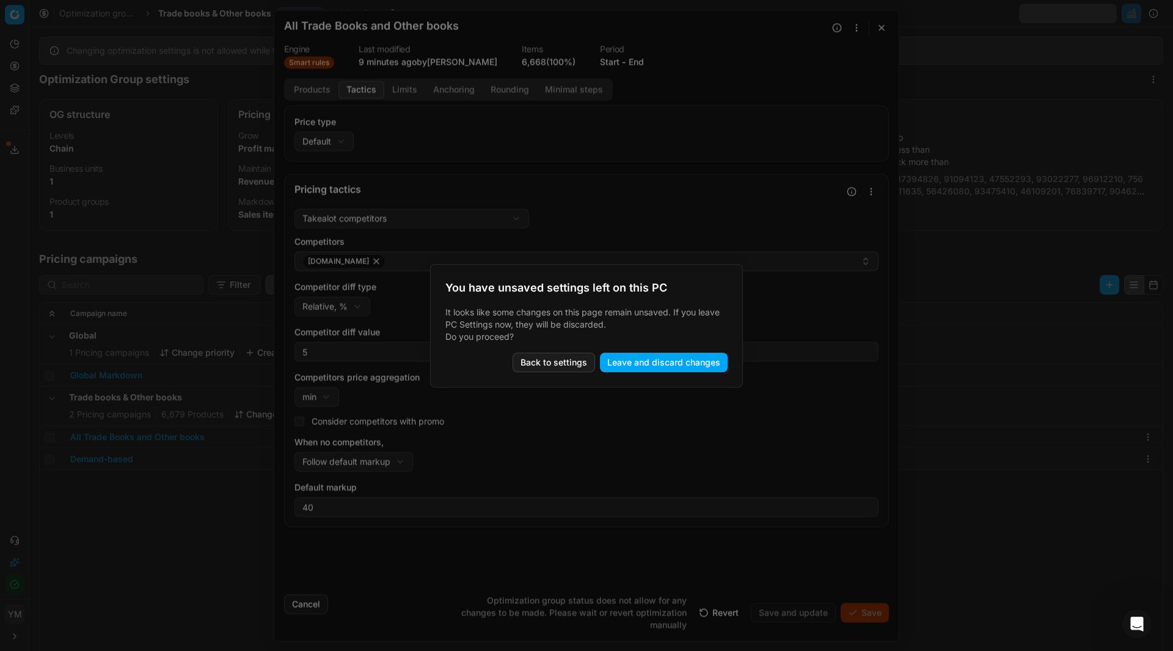
click at [666, 357] on button "Leave and discard changes" at bounding box center [664, 362] width 128 height 20
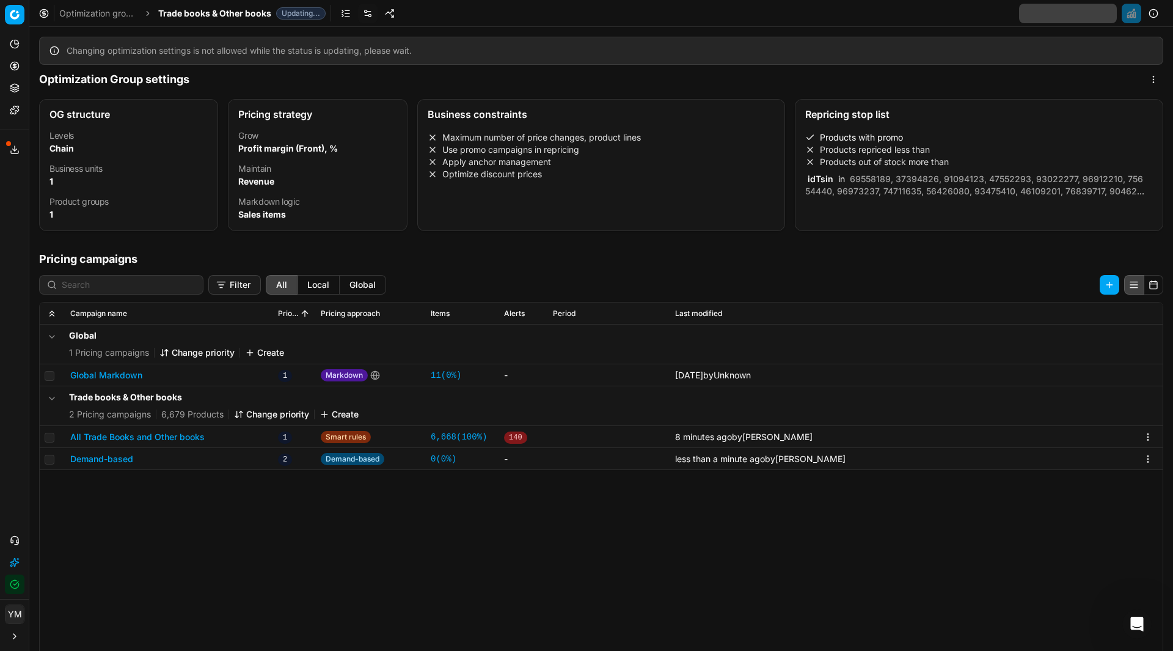
click at [113, 13] on link "Optimization groups" at bounding box center [98, 13] width 78 height 12
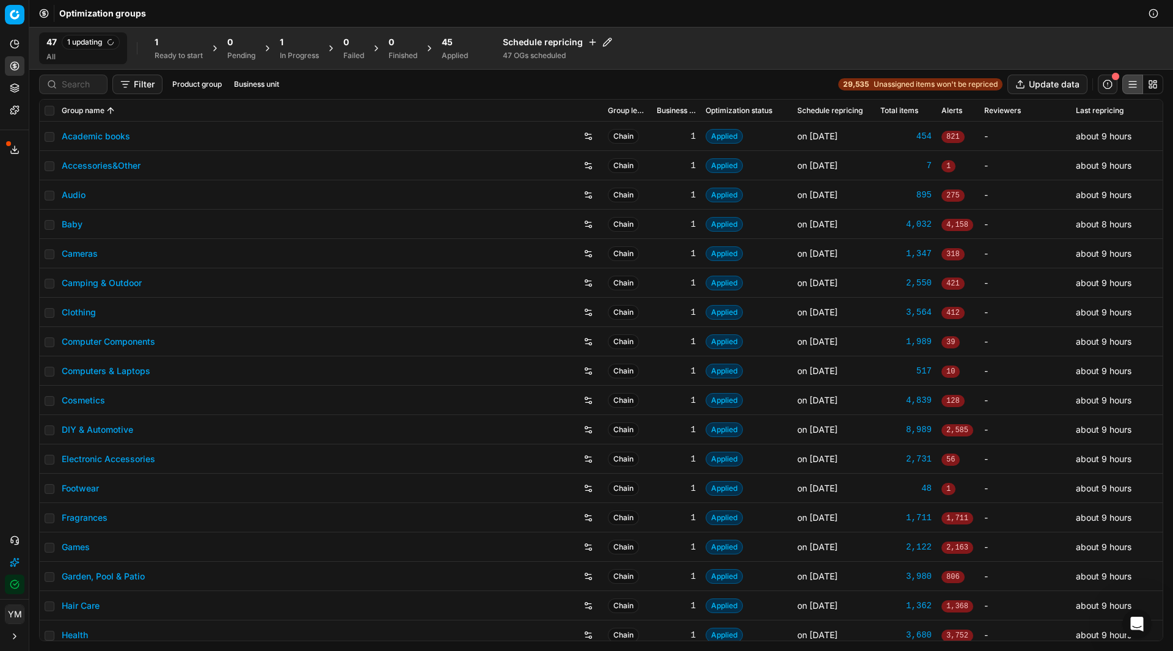
click at [452, 45] on span "45" at bounding box center [447, 42] width 11 height 12
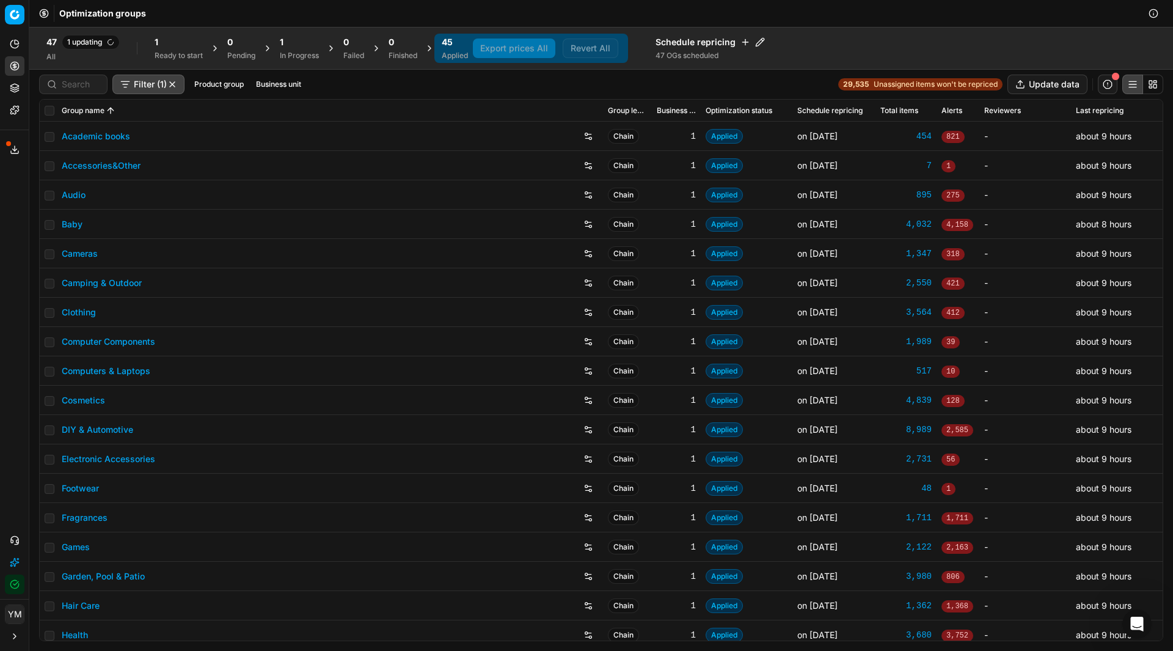
click at [304, 49] on div "1 In Progress" at bounding box center [299, 48] width 39 height 24
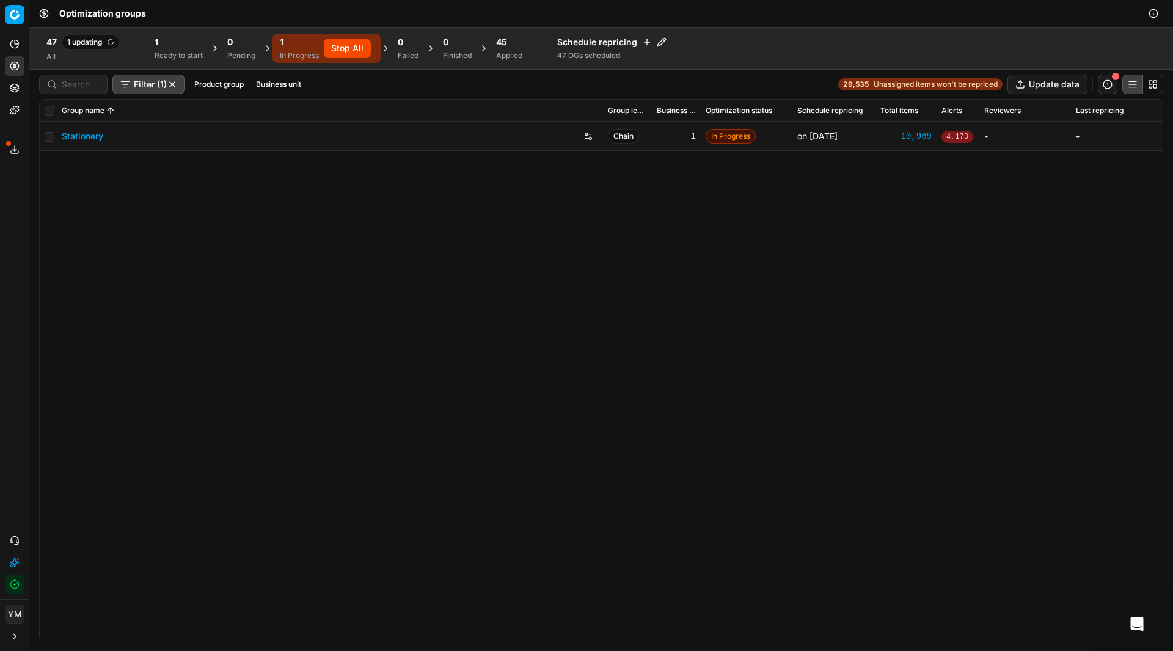
click at [164, 49] on div "1 Ready to start" at bounding box center [179, 48] width 48 height 24
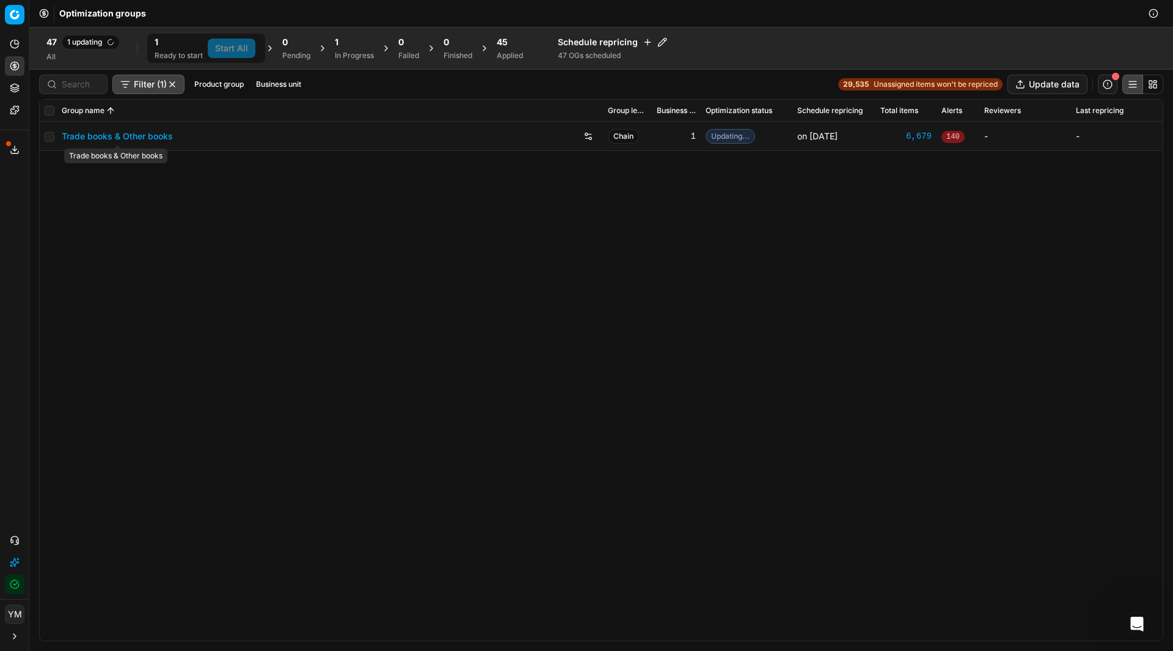
click at [153, 139] on link "Trade books & Other books" at bounding box center [117, 136] width 111 height 12
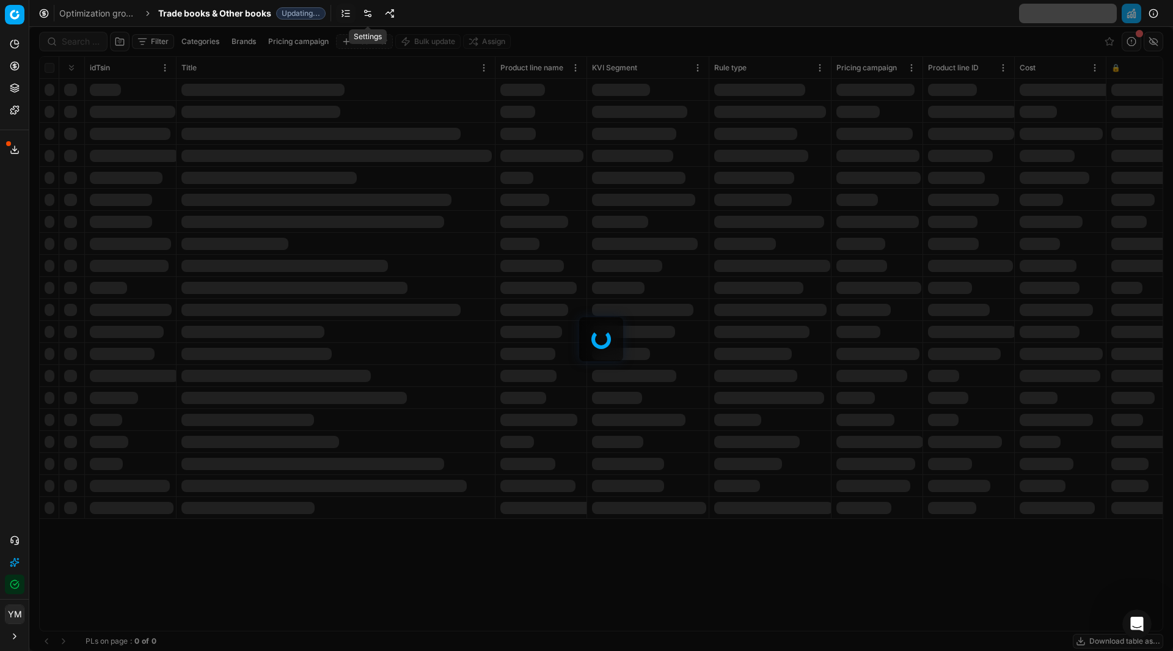
click at [363, 12] on link at bounding box center [368, 14] width 20 height 20
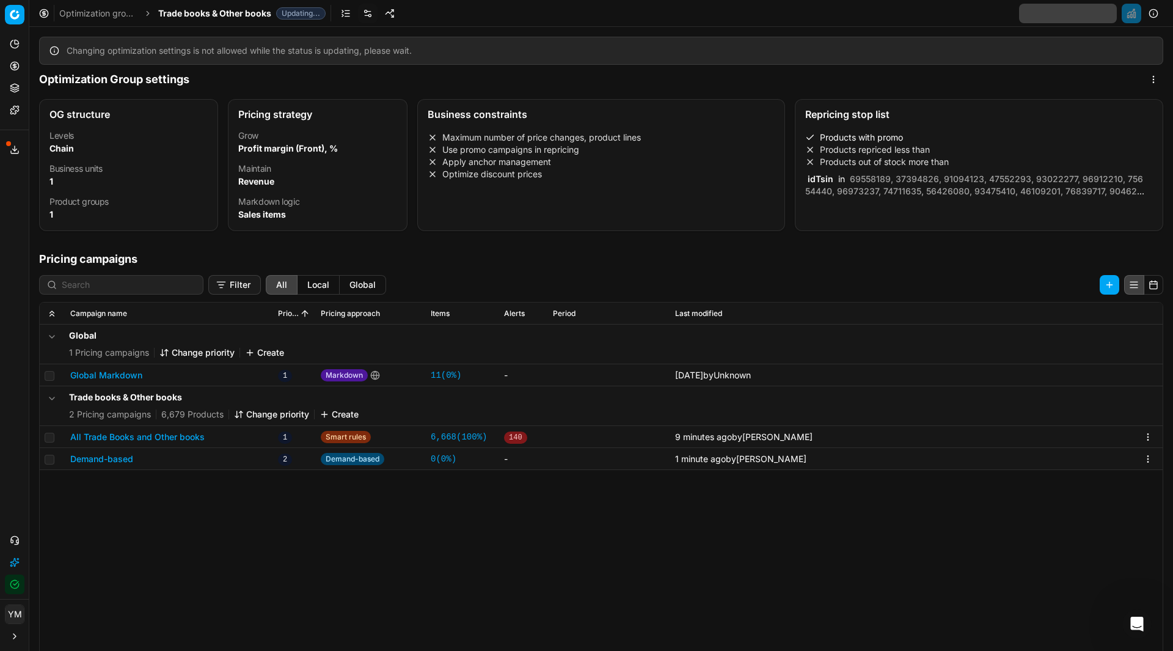
click at [143, 437] on button "All Trade Books and Other books" at bounding box center [137, 437] width 134 height 12
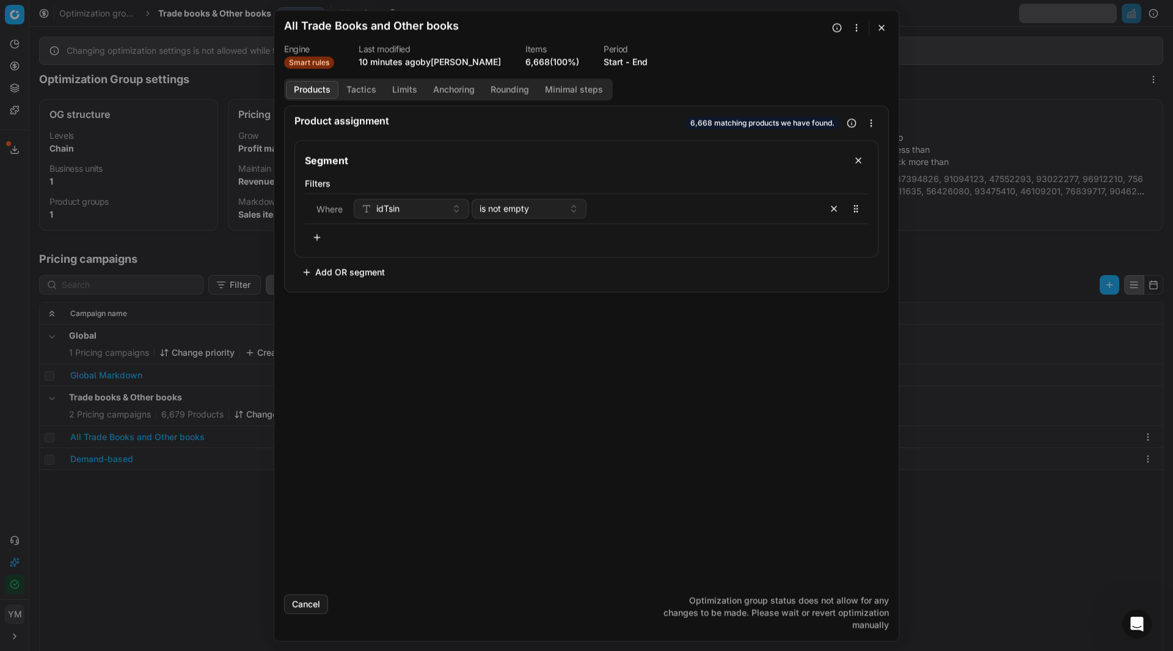
click at [878, 30] on button "button" at bounding box center [881, 27] width 15 height 15
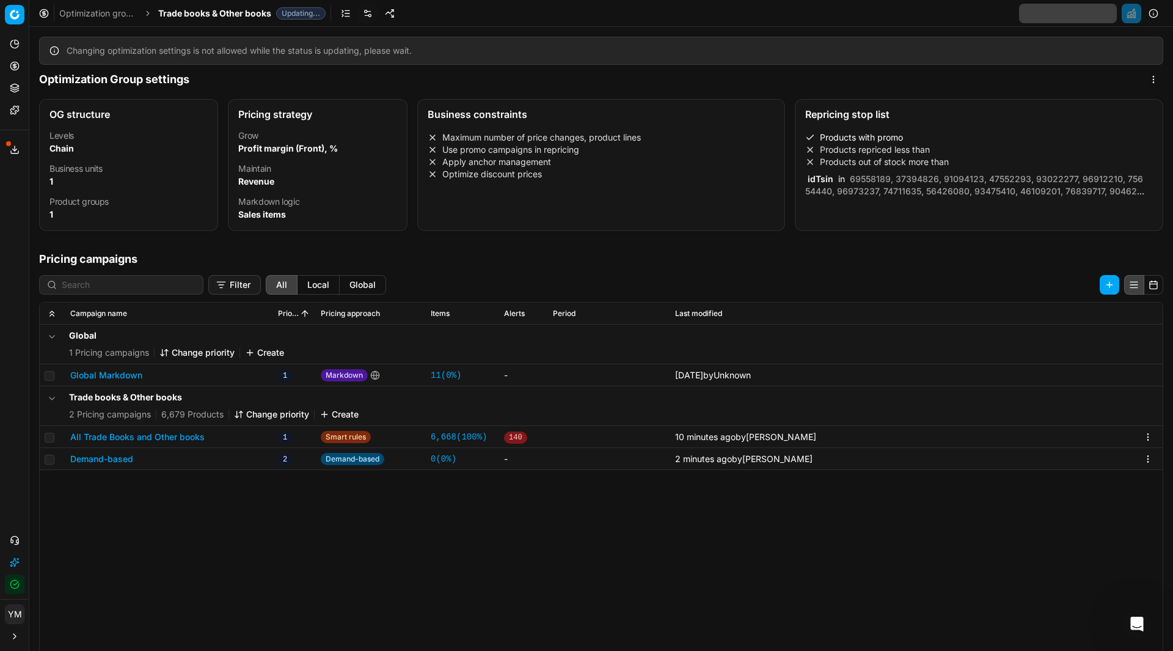
click at [76, 12] on link "Optimization groups" at bounding box center [98, 13] width 78 height 12
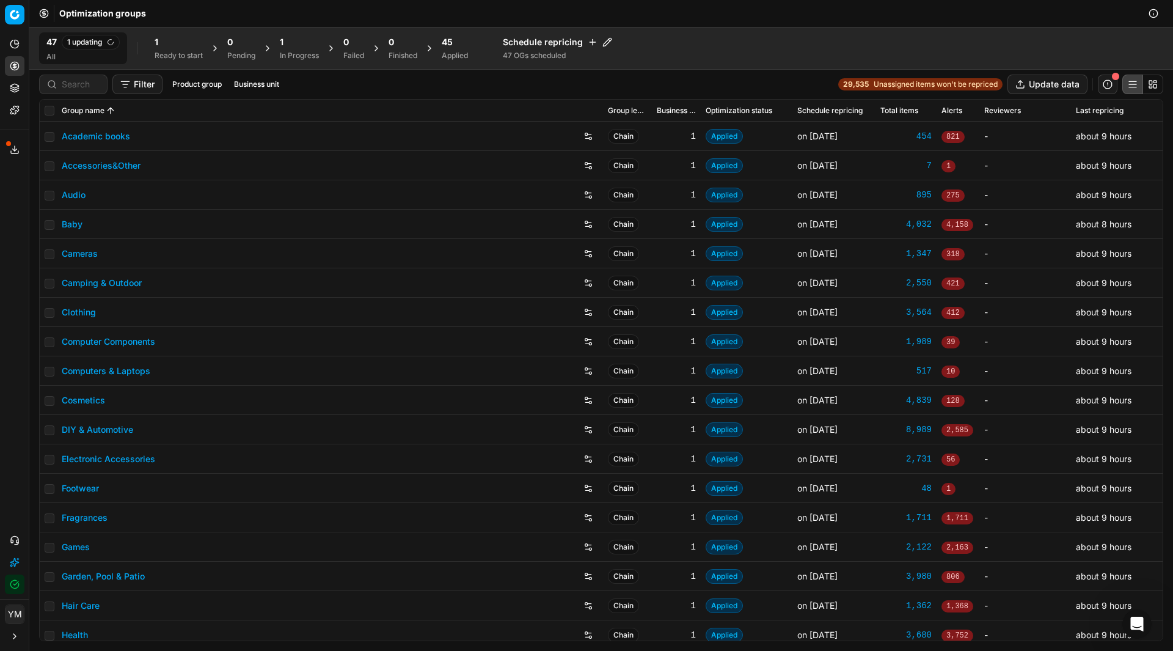
click at [166, 49] on div "1 Ready to start" at bounding box center [179, 48] width 48 height 24
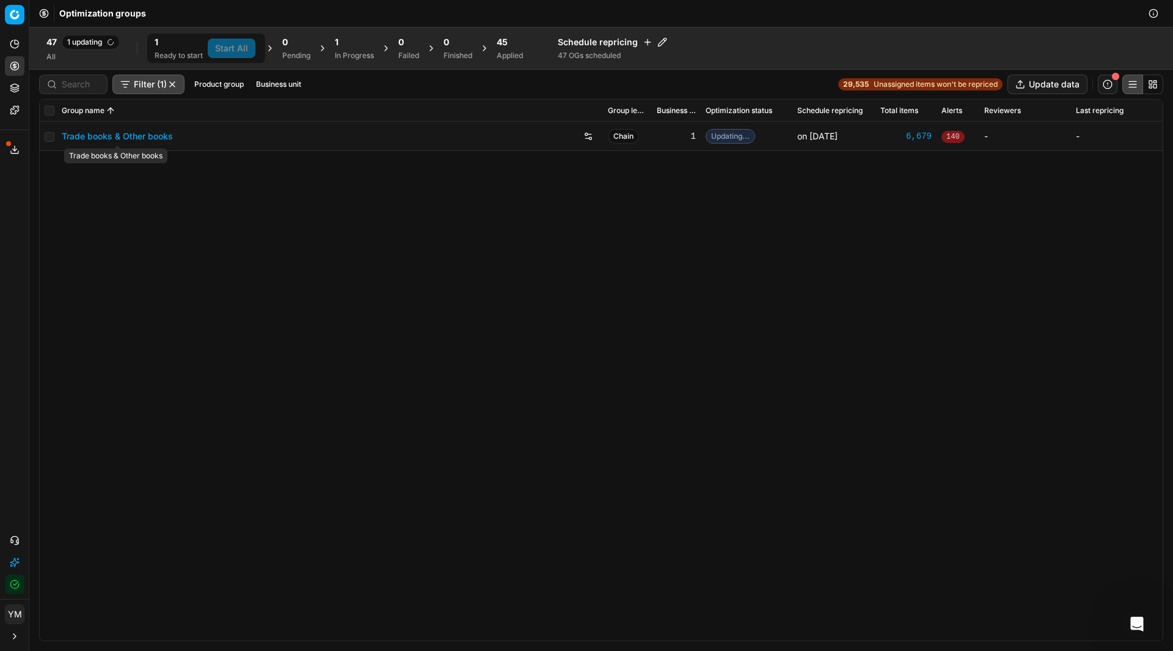
click at [62, 136] on link "Trade books & Other books" at bounding box center [117, 136] width 111 height 12
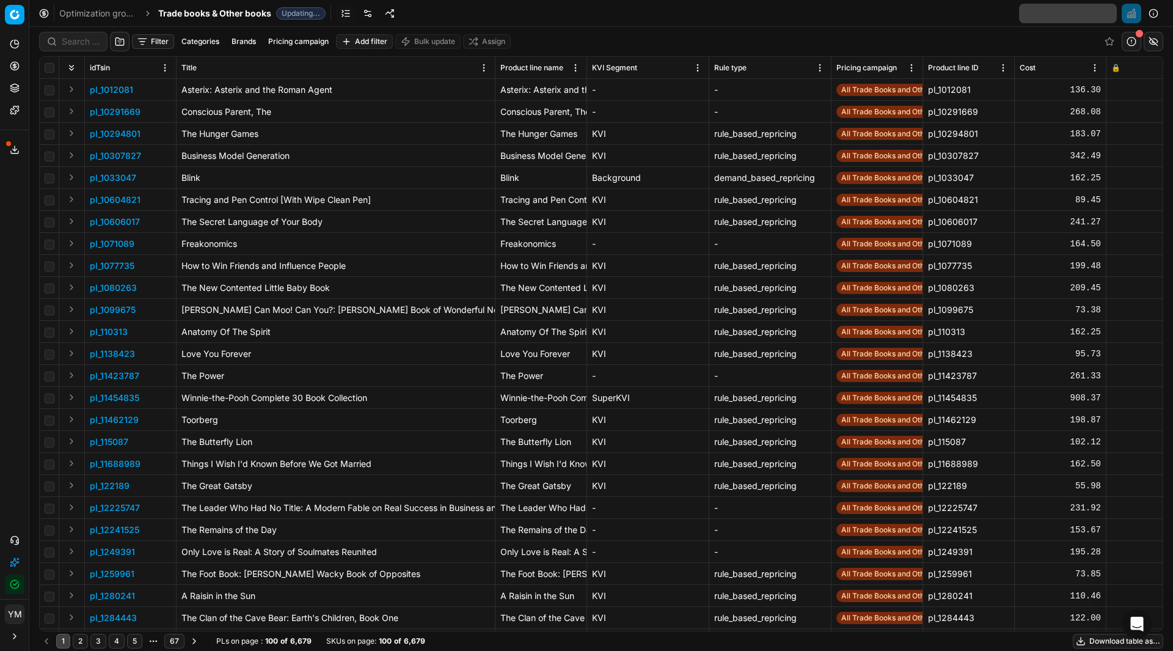
click at [115, 14] on link "Optimization groups" at bounding box center [98, 13] width 78 height 12
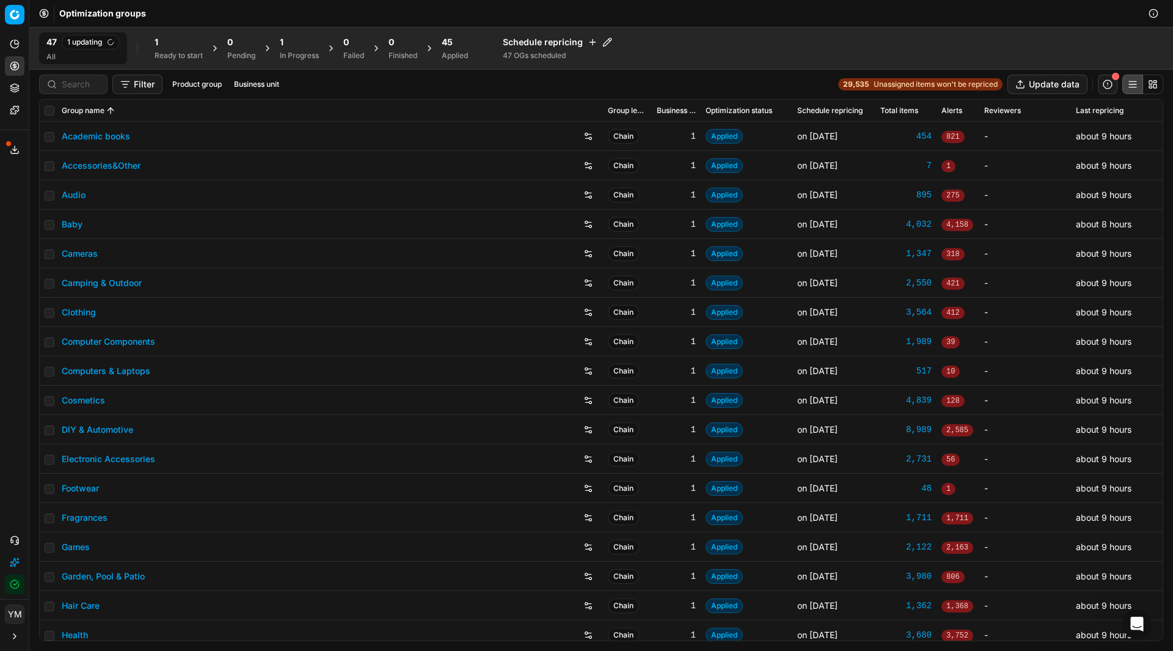
click at [158, 51] on div "Ready to start" at bounding box center [179, 56] width 48 height 10
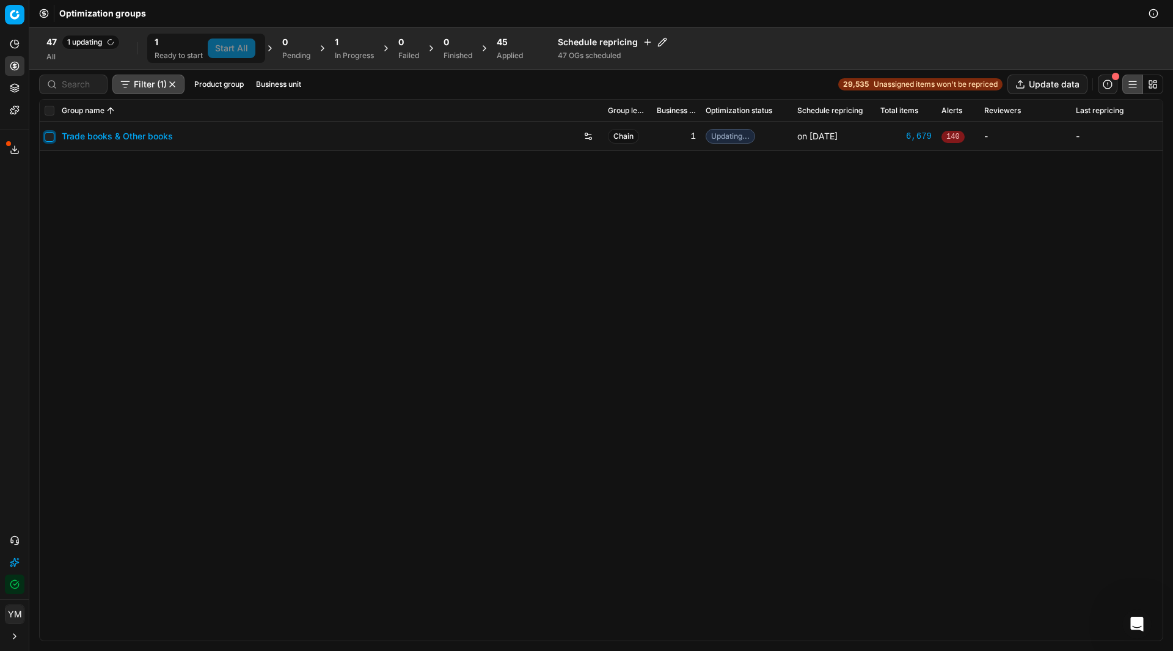
click at [51, 138] on input "checkbox" at bounding box center [50, 137] width 10 height 10
checkbox input "true"
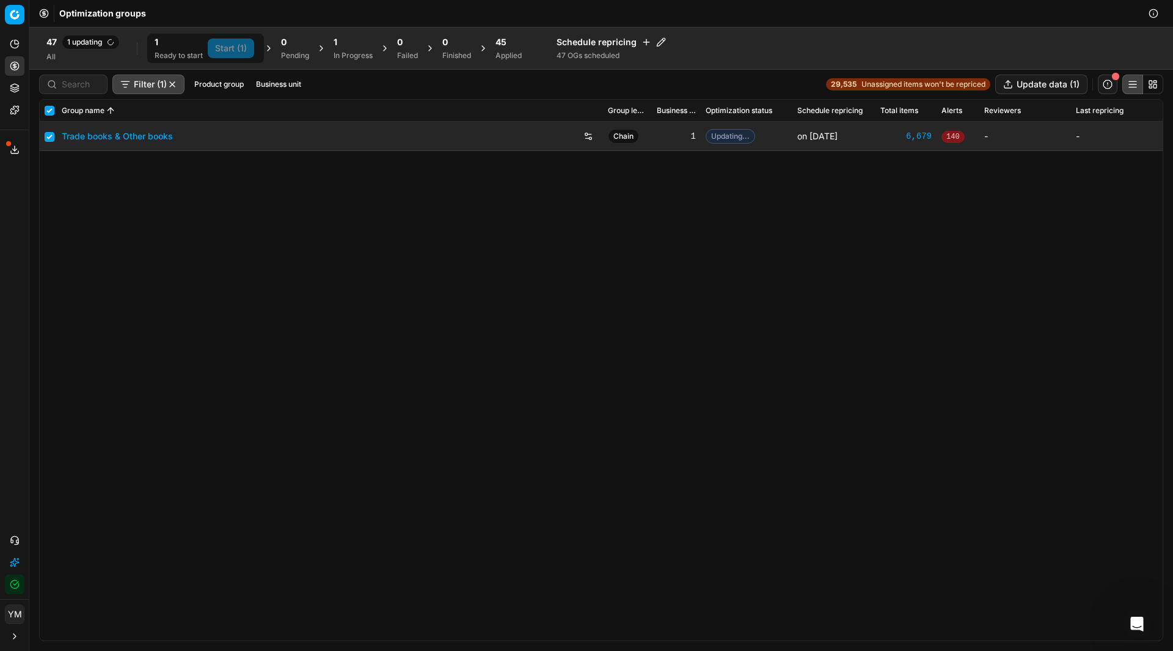
click at [80, 39] on span "1 updating" at bounding box center [91, 42] width 58 height 15
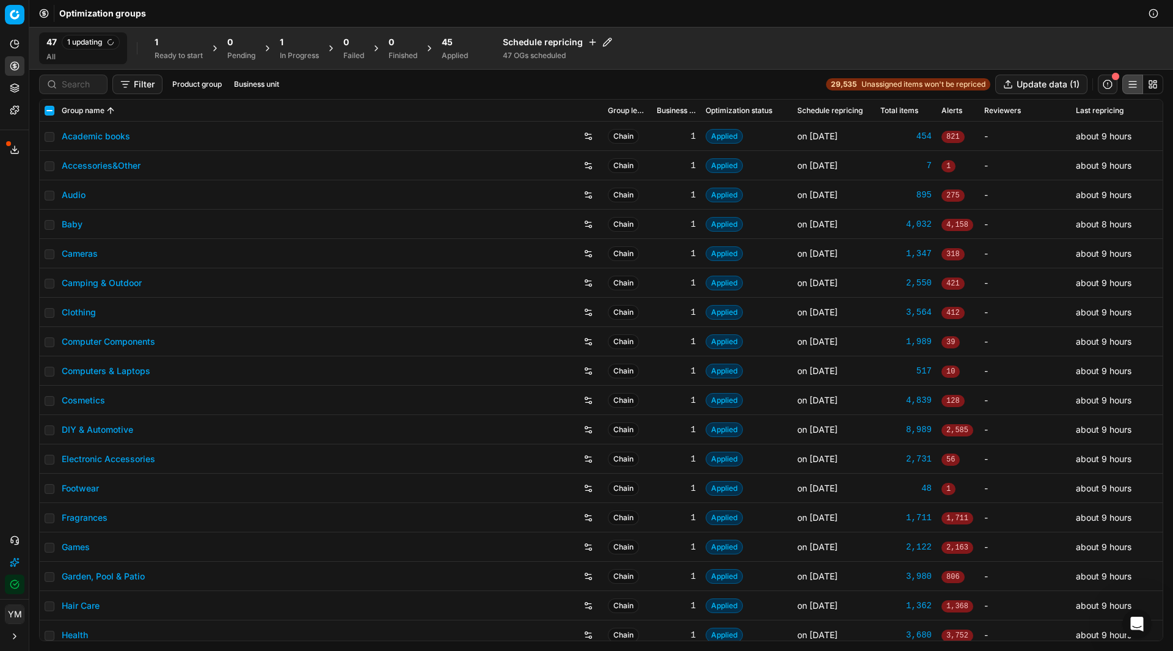
click at [166, 54] on div "Ready to start" at bounding box center [179, 56] width 48 height 10
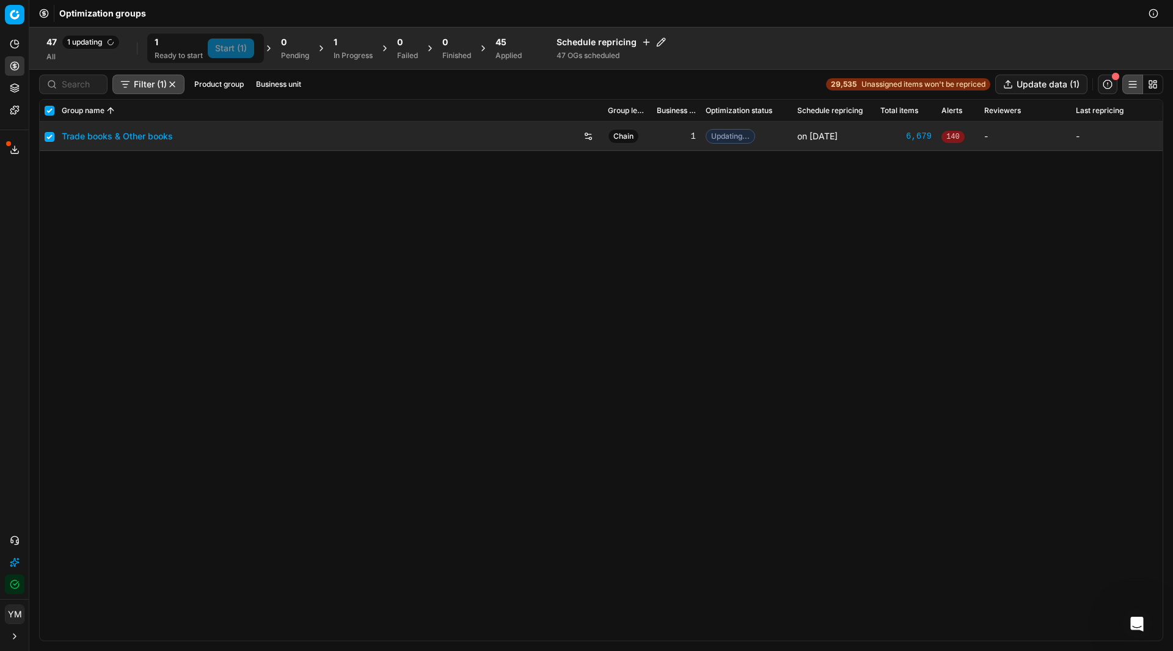
checkbox input "true"
click at [51, 139] on input "checkbox" at bounding box center [50, 137] width 10 height 10
checkbox input "false"
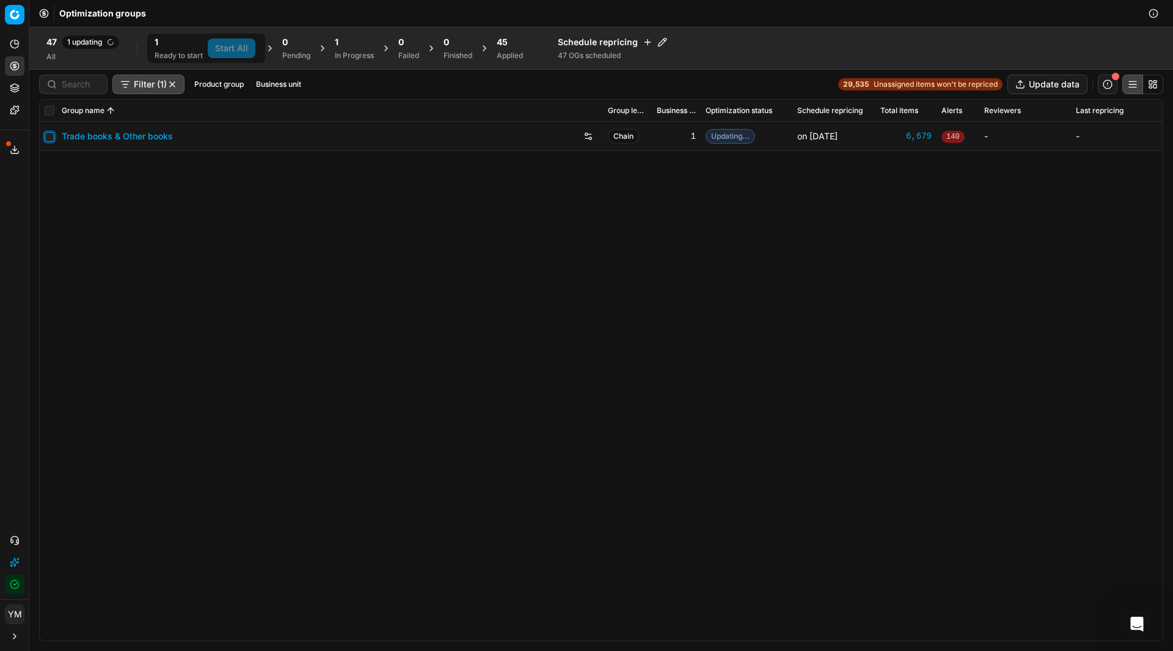
click at [51, 139] on input "checkbox" at bounding box center [50, 137] width 10 height 10
checkbox input "true"
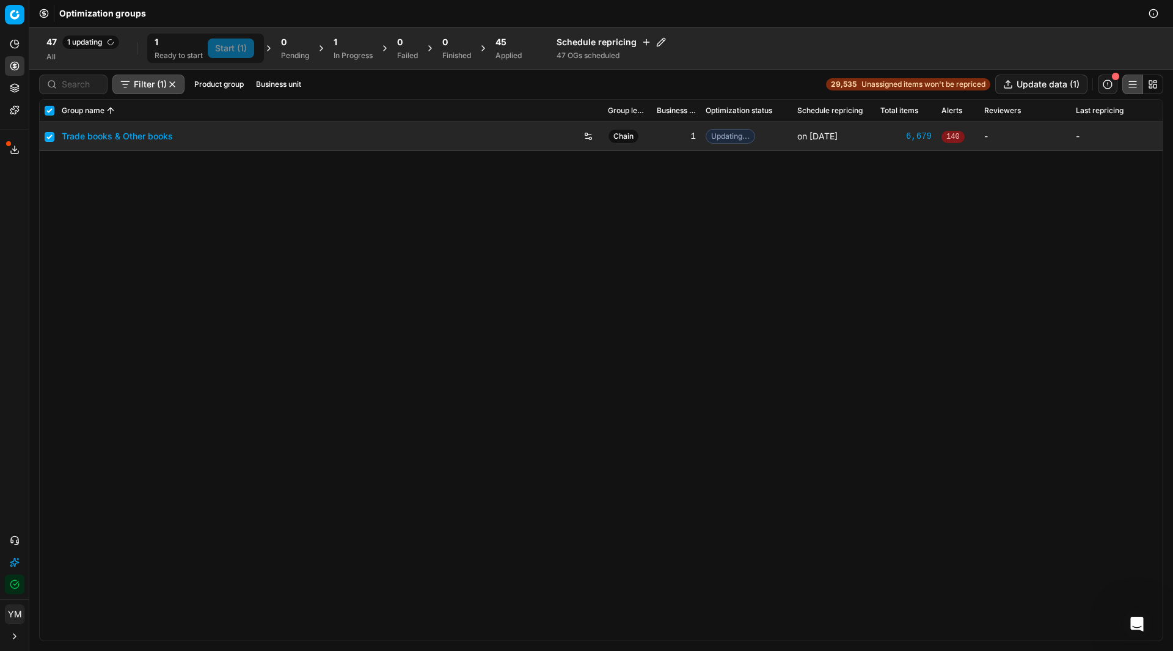
click at [751, 412] on div "Trade books & Other books Chain 1 Updating... on Oct 13 6,679 140 - -" at bounding box center [601, 381] width 1123 height 519
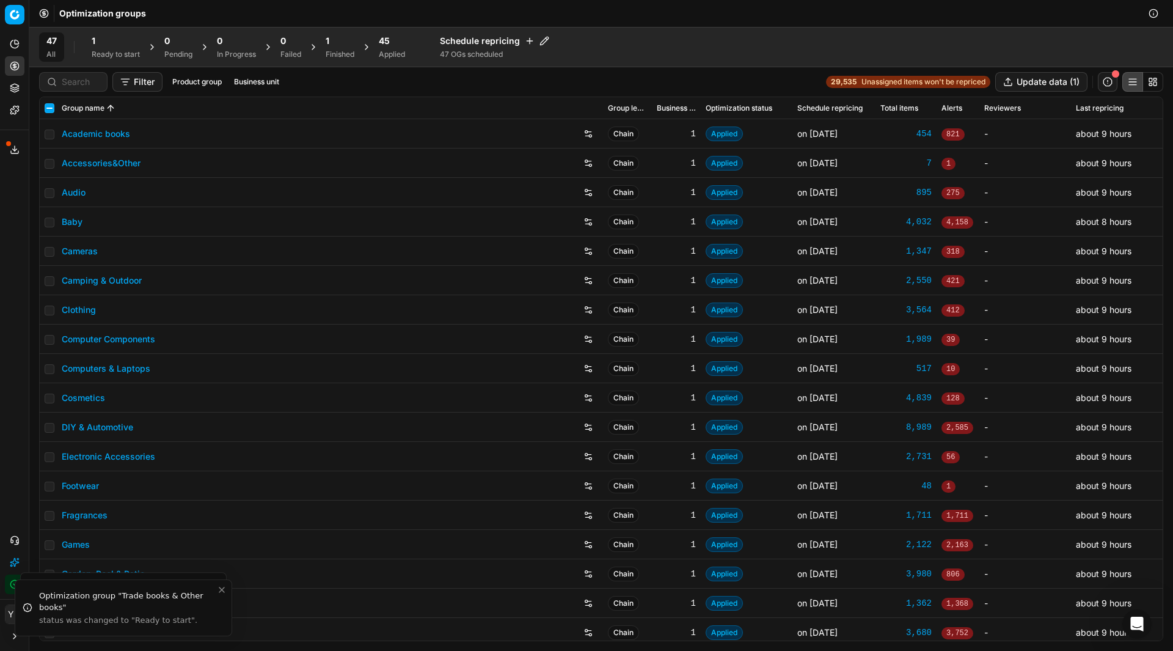
click at [98, 34] on div "1 Ready to start" at bounding box center [115, 46] width 63 height 29
checkbox input "true"
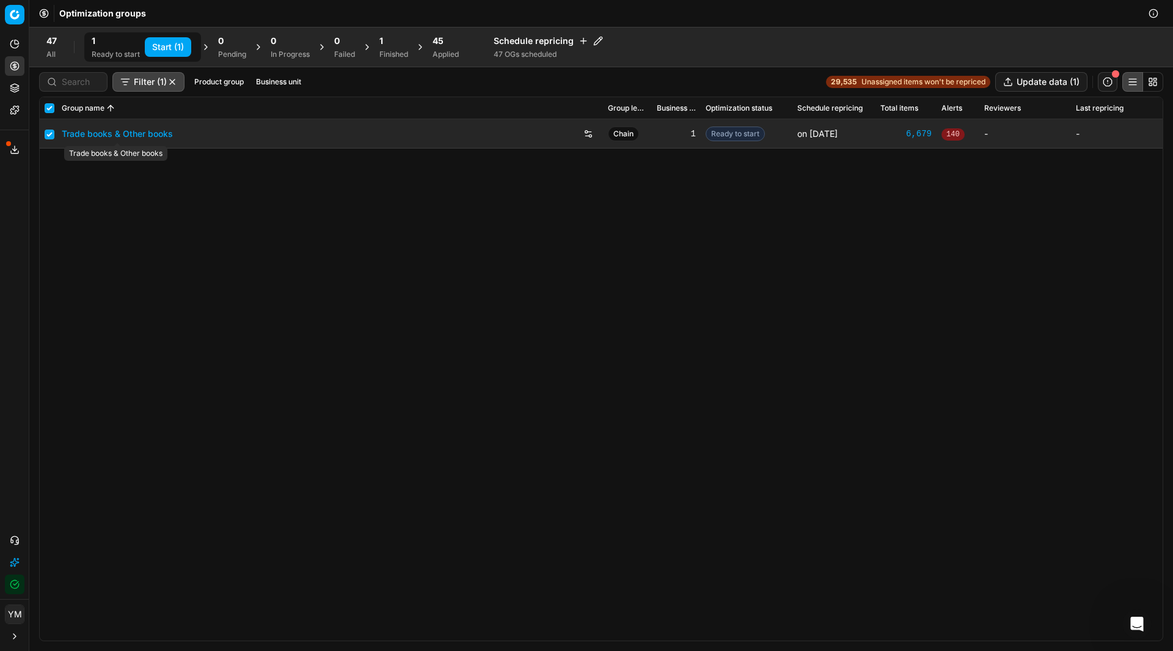
click at [136, 137] on link "Trade books & Other books" at bounding box center [117, 134] width 111 height 12
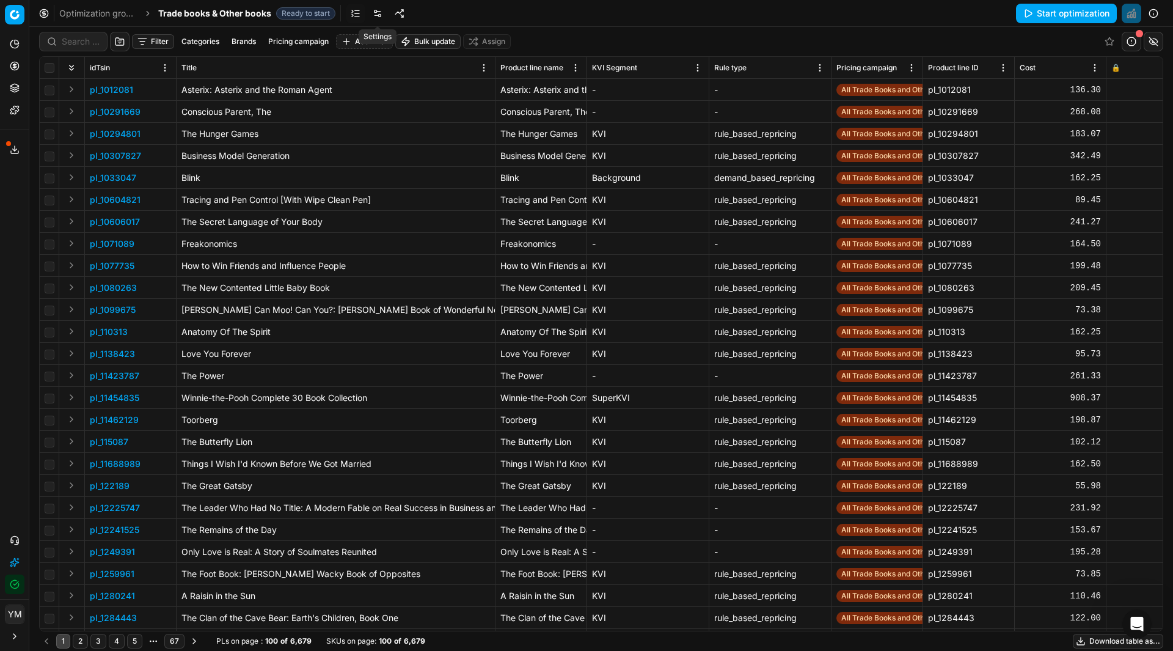
click at [383, 12] on link at bounding box center [378, 14] width 20 height 20
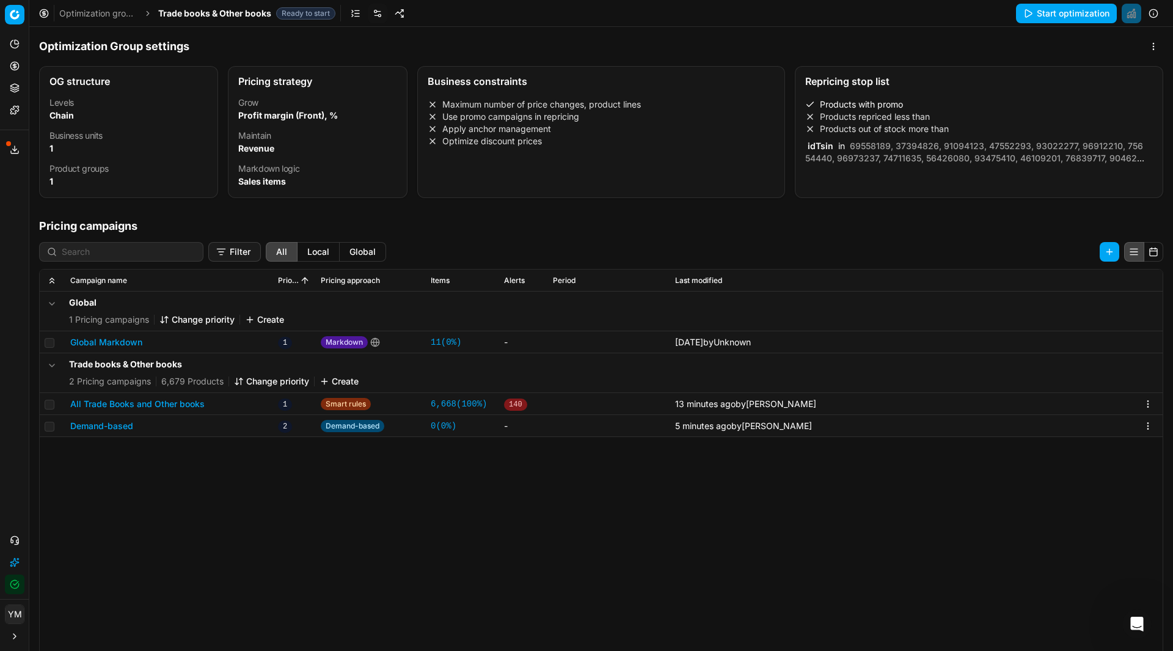
click at [129, 402] on button "All Trade Books and Other books" at bounding box center [137, 404] width 134 height 12
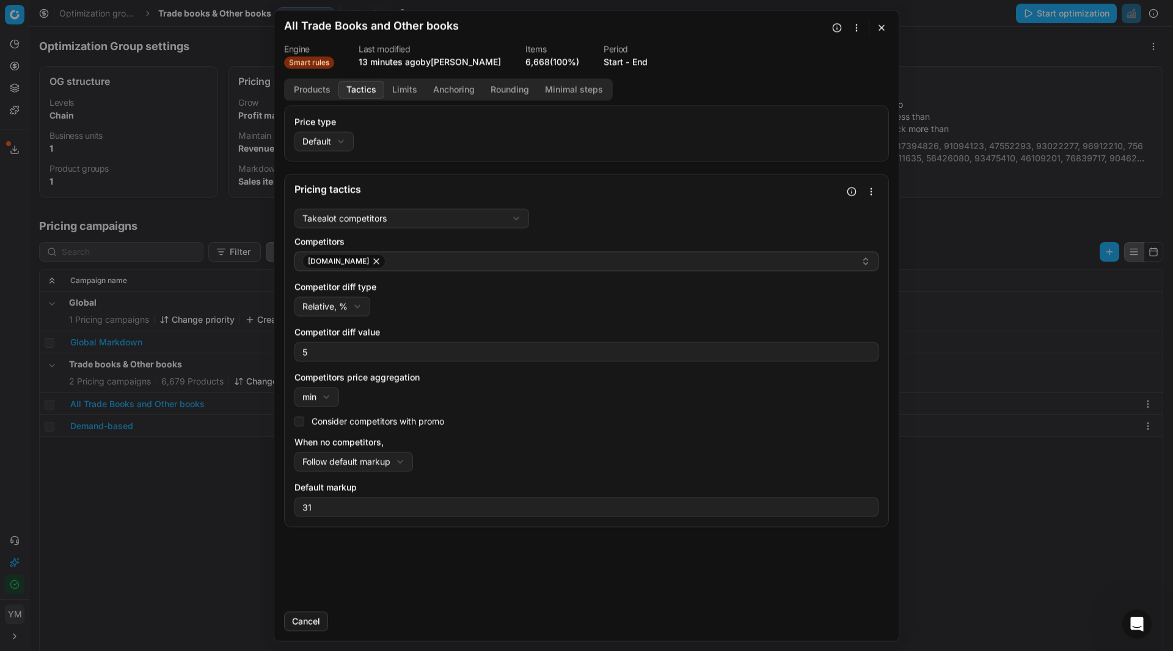
click at [366, 91] on button "Tactics" at bounding box center [361, 90] width 46 height 18
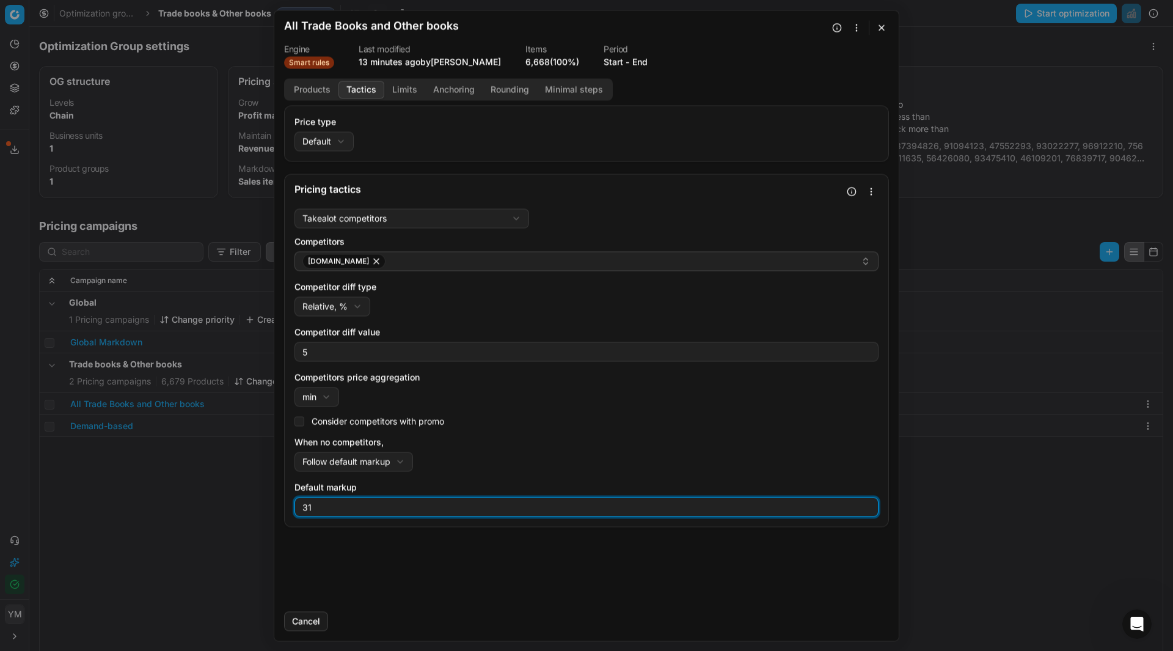
drag, startPoint x: 322, startPoint y: 509, endPoint x: 280, endPoint y: 511, distance: 41.6
click at [280, 511] on div "Price type Default Default Regular price Promo price Pricing tactics Takealot c…" at bounding box center [586, 353] width 624 height 496
type input "40"
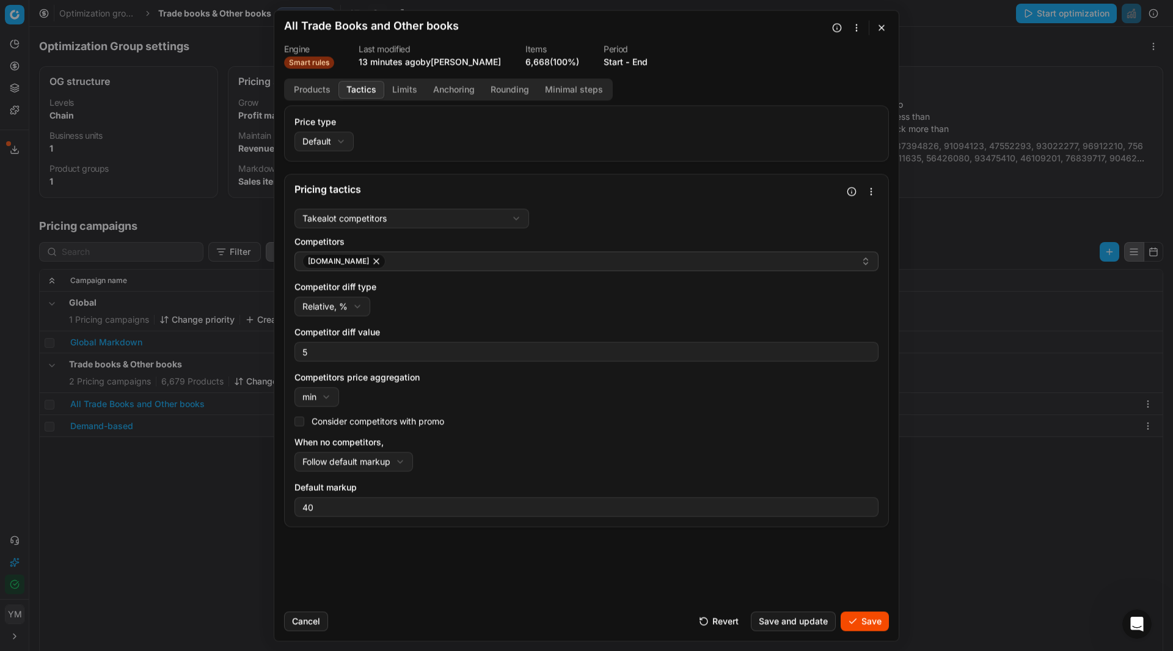
click at [811, 627] on button "Save and update" at bounding box center [793, 621] width 85 height 20
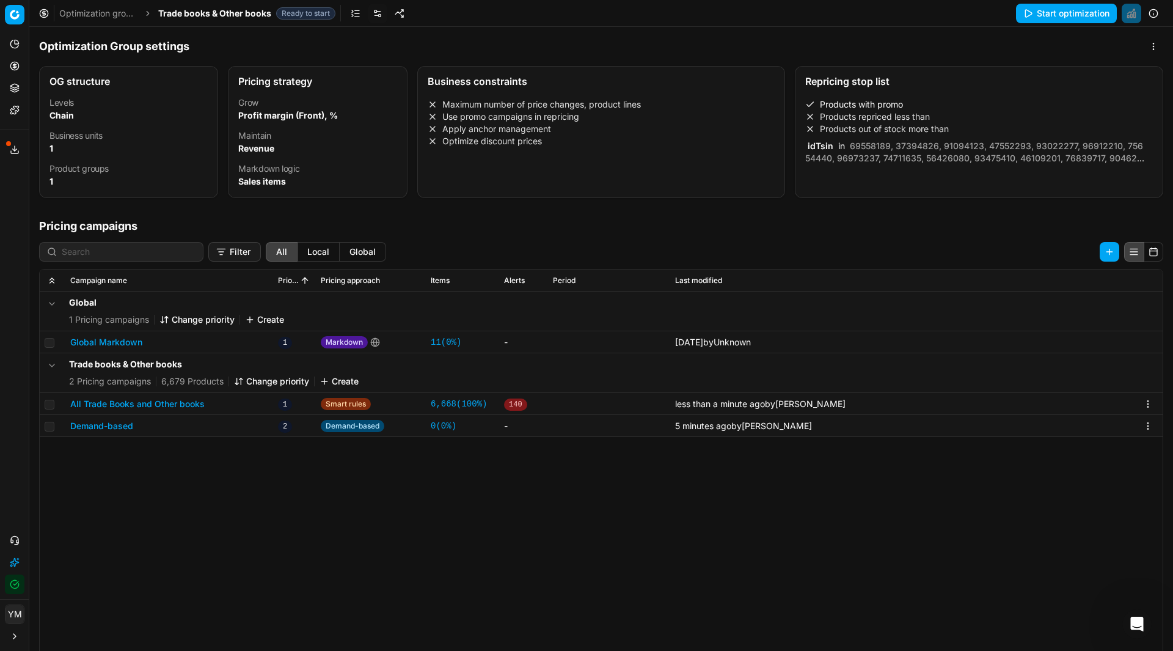
click at [114, 11] on link "Optimization groups" at bounding box center [98, 13] width 78 height 12
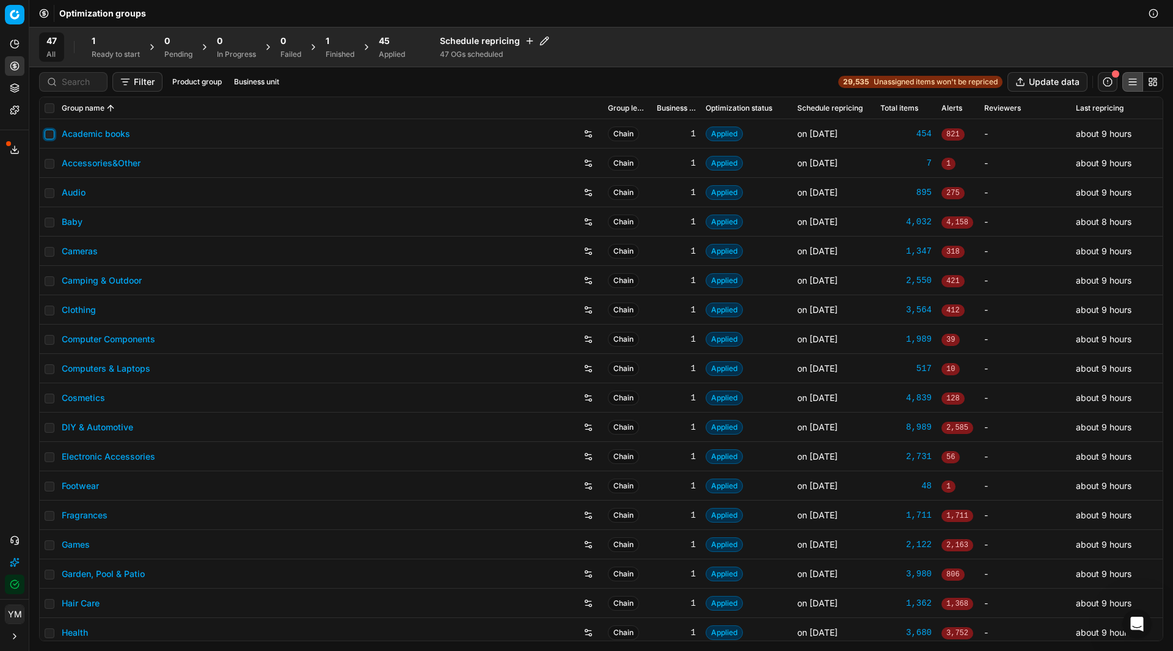
click at [53, 131] on input "checkbox" at bounding box center [50, 134] width 10 height 10
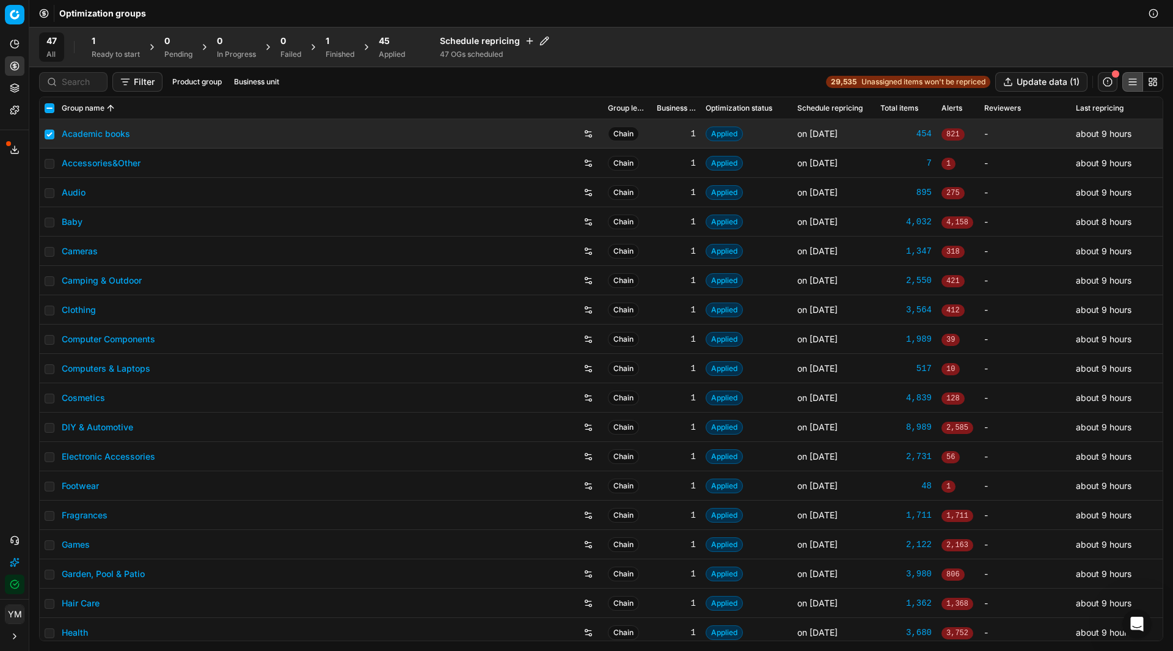
click at [395, 43] on div "45" at bounding box center [392, 41] width 26 height 12
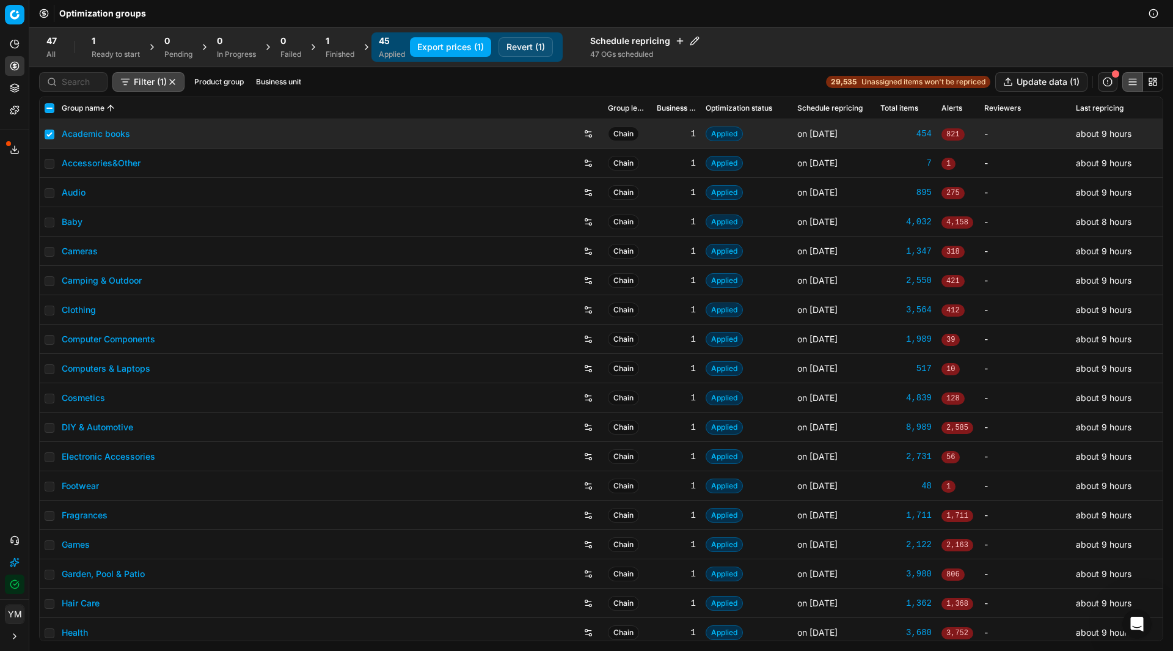
click at [513, 48] on button "Revert (1)" at bounding box center [525, 47] width 54 height 20
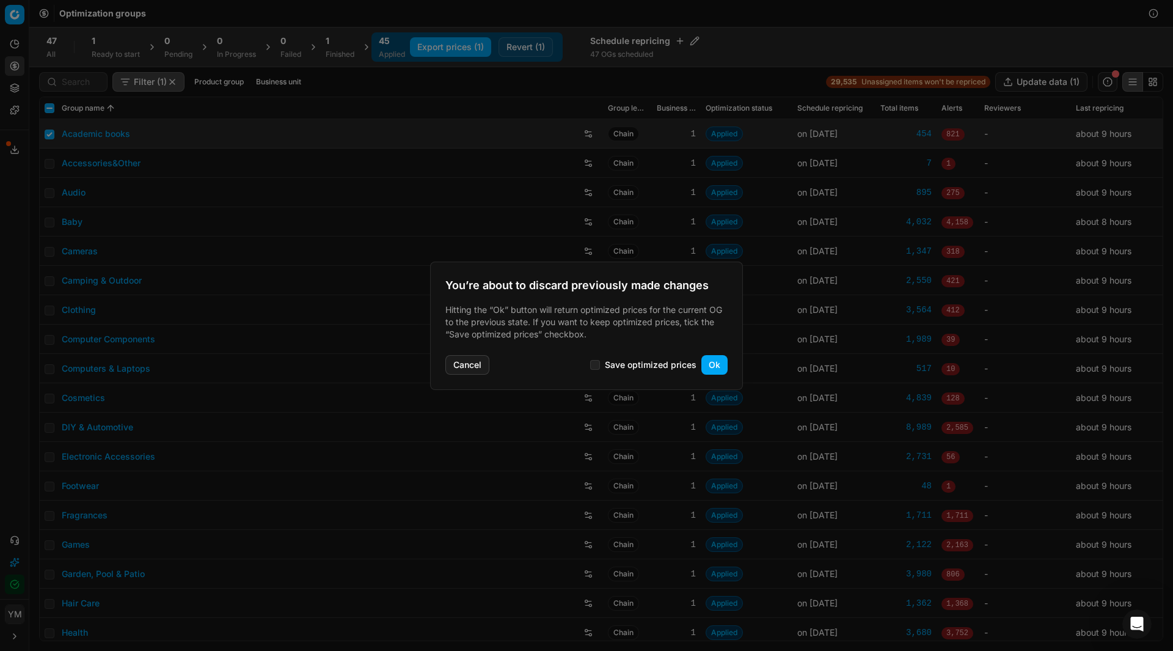
click at [710, 368] on button "Ok" at bounding box center [714, 365] width 26 height 20
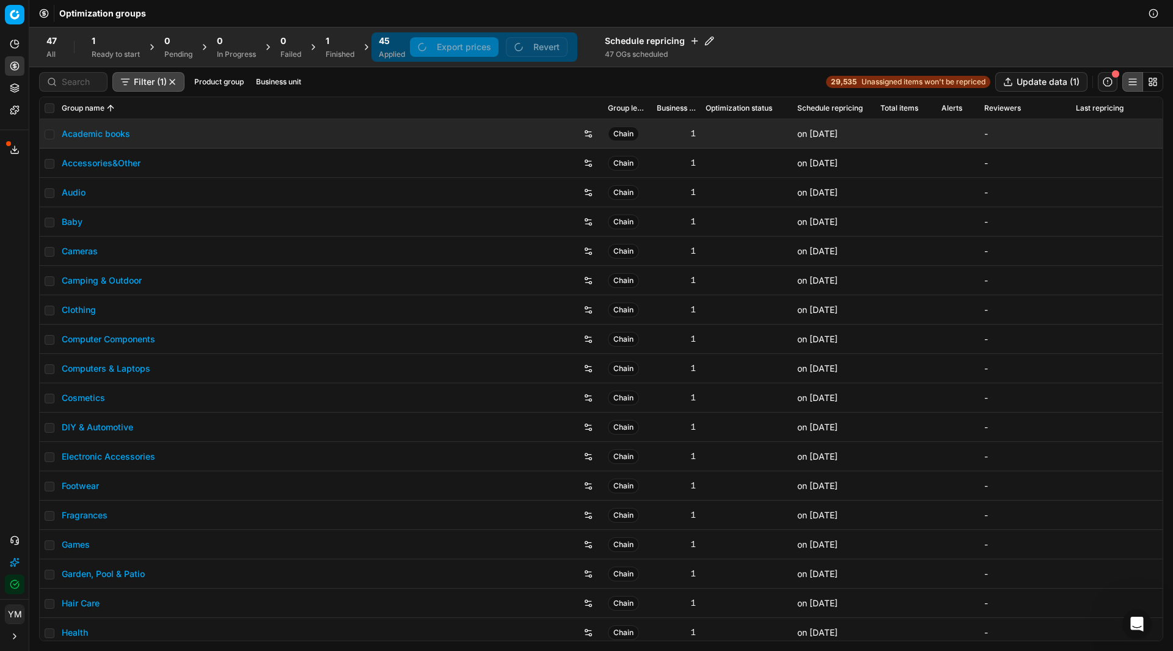
checkbox input "false"
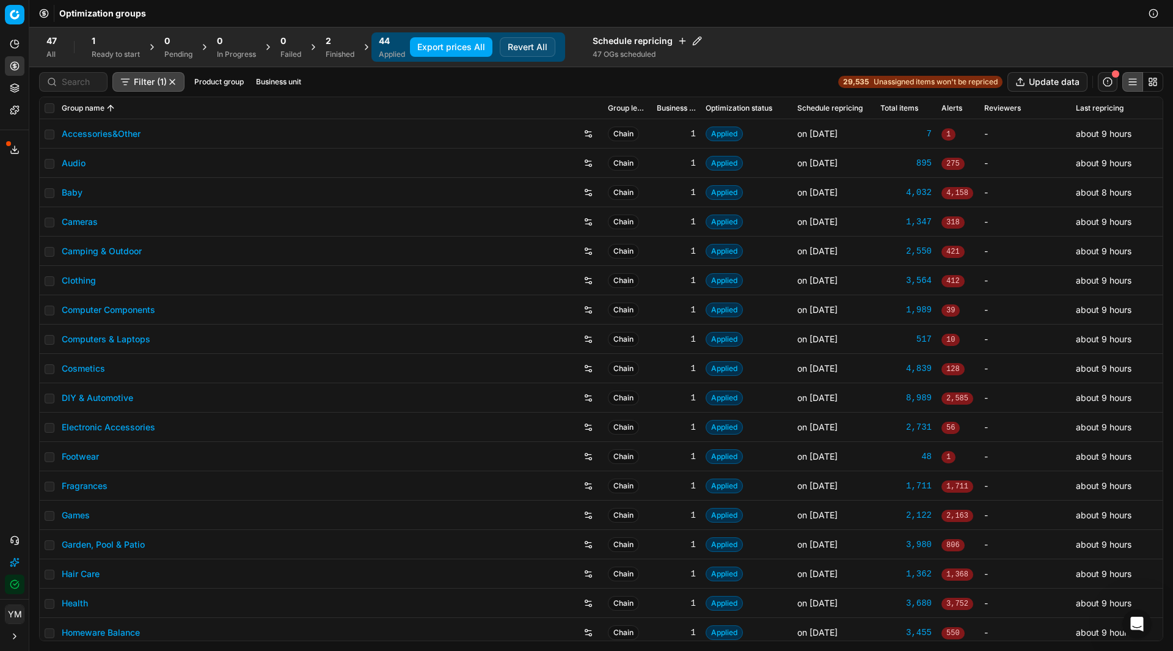
click at [332, 51] on div "Finished" at bounding box center [340, 54] width 29 height 10
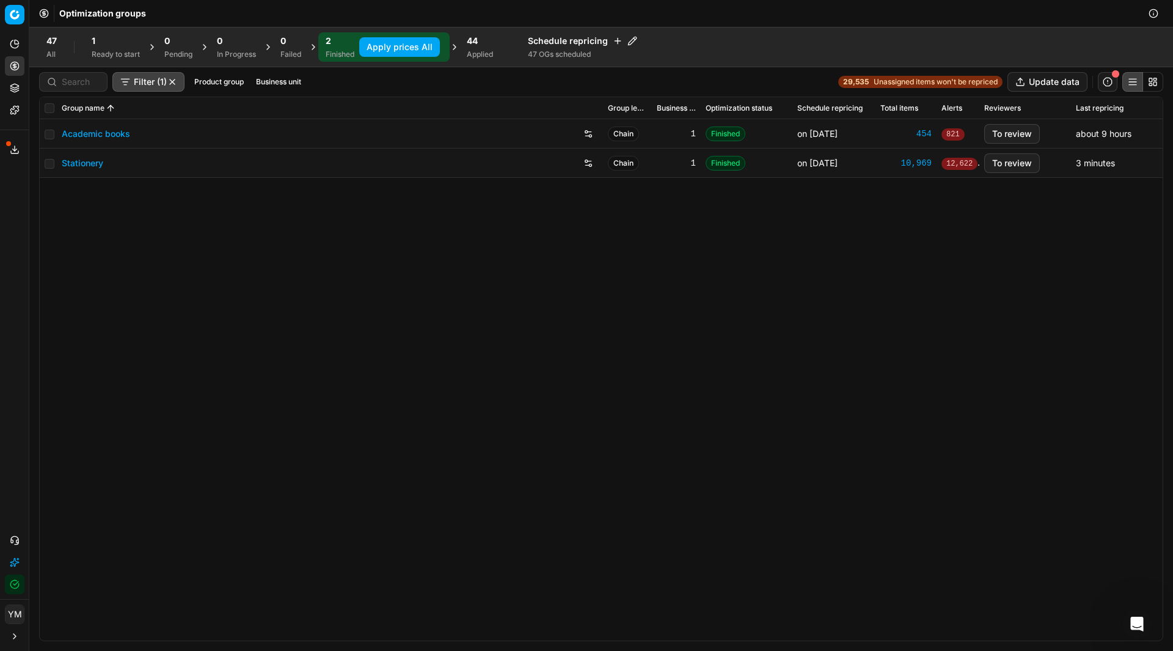
click at [108, 131] on link "Academic books" at bounding box center [96, 134] width 68 height 12
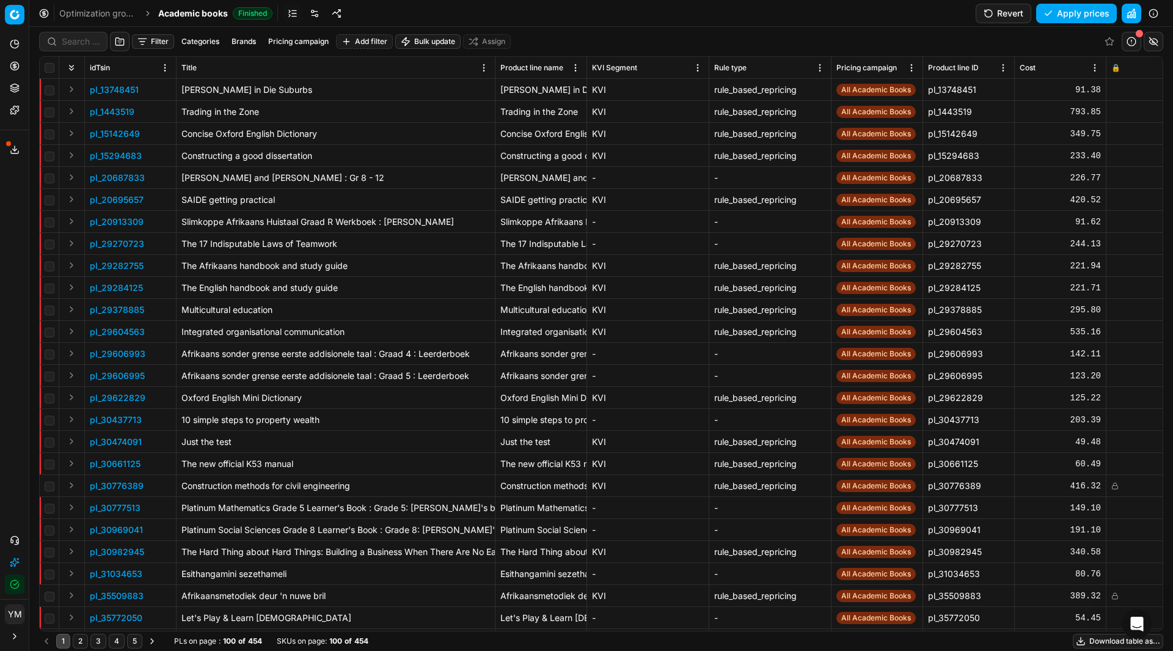
click at [277, 40] on button "Pricing campaign" at bounding box center [298, 41] width 70 height 15
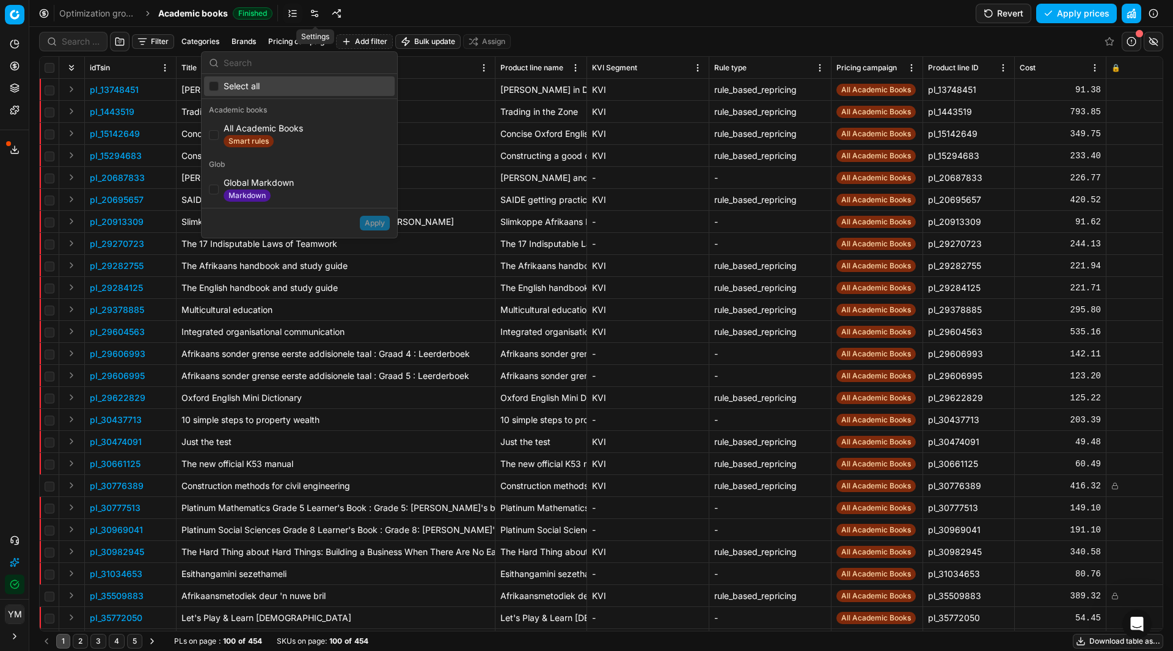
click at [312, 15] on link at bounding box center [315, 14] width 20 height 20
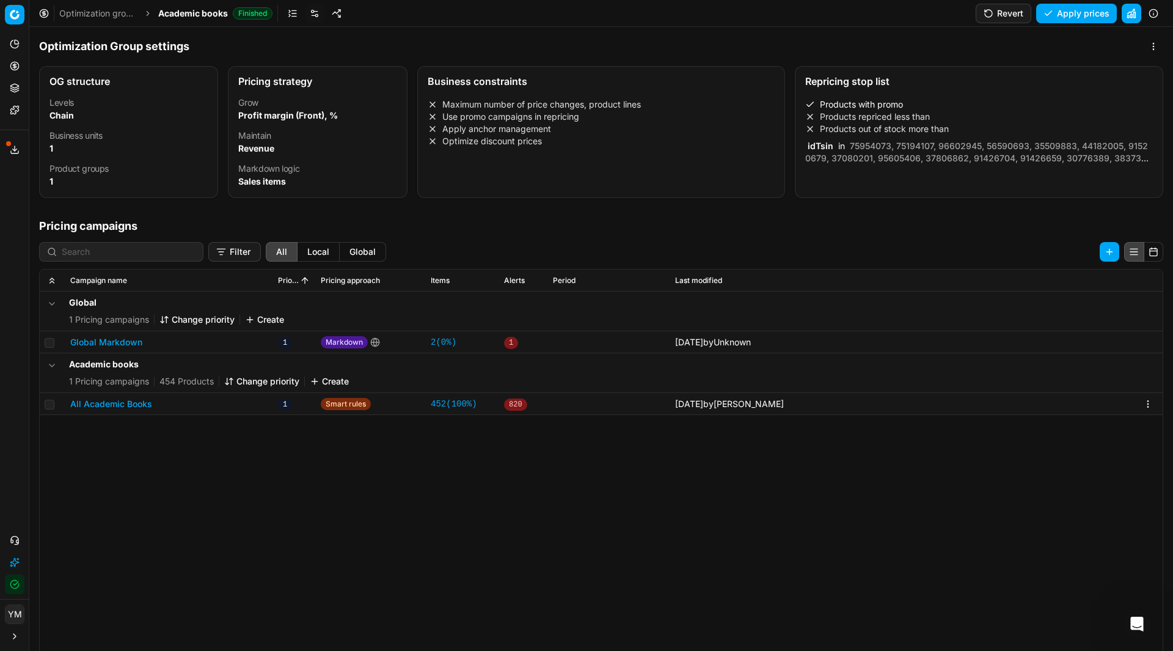
click at [105, 405] on button "All Academic Books" at bounding box center [111, 404] width 82 height 12
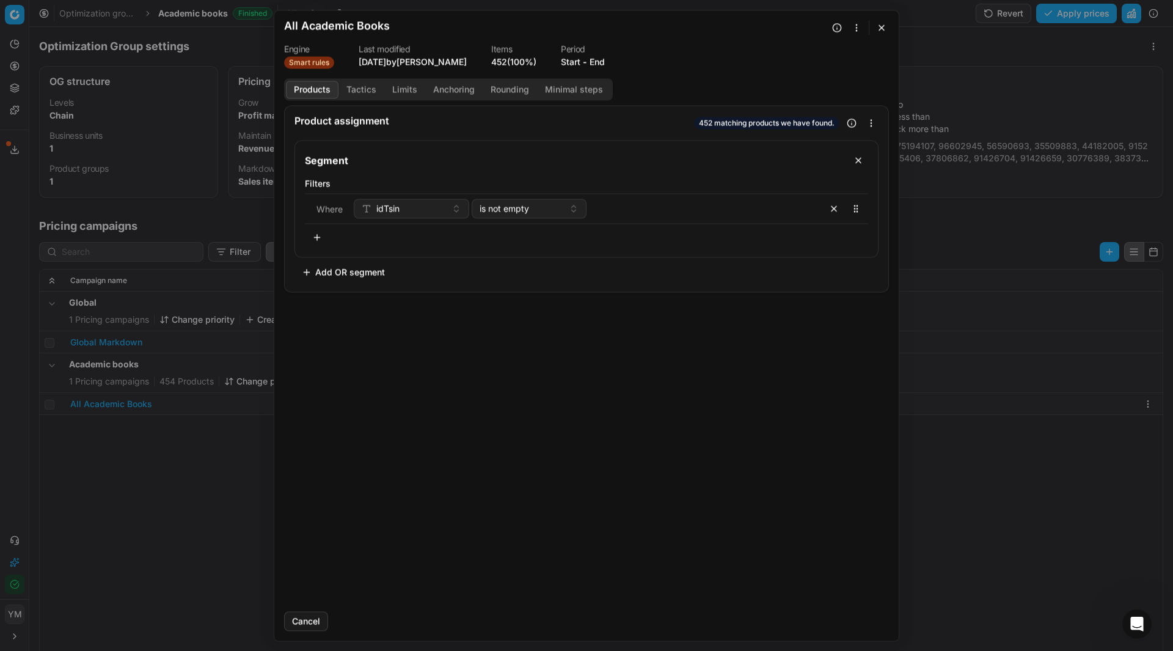
click at [404, 89] on button "Limits" at bounding box center [404, 90] width 41 height 18
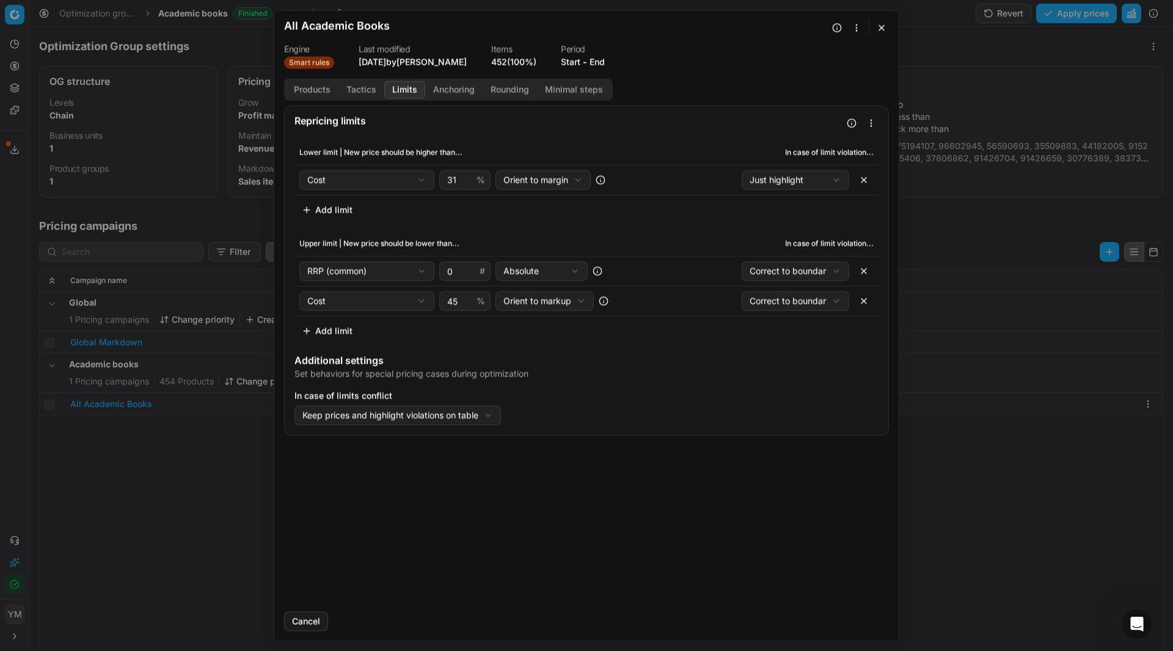
click at [864, 299] on button "button" at bounding box center [864, 301] width 20 height 20
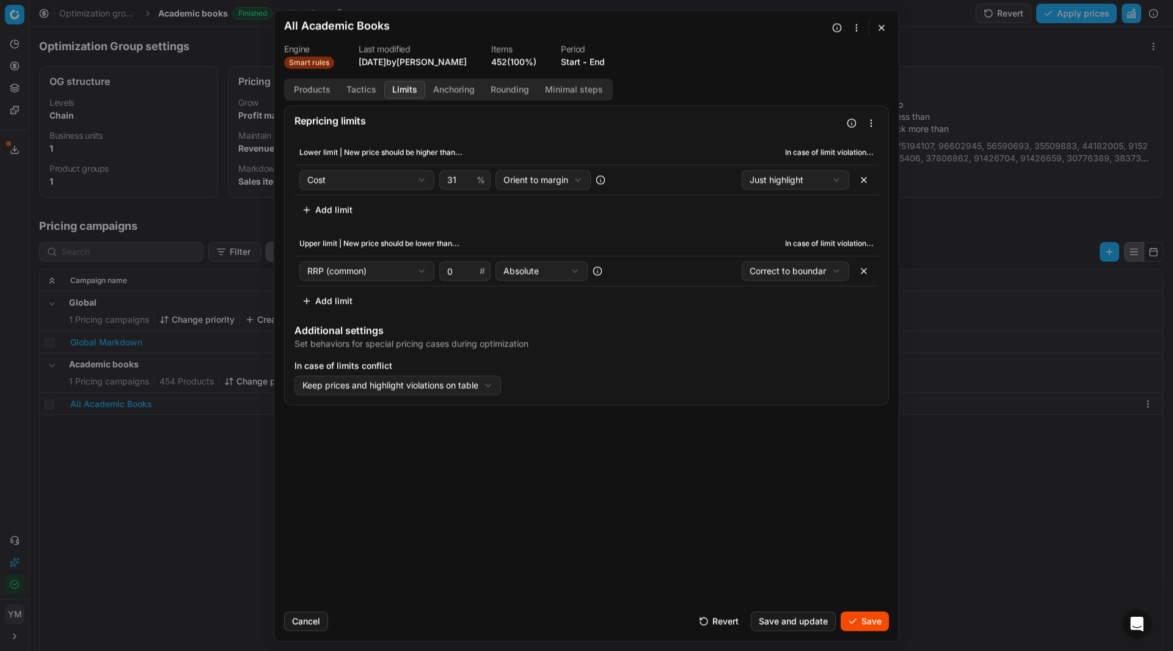
click at [804, 620] on button "Save and update" at bounding box center [793, 621] width 85 height 20
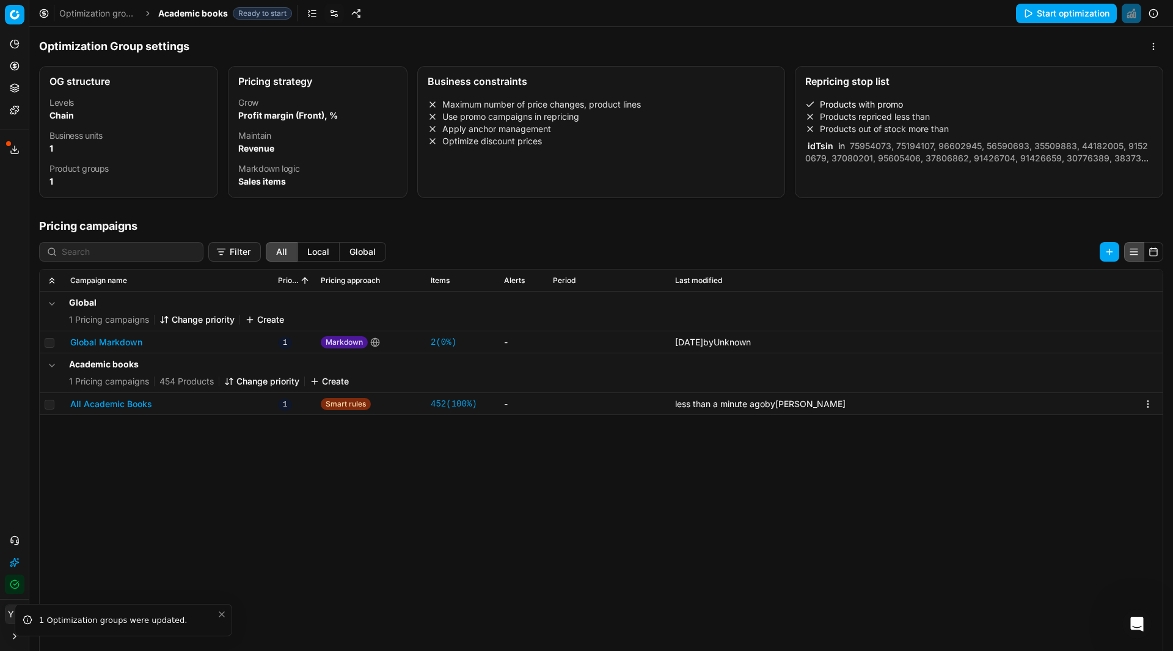
click at [134, 404] on button "All Academic Books" at bounding box center [111, 404] width 82 height 12
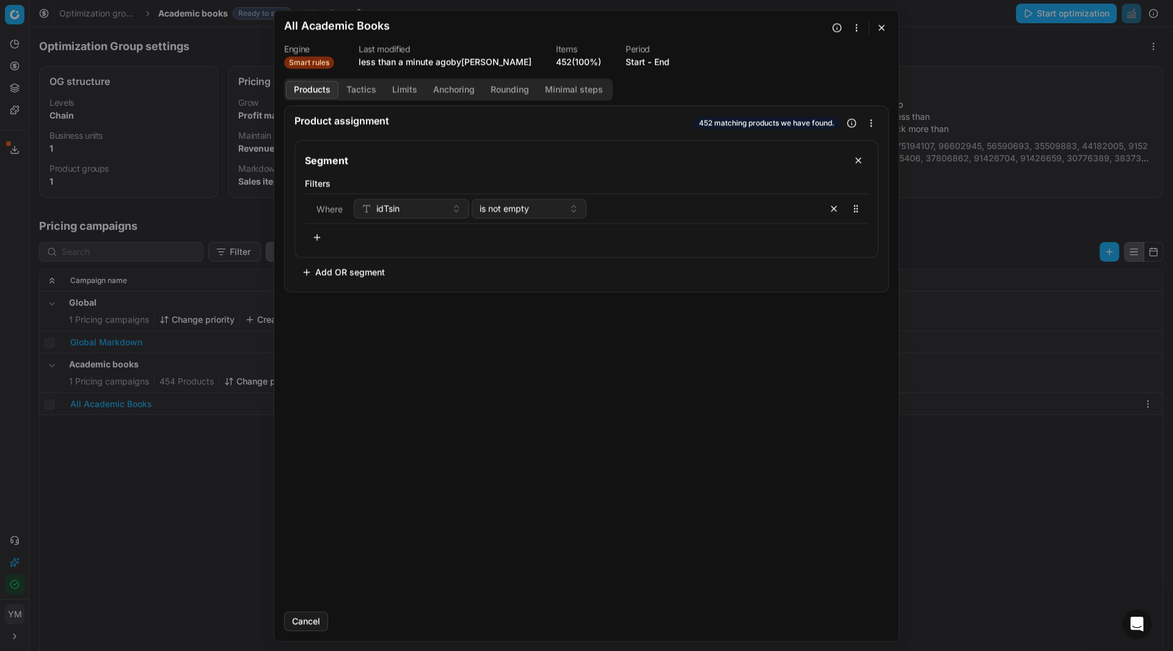
click at [370, 92] on button "Tactics" at bounding box center [361, 90] width 46 height 18
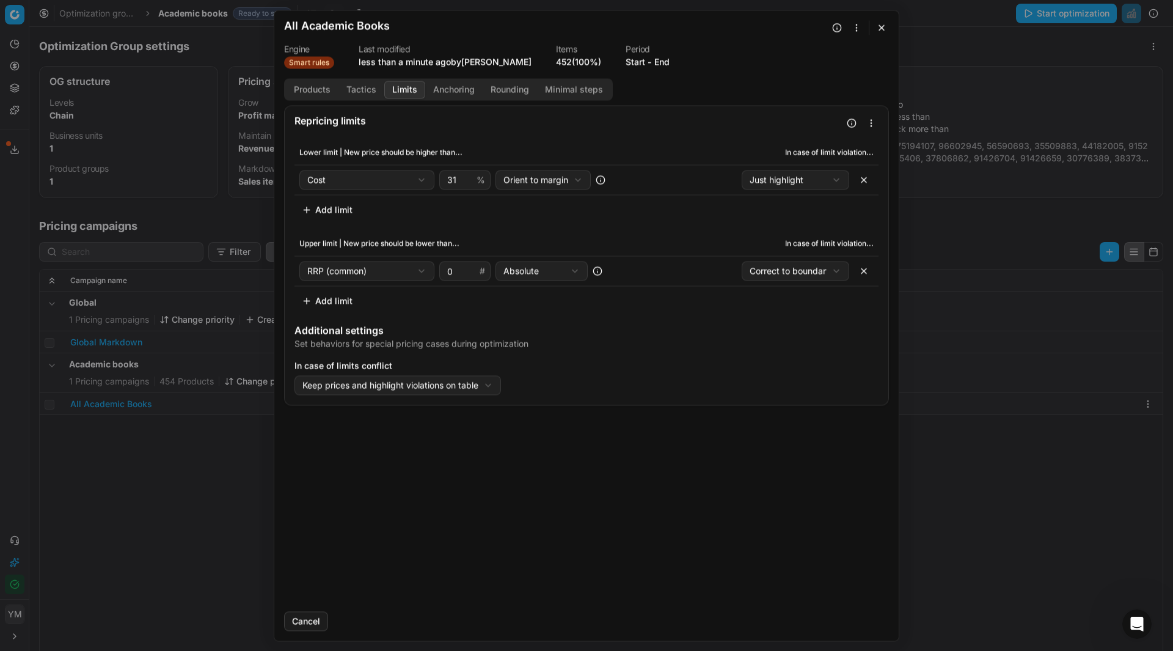
click at [398, 89] on button "Limits" at bounding box center [404, 90] width 41 height 18
click at [490, 385] on div "We are saving PC settings. Please wait, it should take a few minutes All Academ…" at bounding box center [586, 325] width 1173 height 651
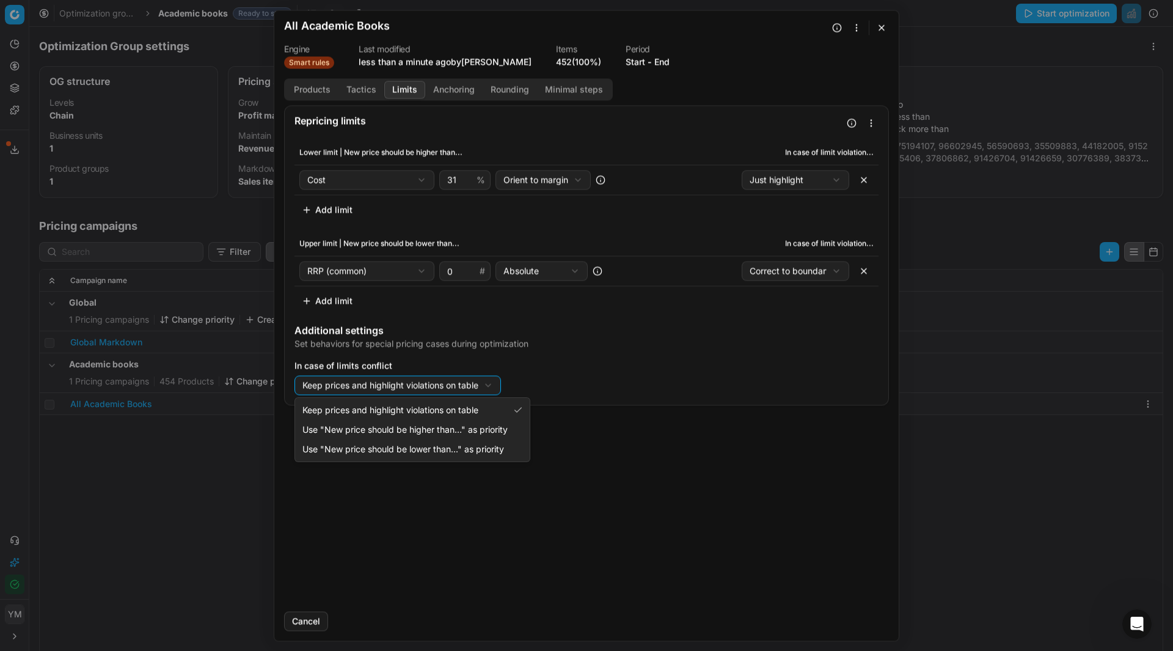
select select "upper"
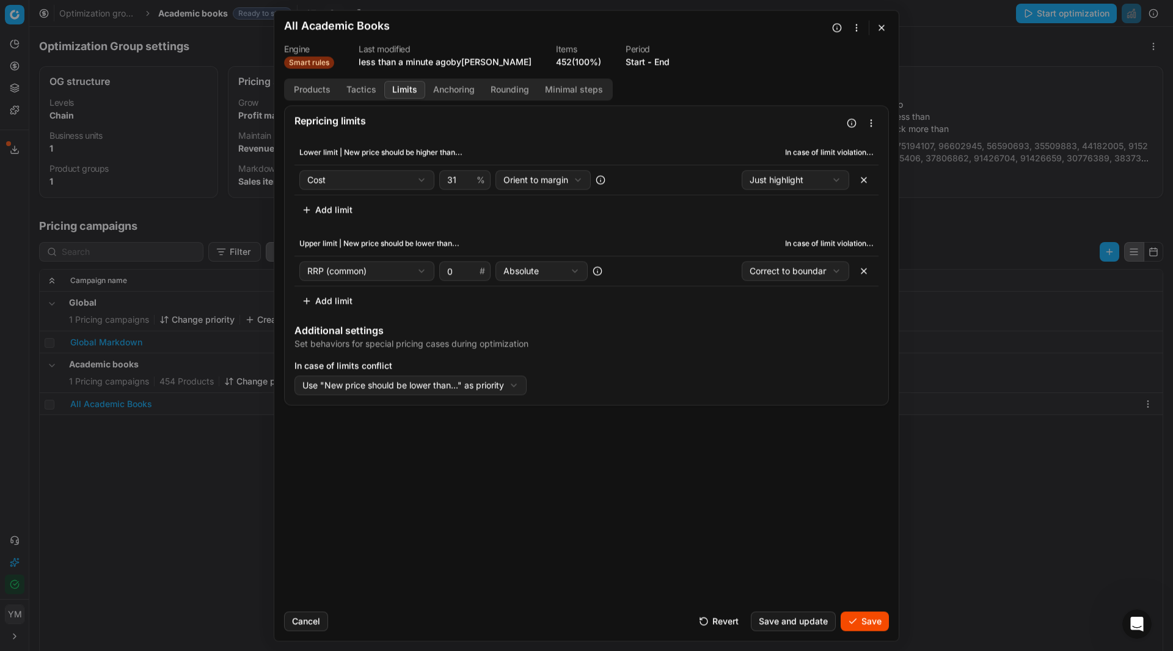
click at [803, 621] on button "Save and update" at bounding box center [793, 621] width 85 height 20
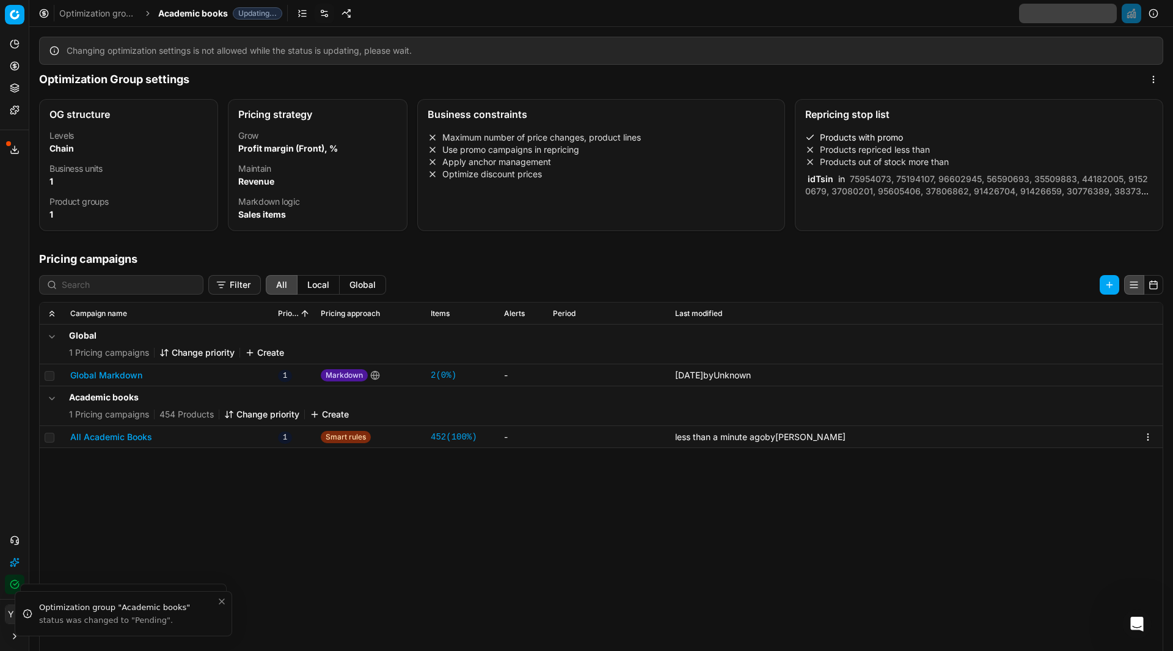
click at [128, 439] on button "All Academic Books" at bounding box center [111, 437] width 82 height 12
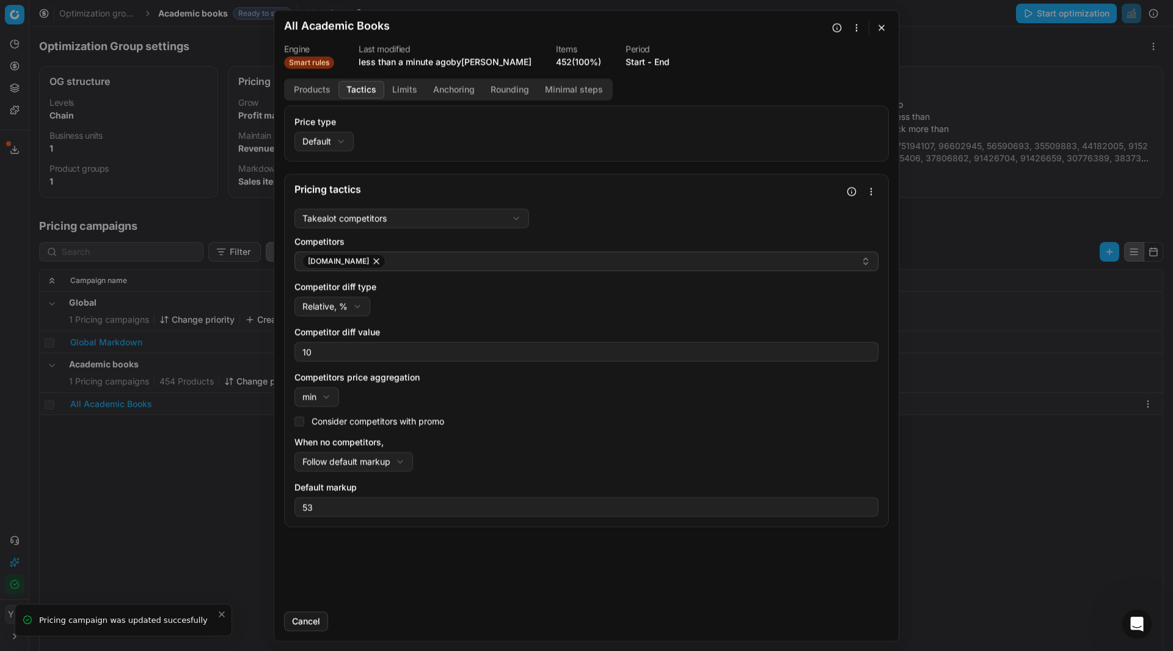
click at [358, 87] on button "Tactics" at bounding box center [361, 90] width 46 height 18
click at [403, 462] on div "We are saving PC settings. Please wait, it should take a few minutes All Academ…" at bounding box center [586, 325] width 1173 height 651
click at [883, 27] on button "button" at bounding box center [881, 27] width 15 height 15
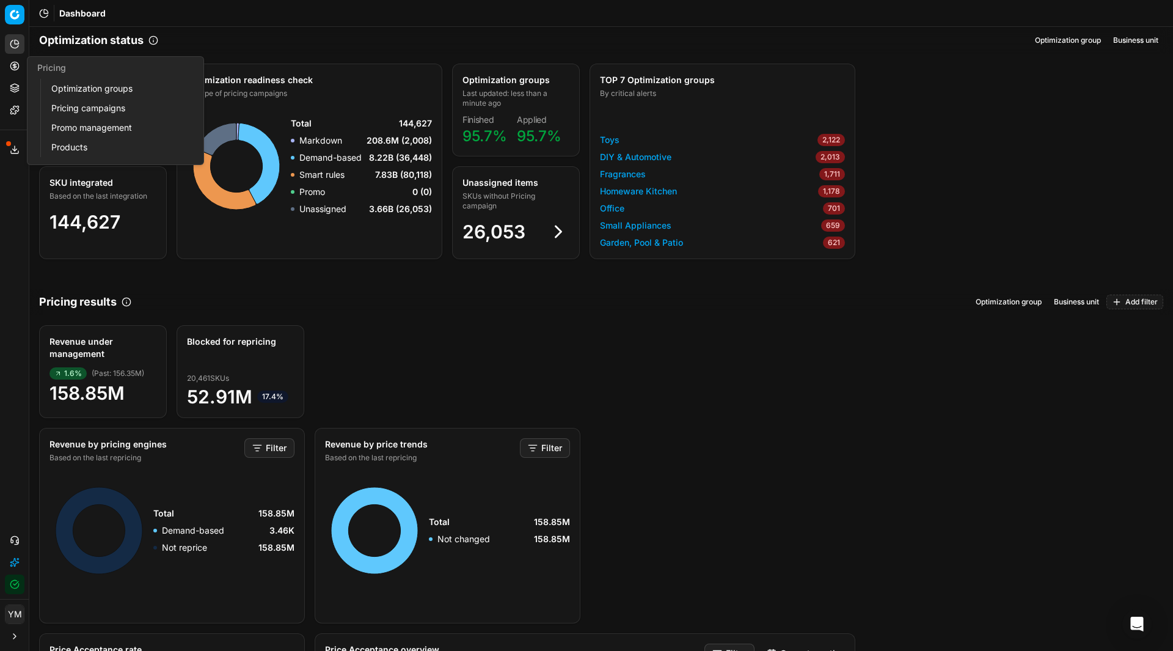
click at [71, 113] on link "Pricing campaigns" at bounding box center [117, 108] width 142 height 17
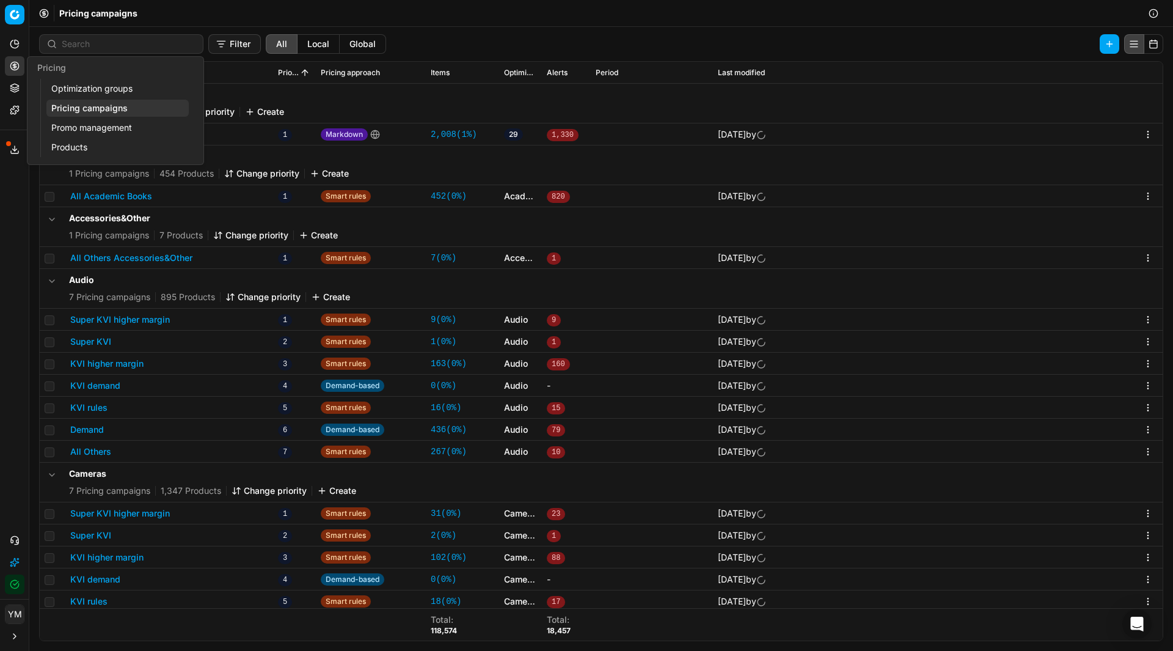
click at [67, 142] on link "Products" at bounding box center [117, 147] width 142 height 17
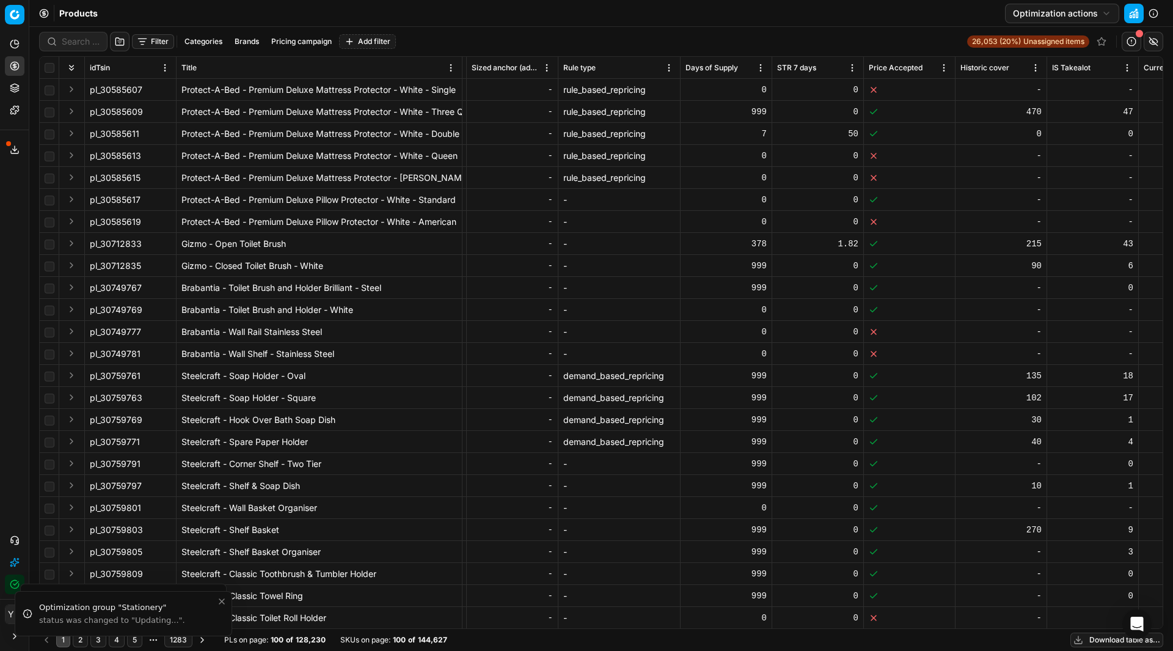
scroll to position [0, 4660]
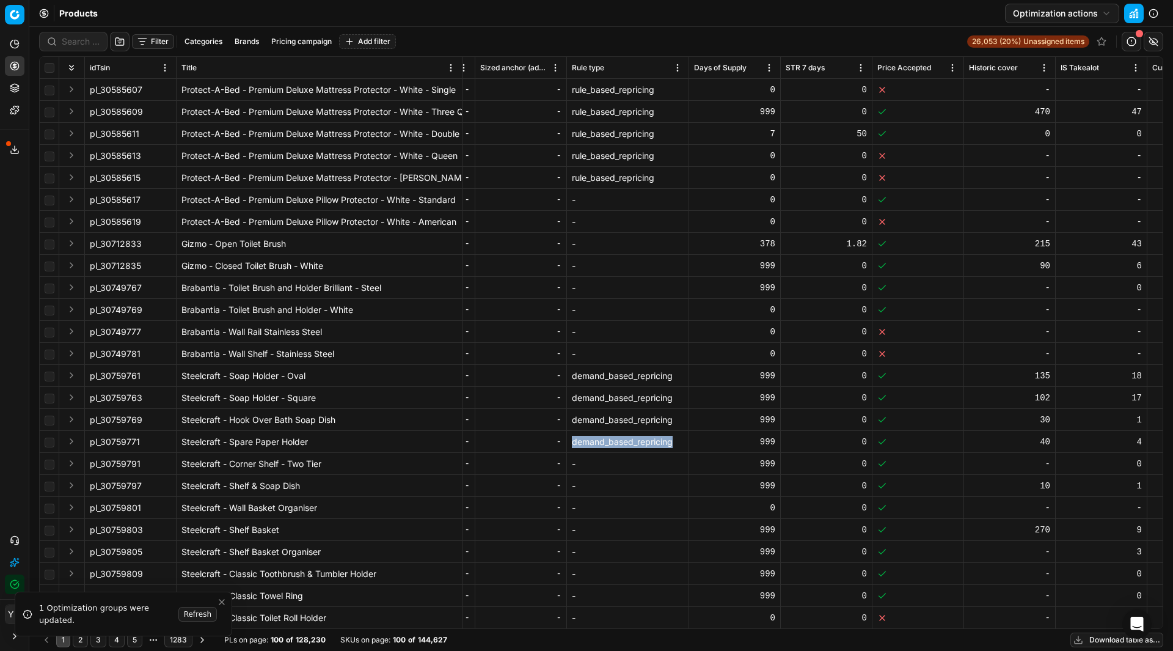
drag, startPoint x: 673, startPoint y: 442, endPoint x: 574, endPoint y: 442, distance: 99.6
click at [574, 442] on div "demand_based_repricing" at bounding box center [628, 442] width 112 height 12
copy div "demand_based_repricing"
